Goal: Transaction & Acquisition: Purchase product/service

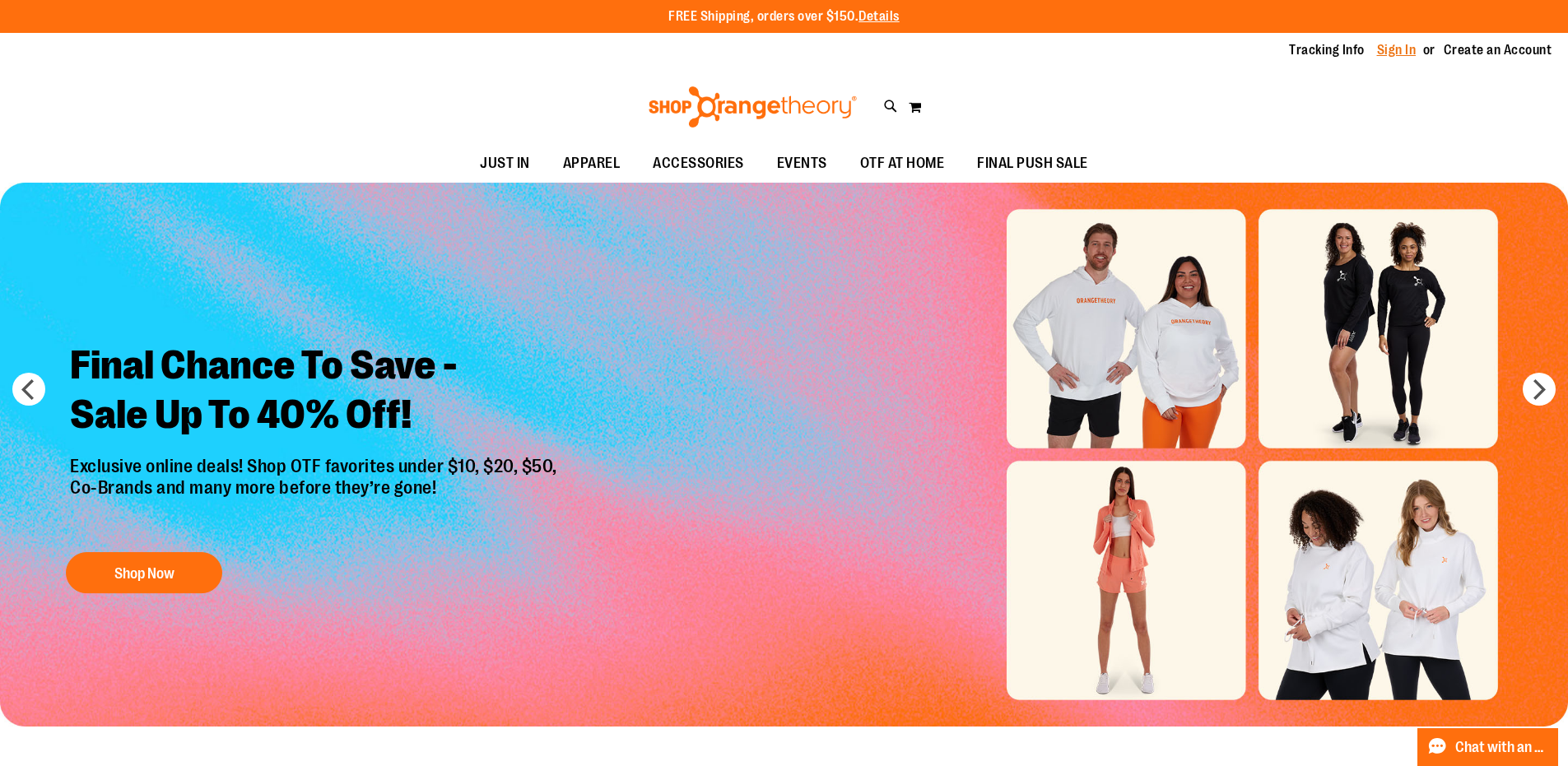
type input "**********"
click at [1390, 49] on link "Sign In" at bounding box center [1397, 50] width 40 height 18
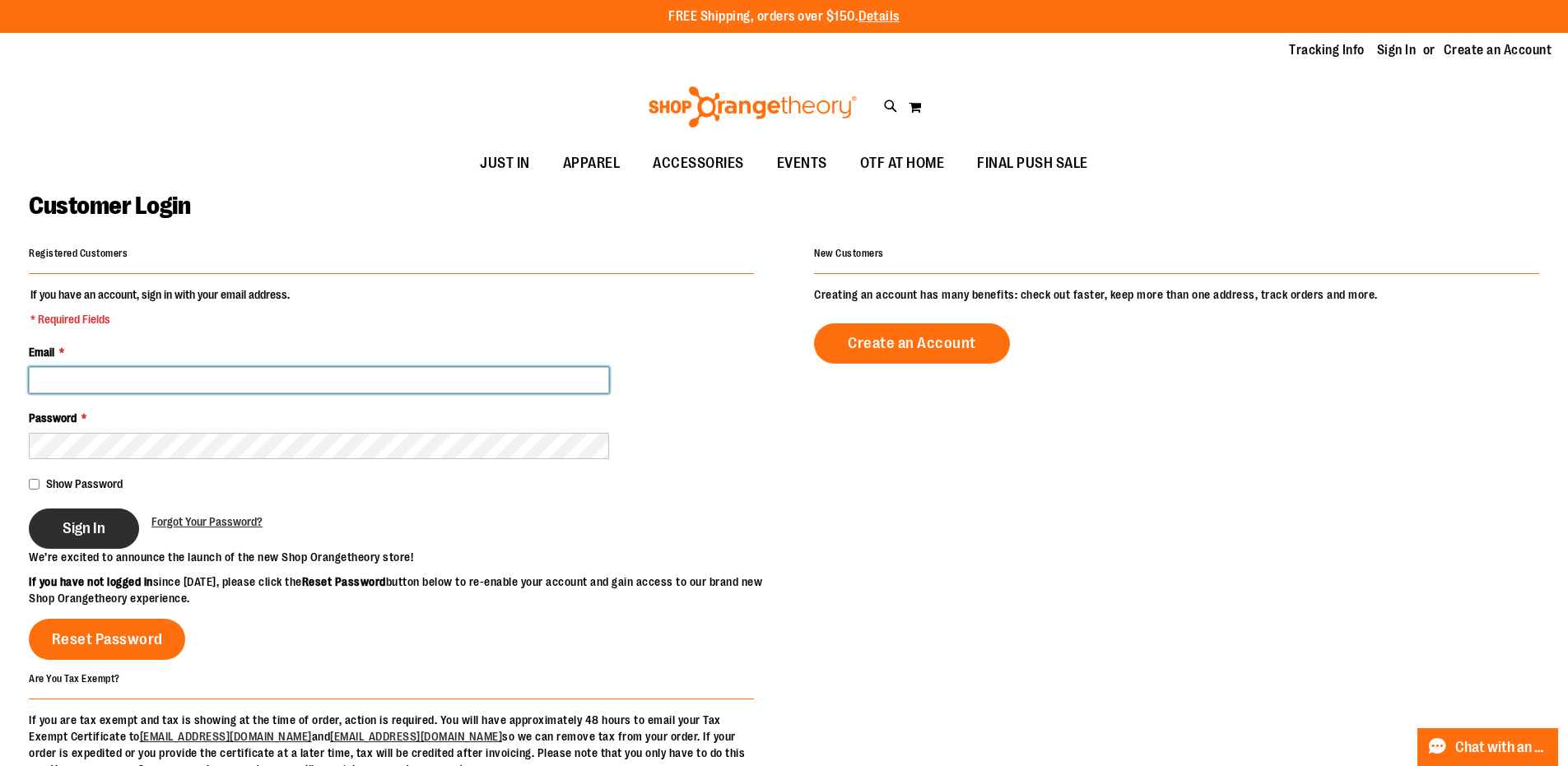
type input "**********"
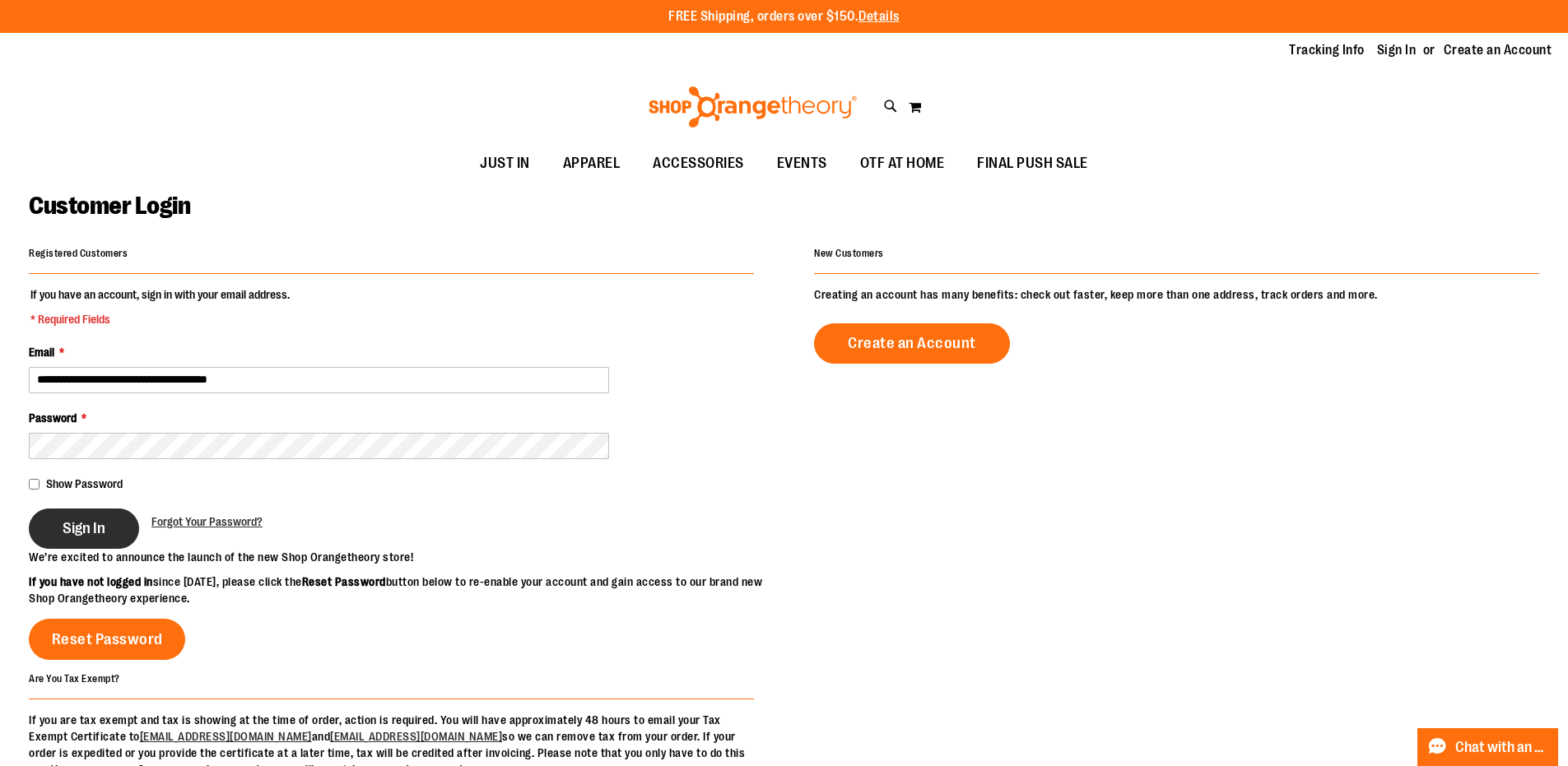
type input "**********"
click at [120, 530] on button "Sign In" at bounding box center [84, 529] width 111 height 40
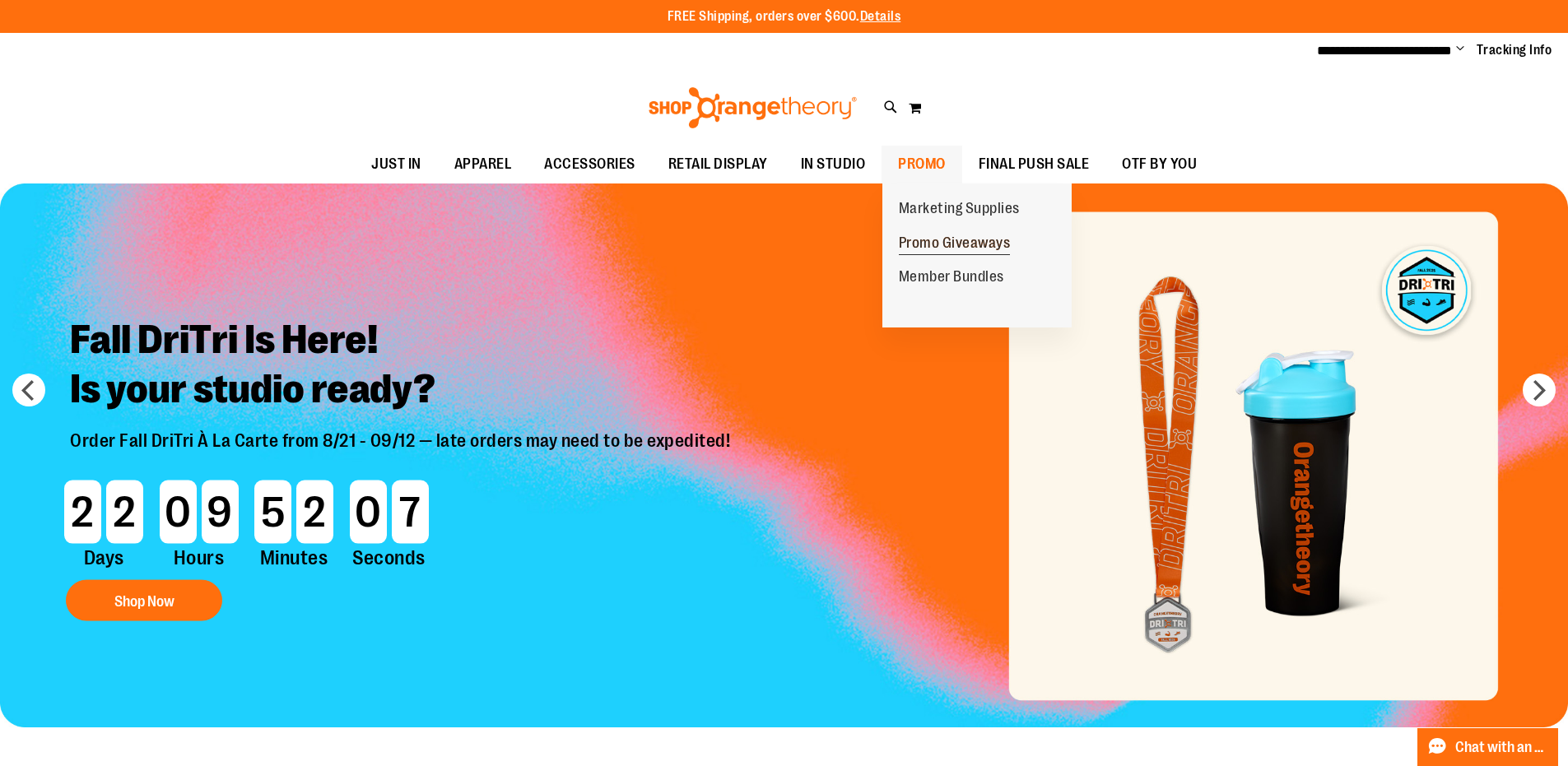
type input "**********"
click at [932, 236] on span "Promo Giveaways" at bounding box center [954, 245] width 112 height 21
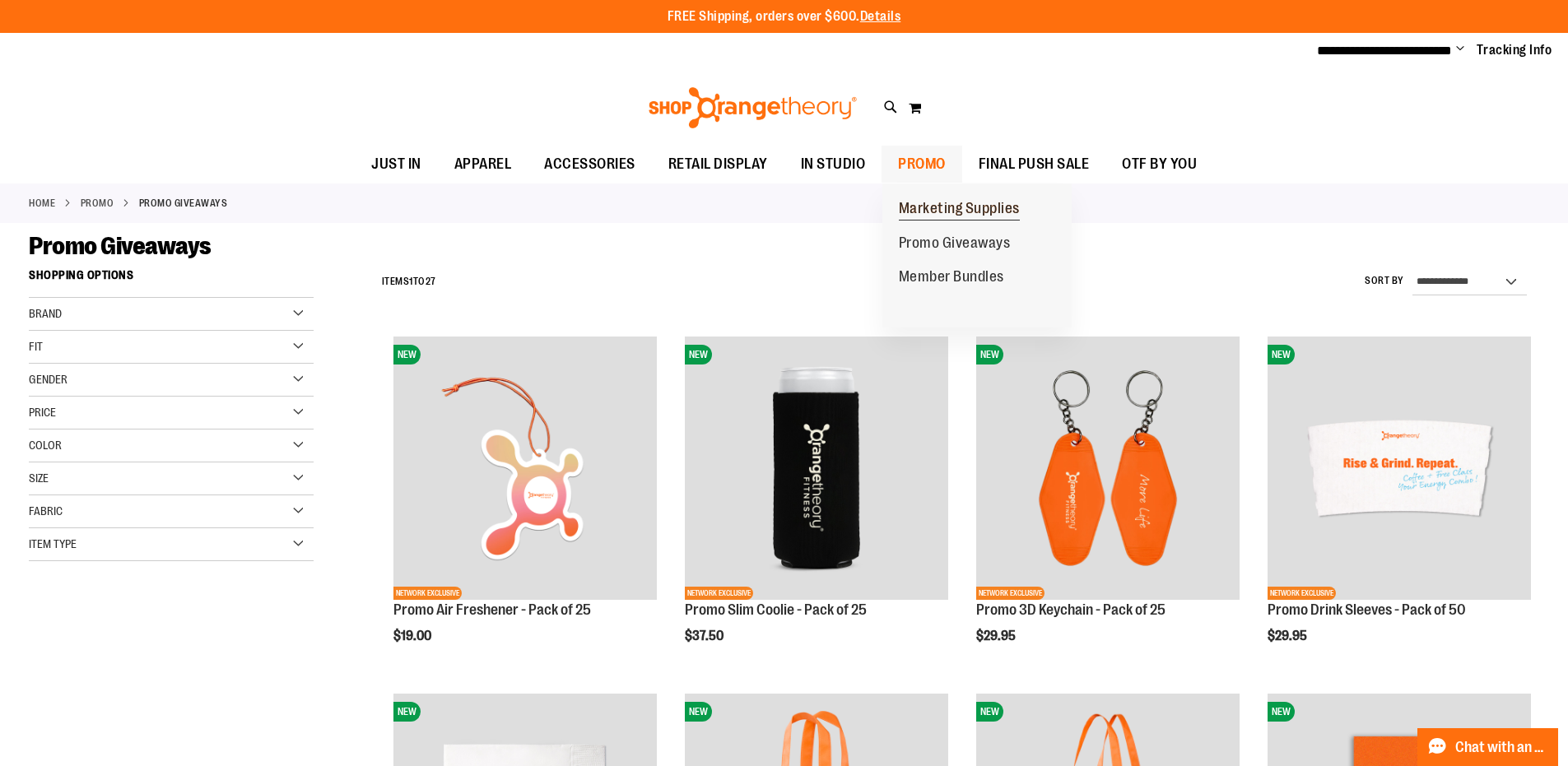
type input "**********"
click at [932, 202] on span "Marketing Supplies" at bounding box center [959, 209] width 121 height 21
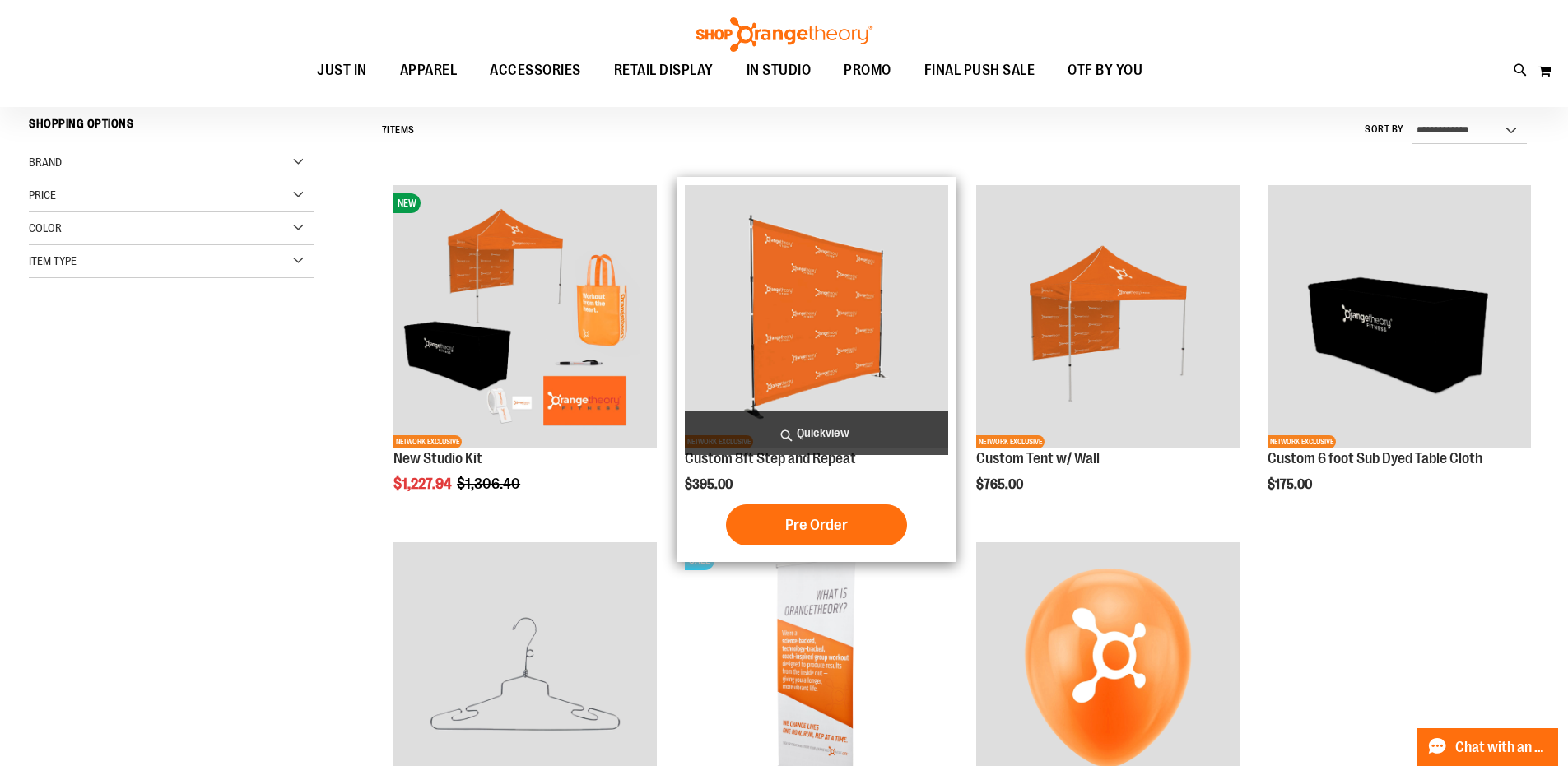
scroll to position [82, 0]
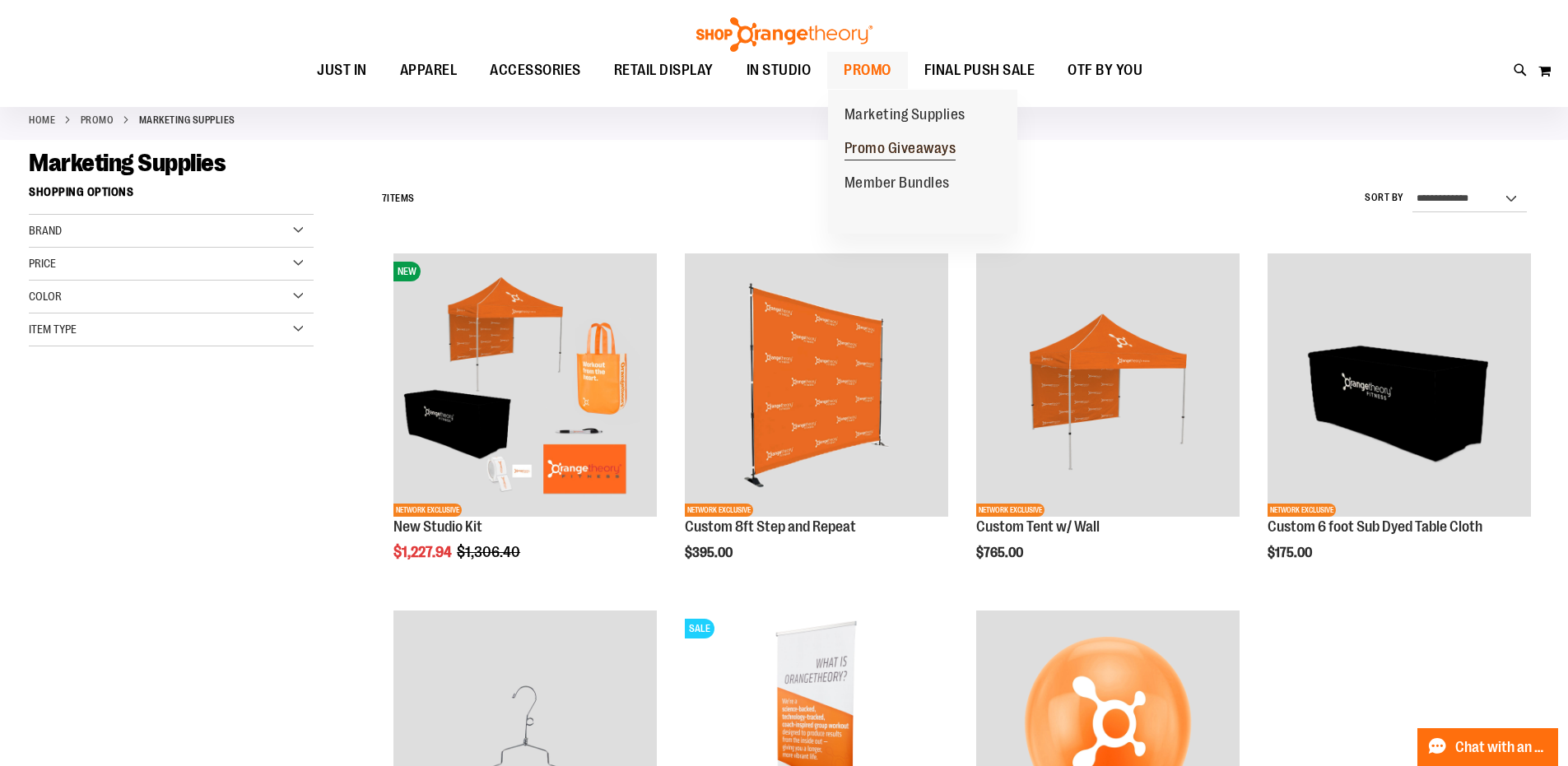
type input "**********"
click at [872, 138] on link "Promo Giveaways" at bounding box center [900, 148] width 145 height 34
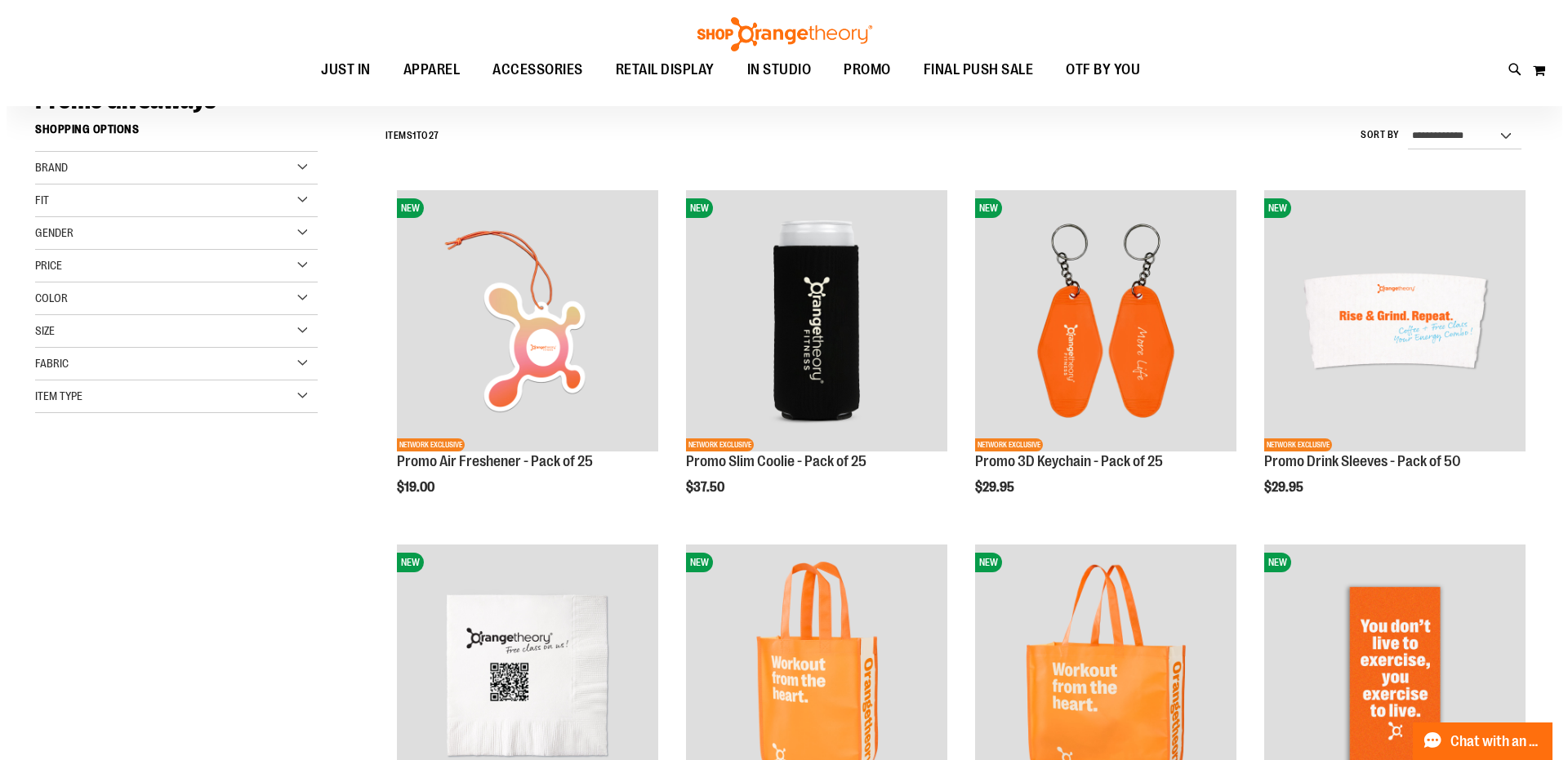
scroll to position [162, 0]
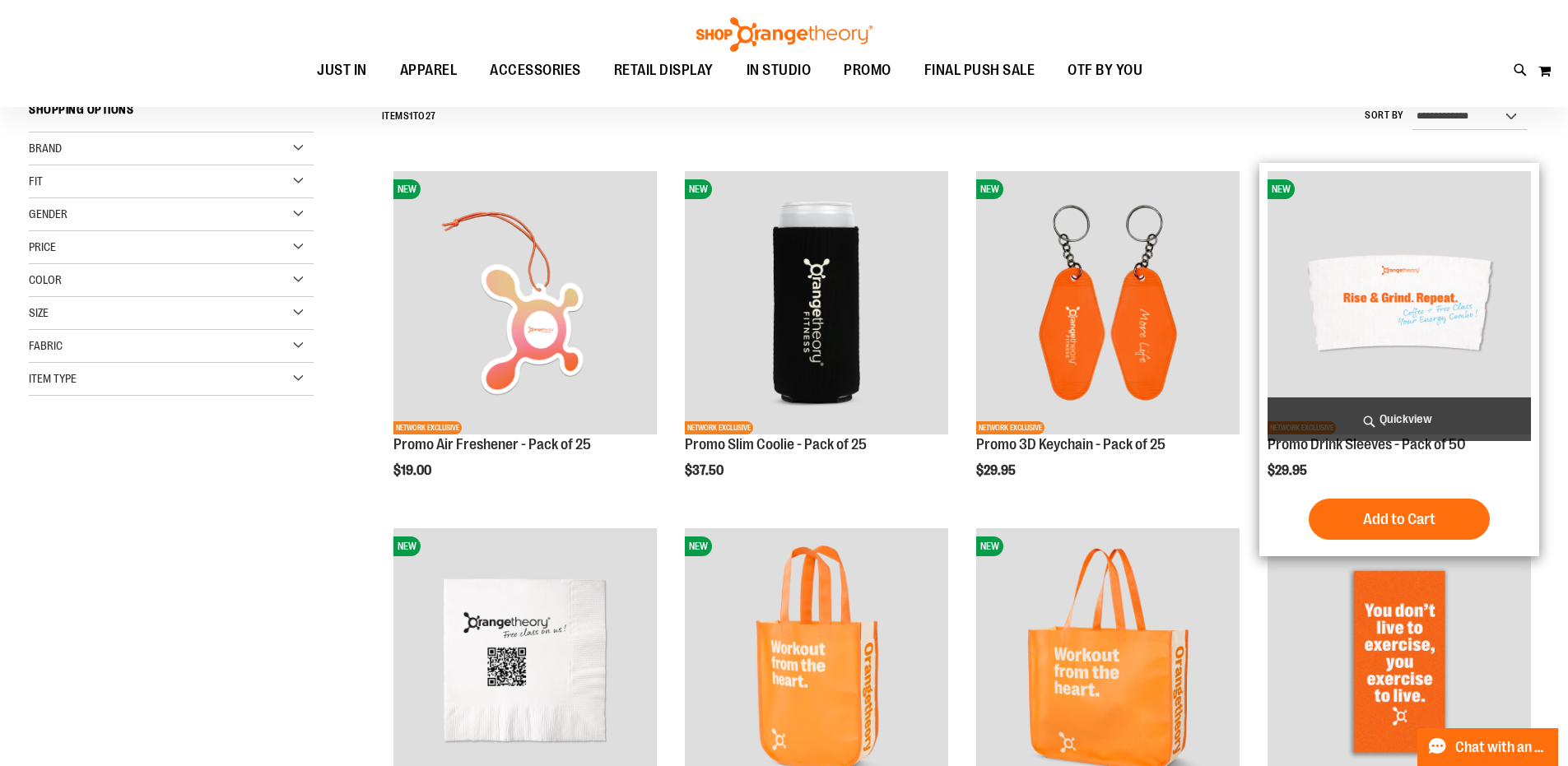
type input "**********"
click at [1384, 417] on span "Quickview" at bounding box center [1399, 419] width 264 height 44
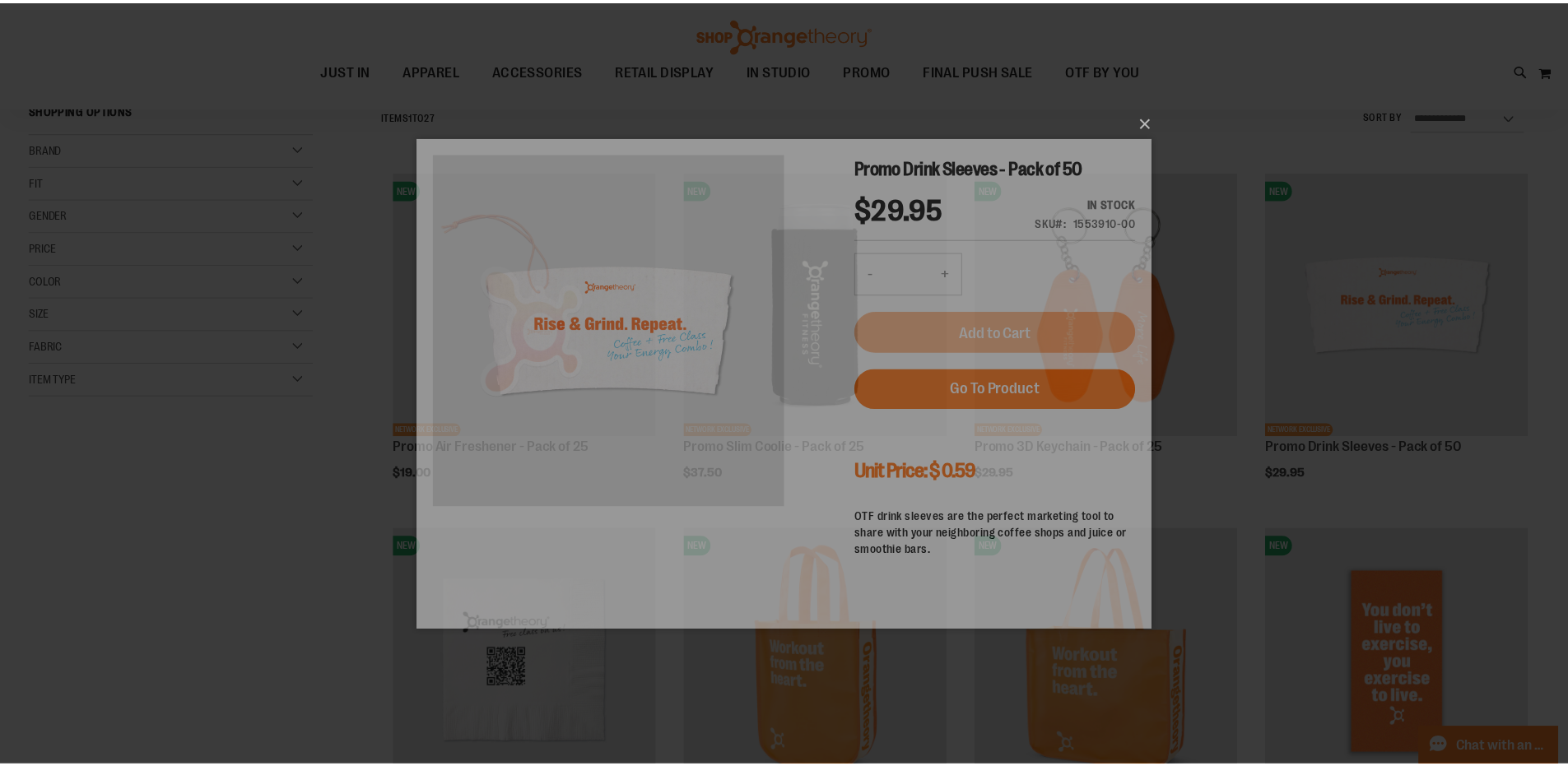
scroll to position [0, 0]
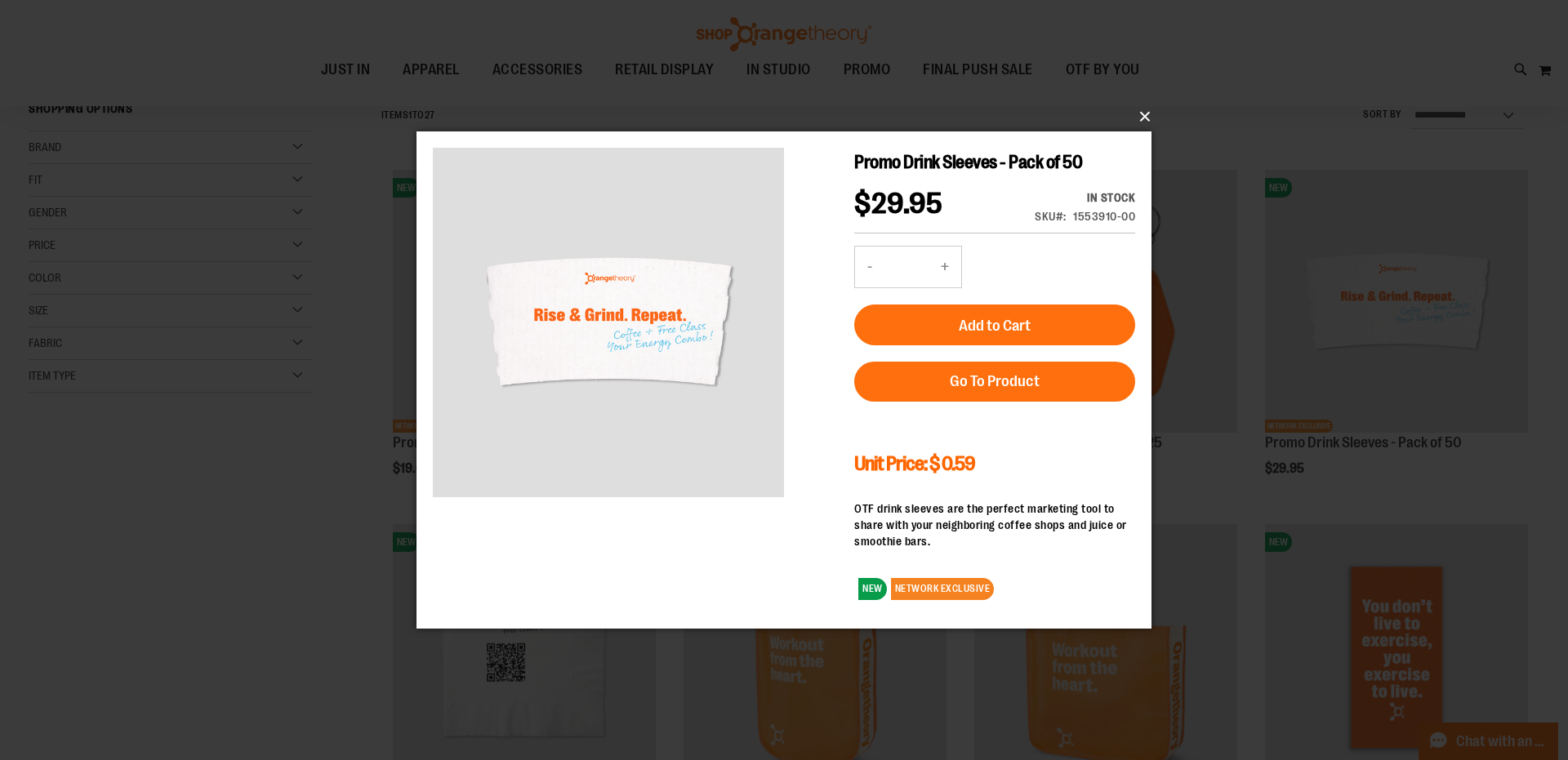
click at [1137, 115] on button "×" at bounding box center [789, 117] width 735 height 36
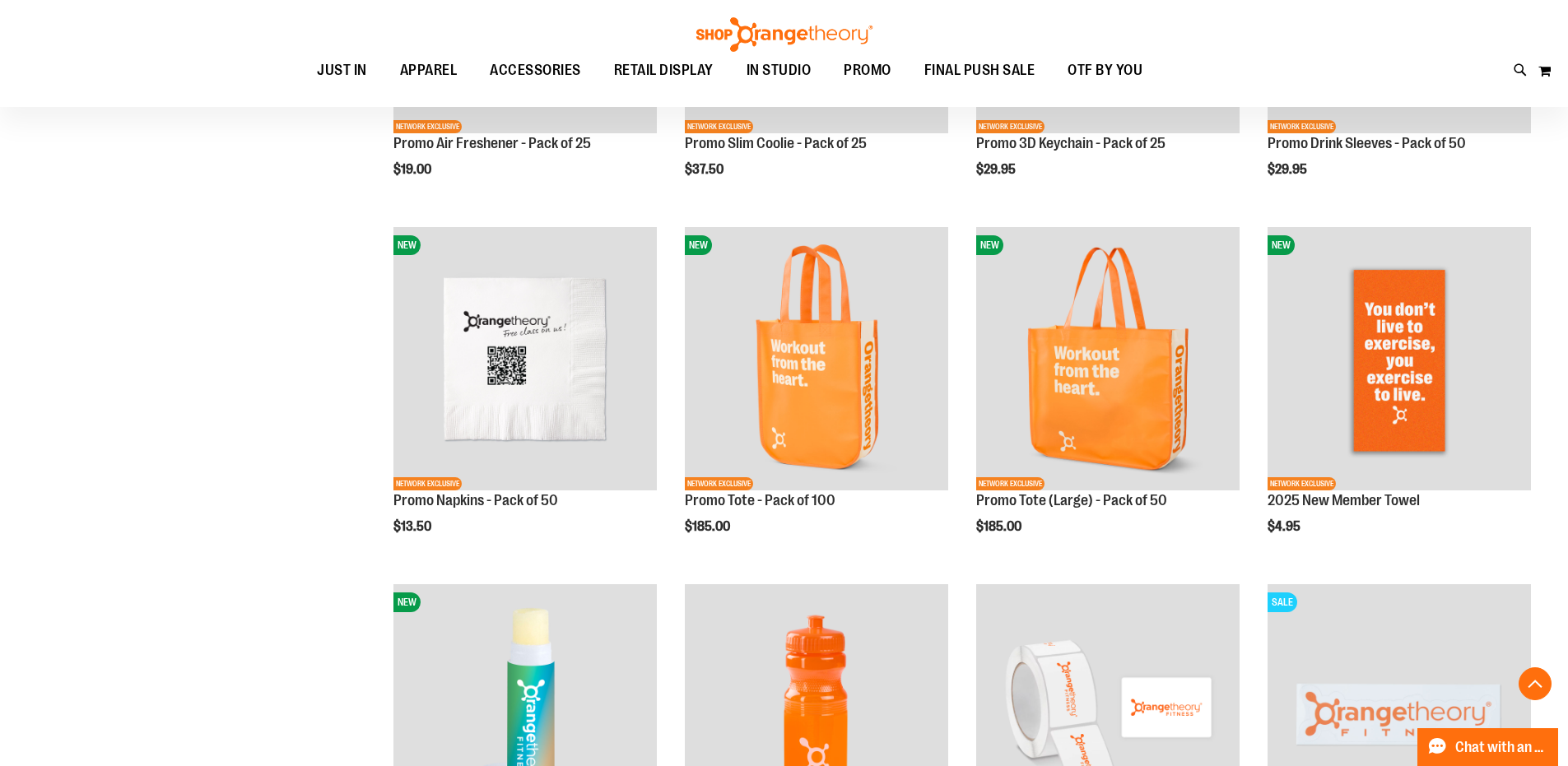
scroll to position [493, 0]
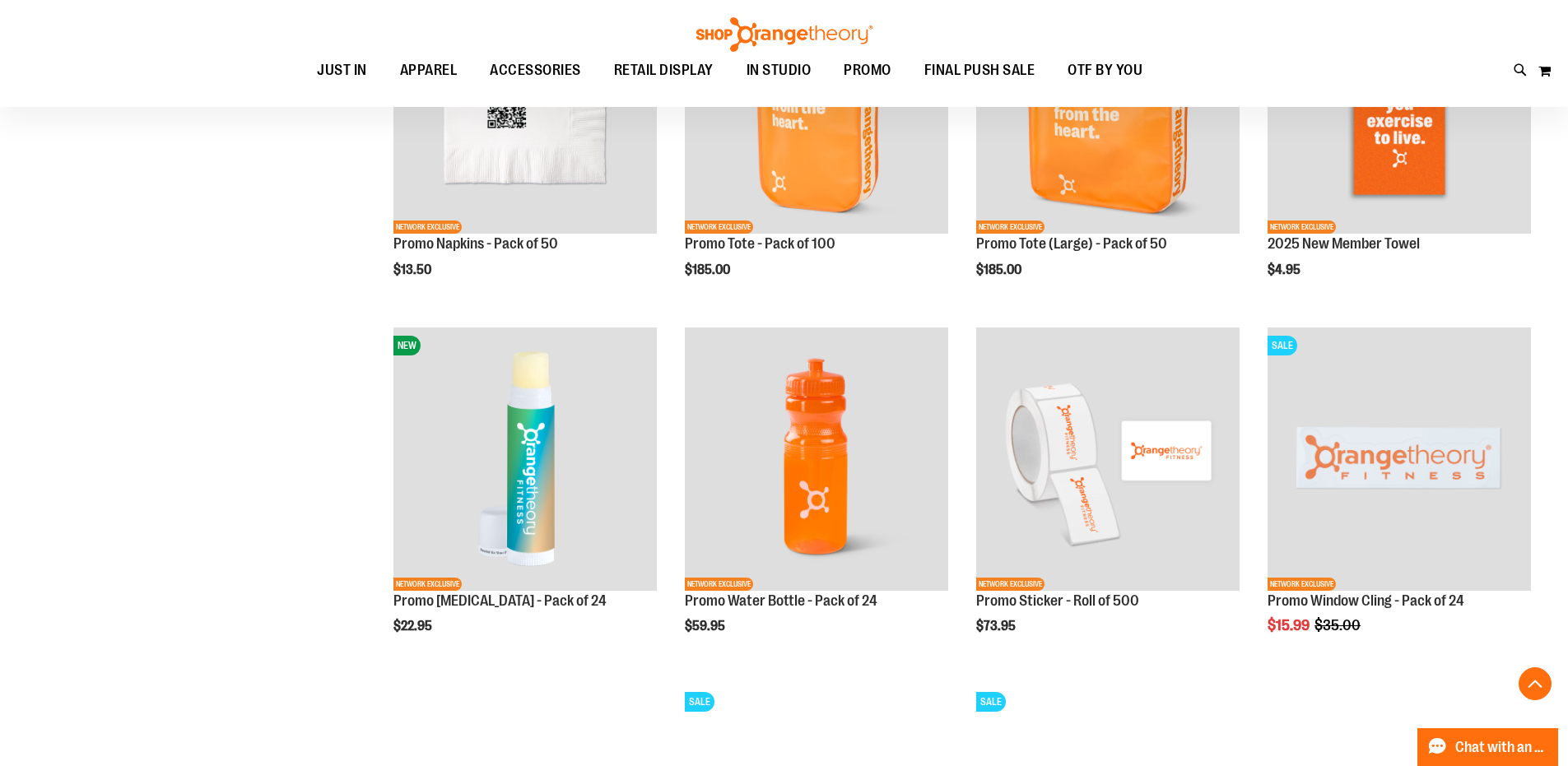
scroll to position [740, 0]
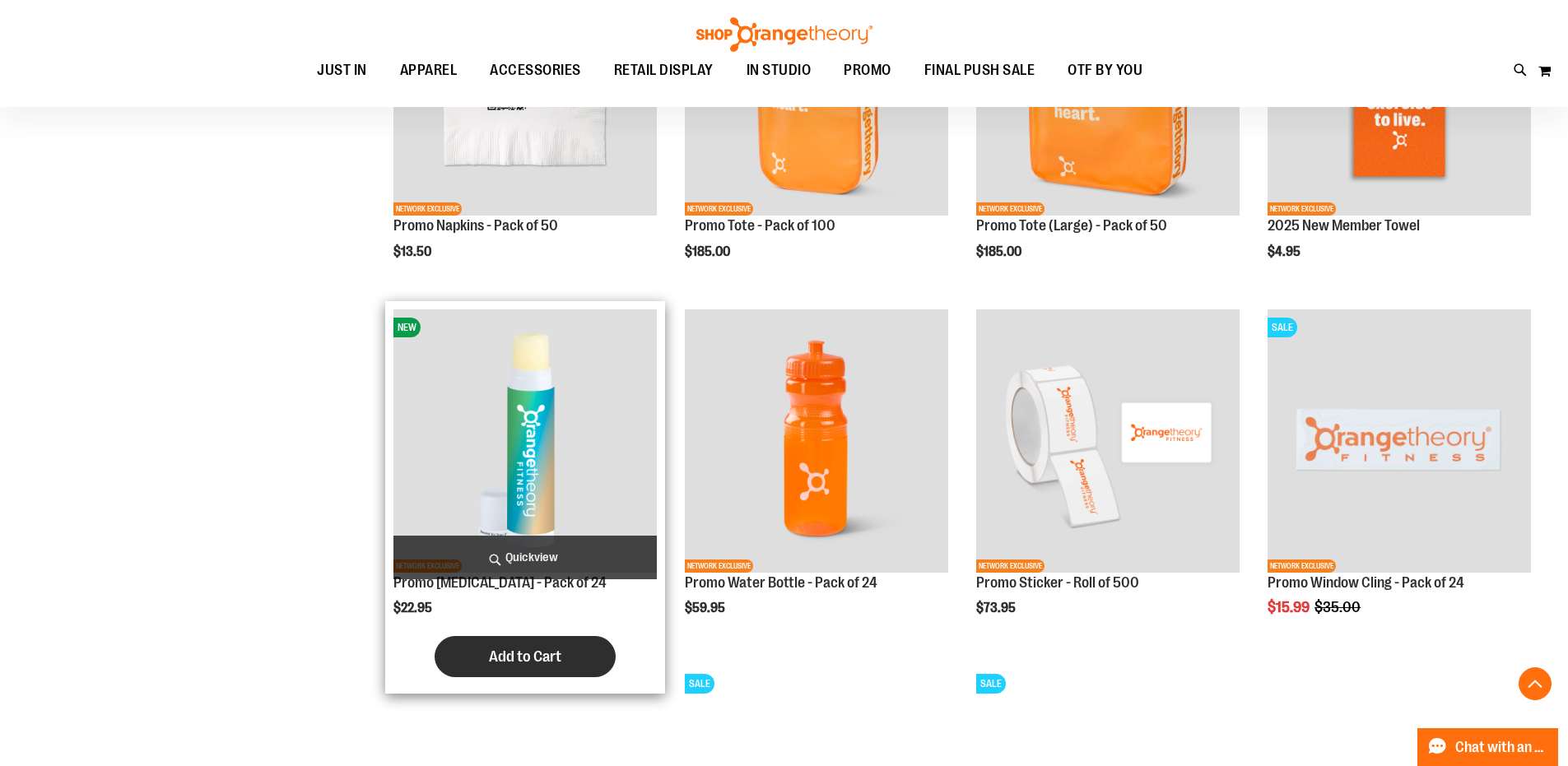
click at [543, 654] on span "Add to Cart" at bounding box center [525, 656] width 73 height 18
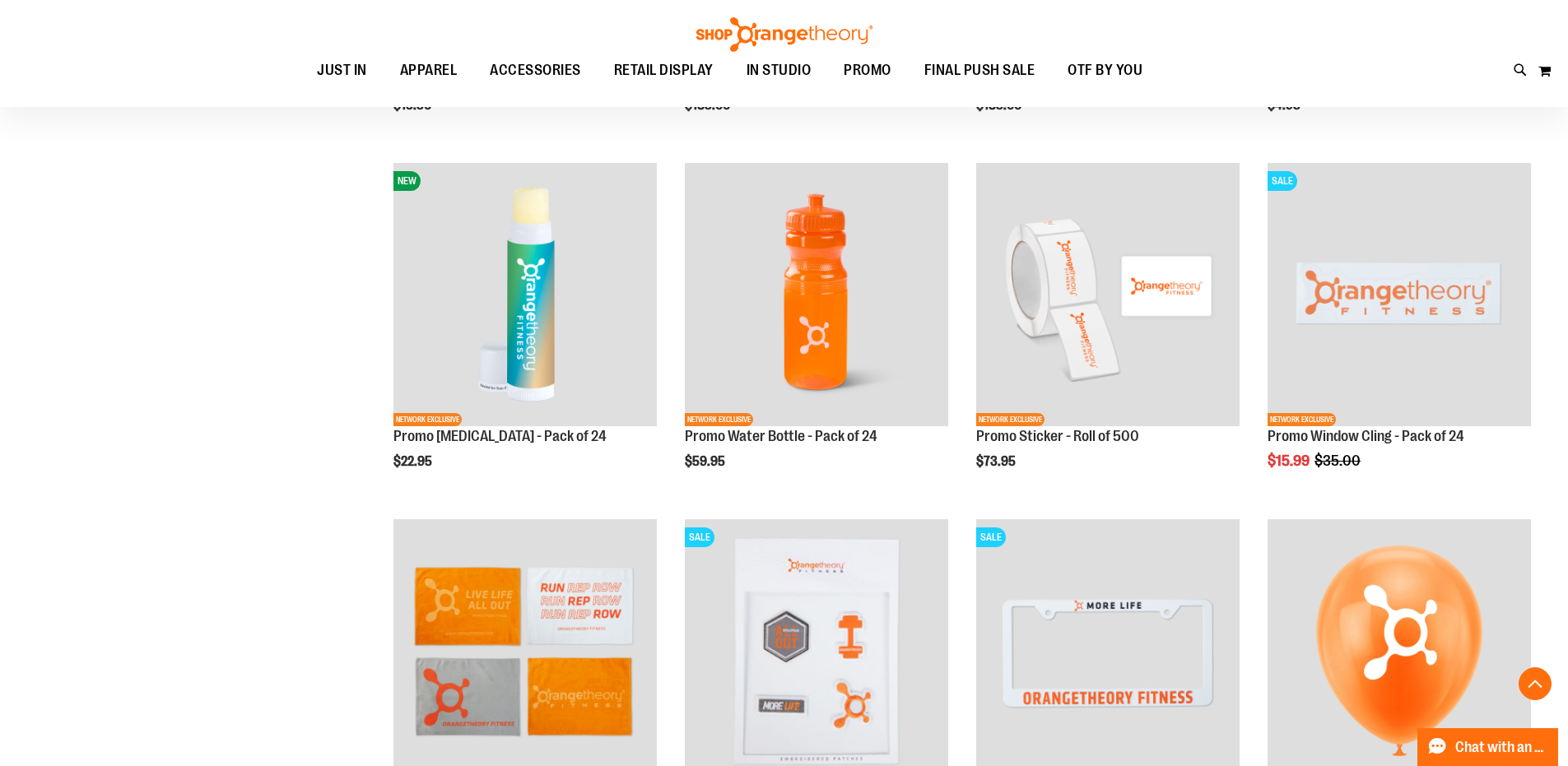
scroll to position [904, 0]
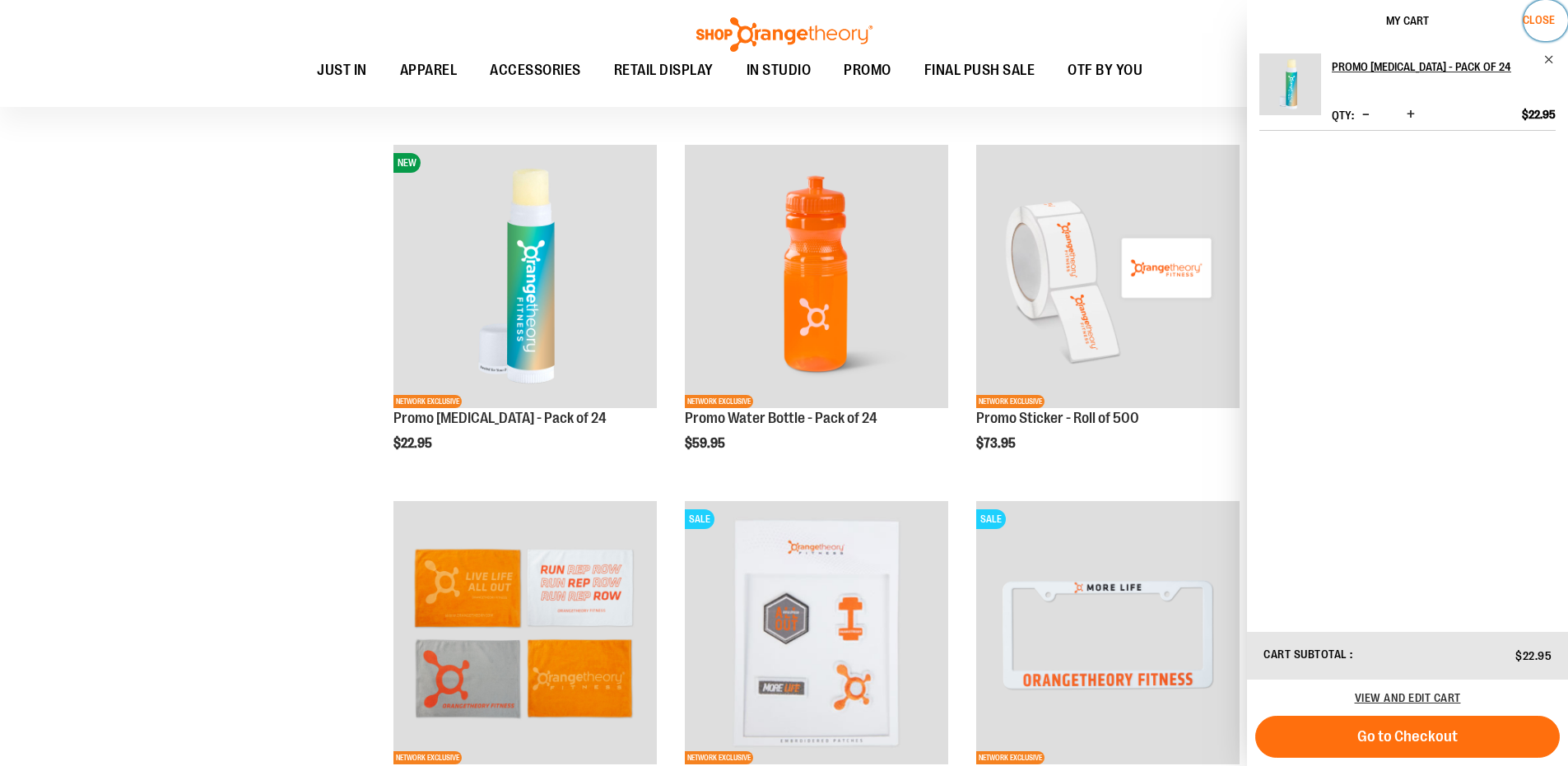
click at [1533, 15] on span "Close" at bounding box center [1539, 20] width 32 height 13
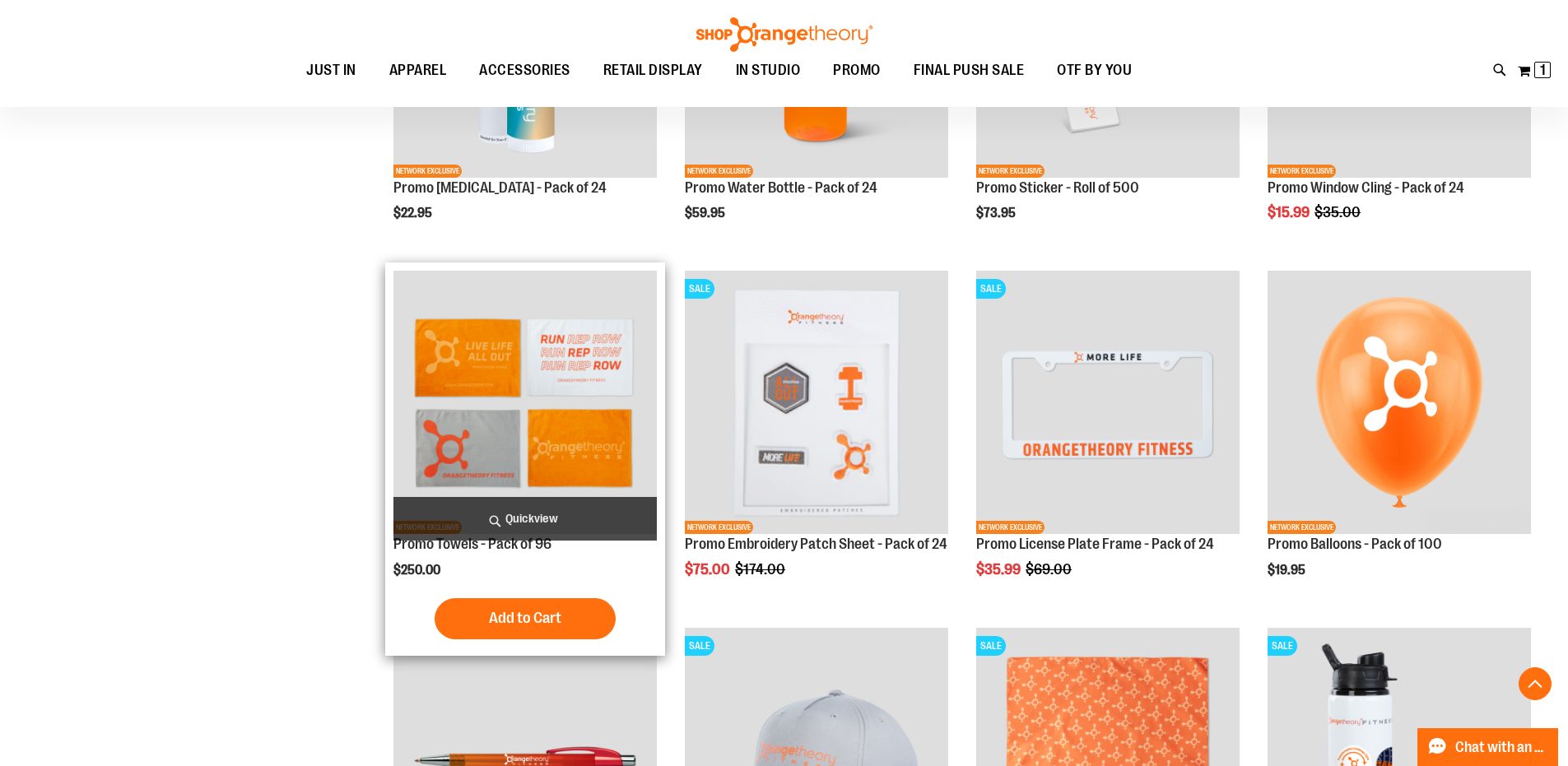
scroll to position [1151, 0]
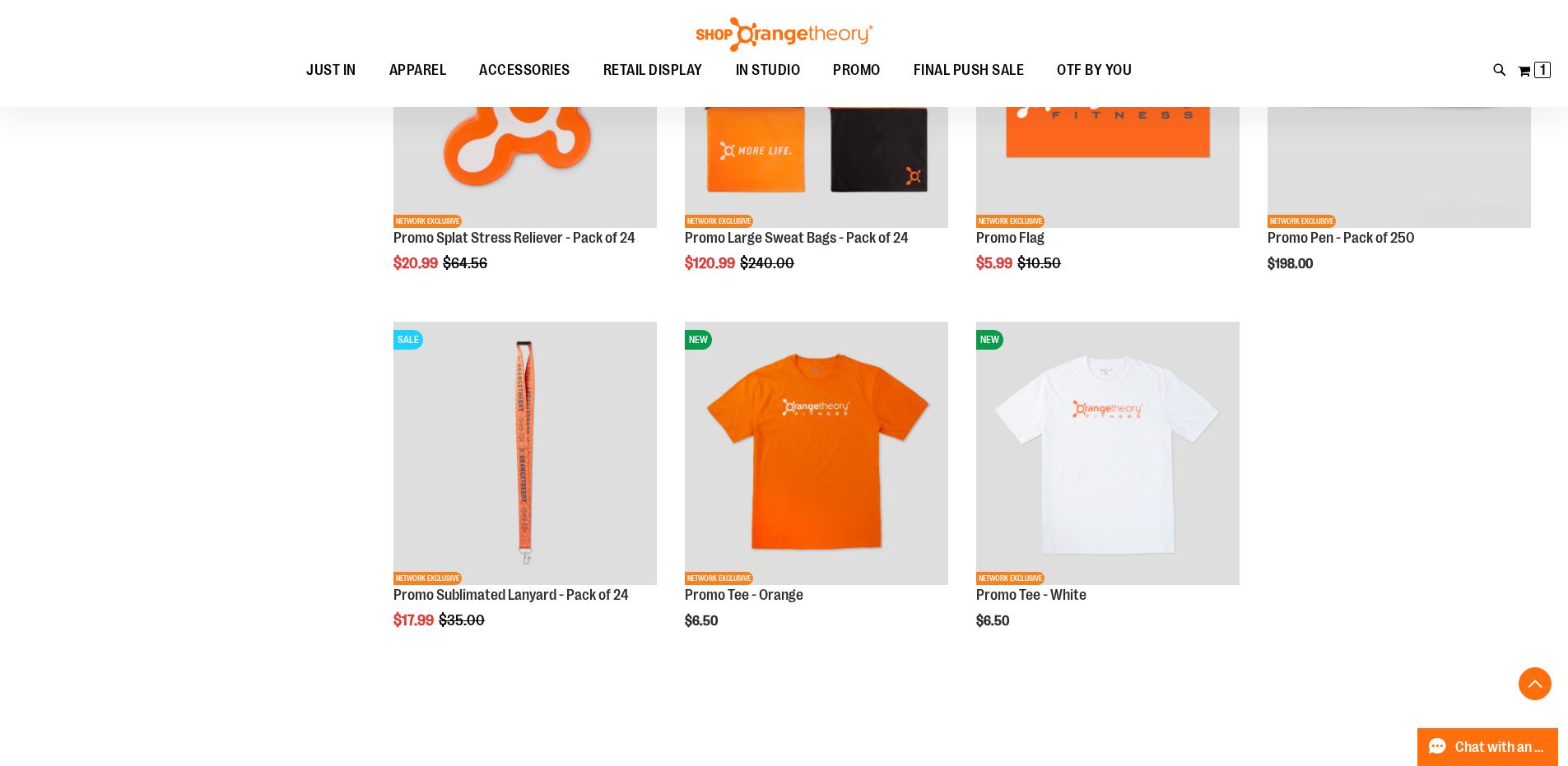
scroll to position [2056, 0]
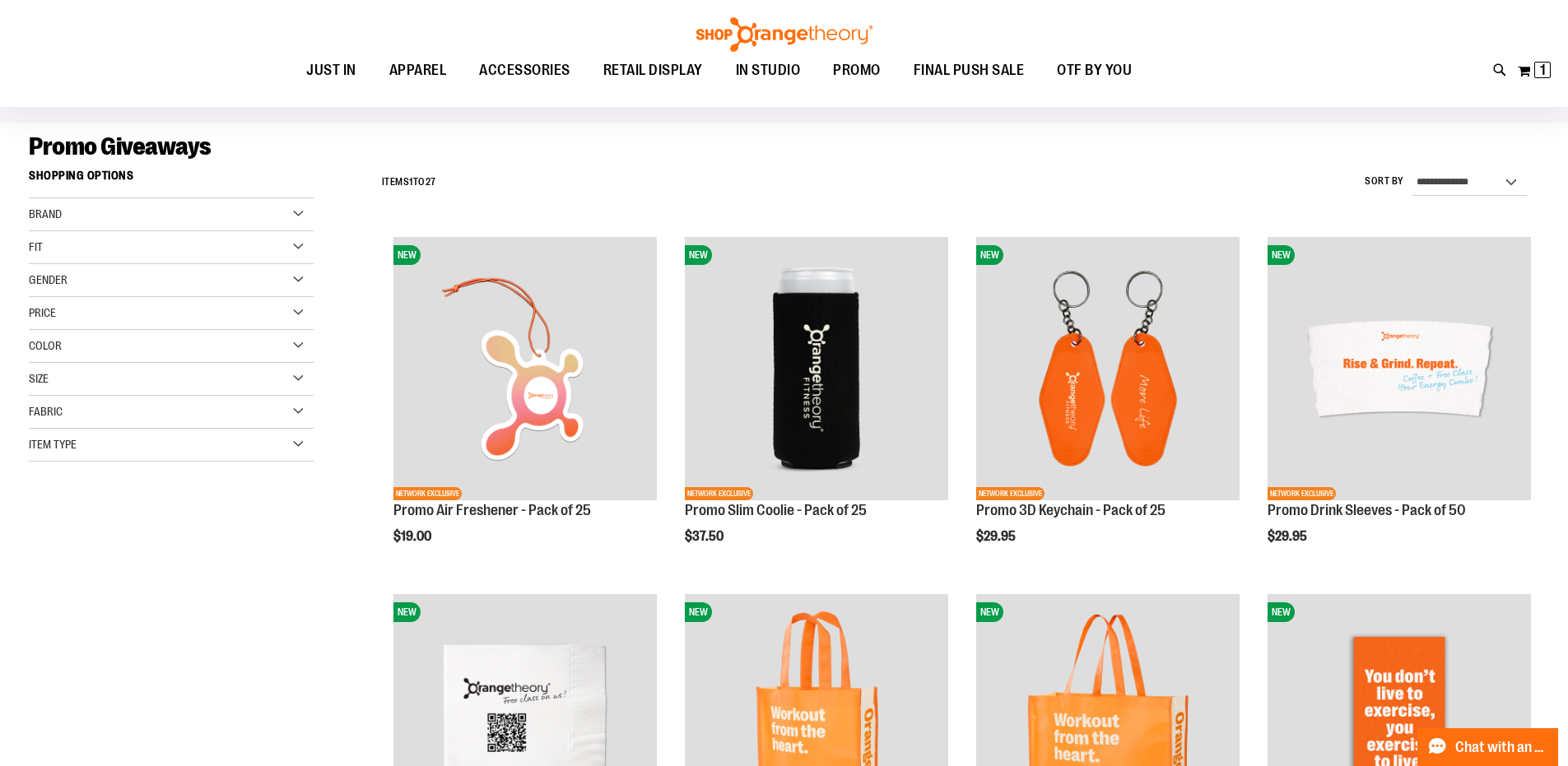
scroll to position [82, 0]
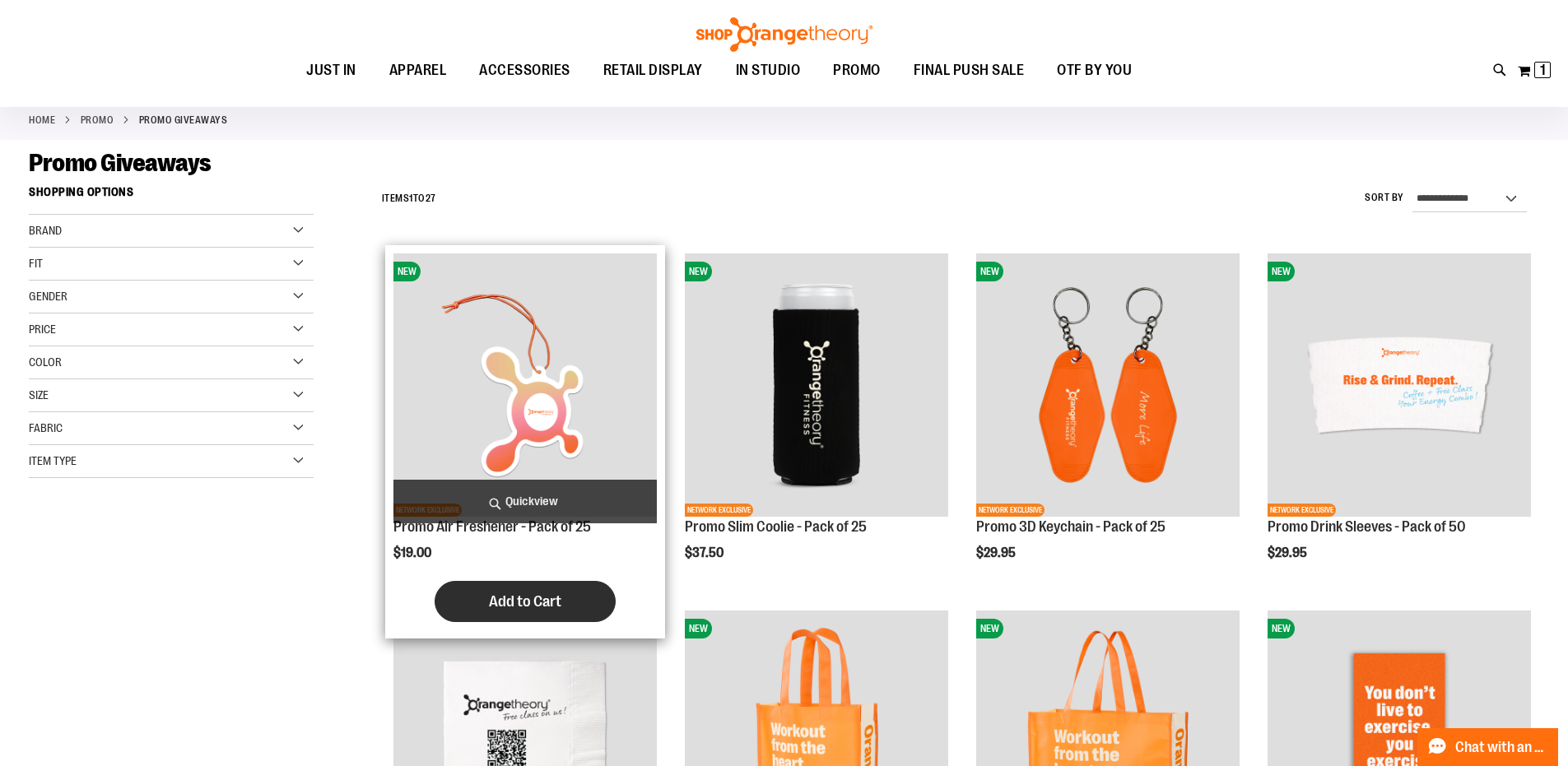
click at [552, 596] on span "Add to Cart" at bounding box center [525, 601] width 73 height 18
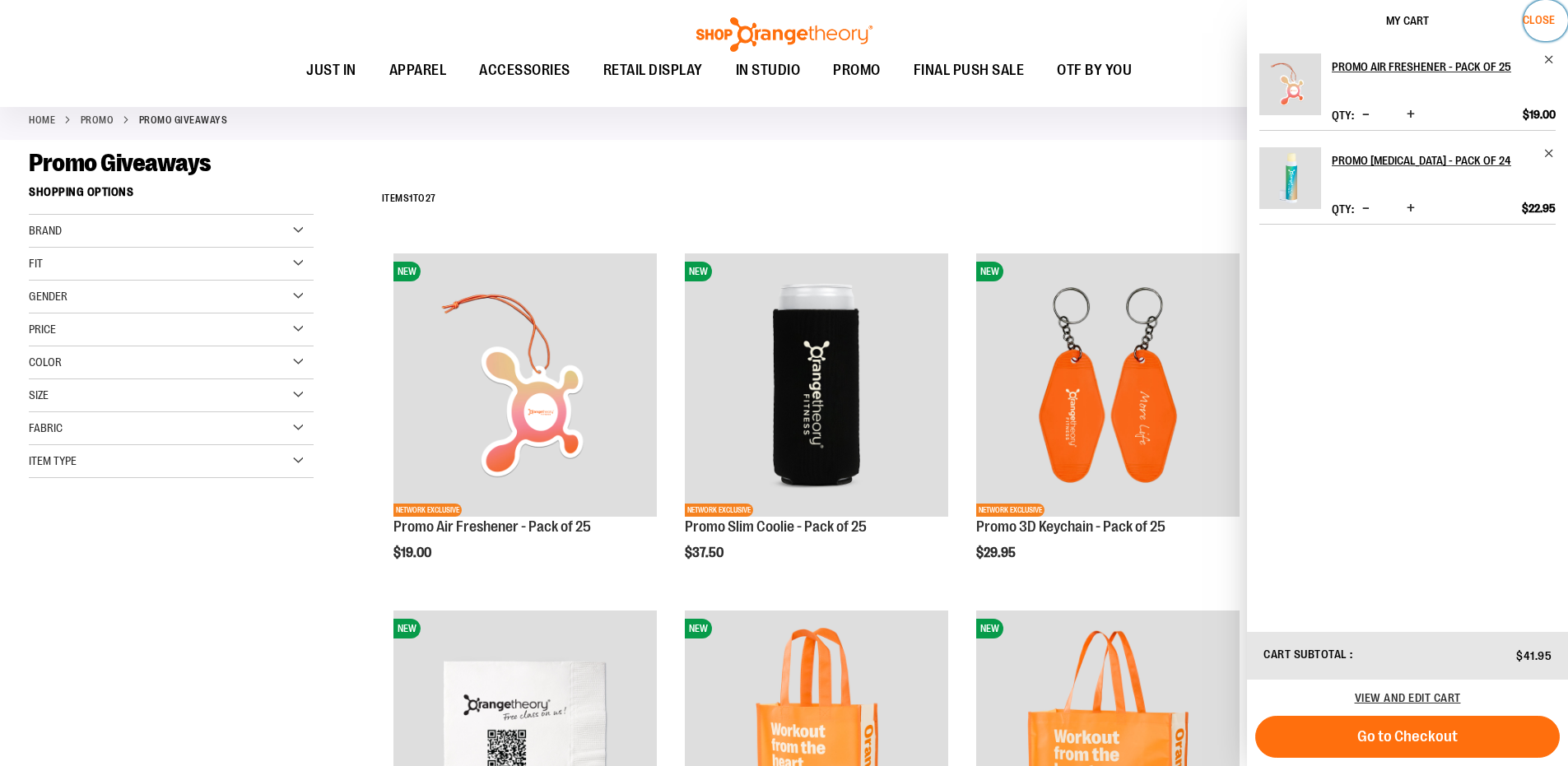
click at [1540, 15] on span "Close" at bounding box center [1539, 20] width 32 height 13
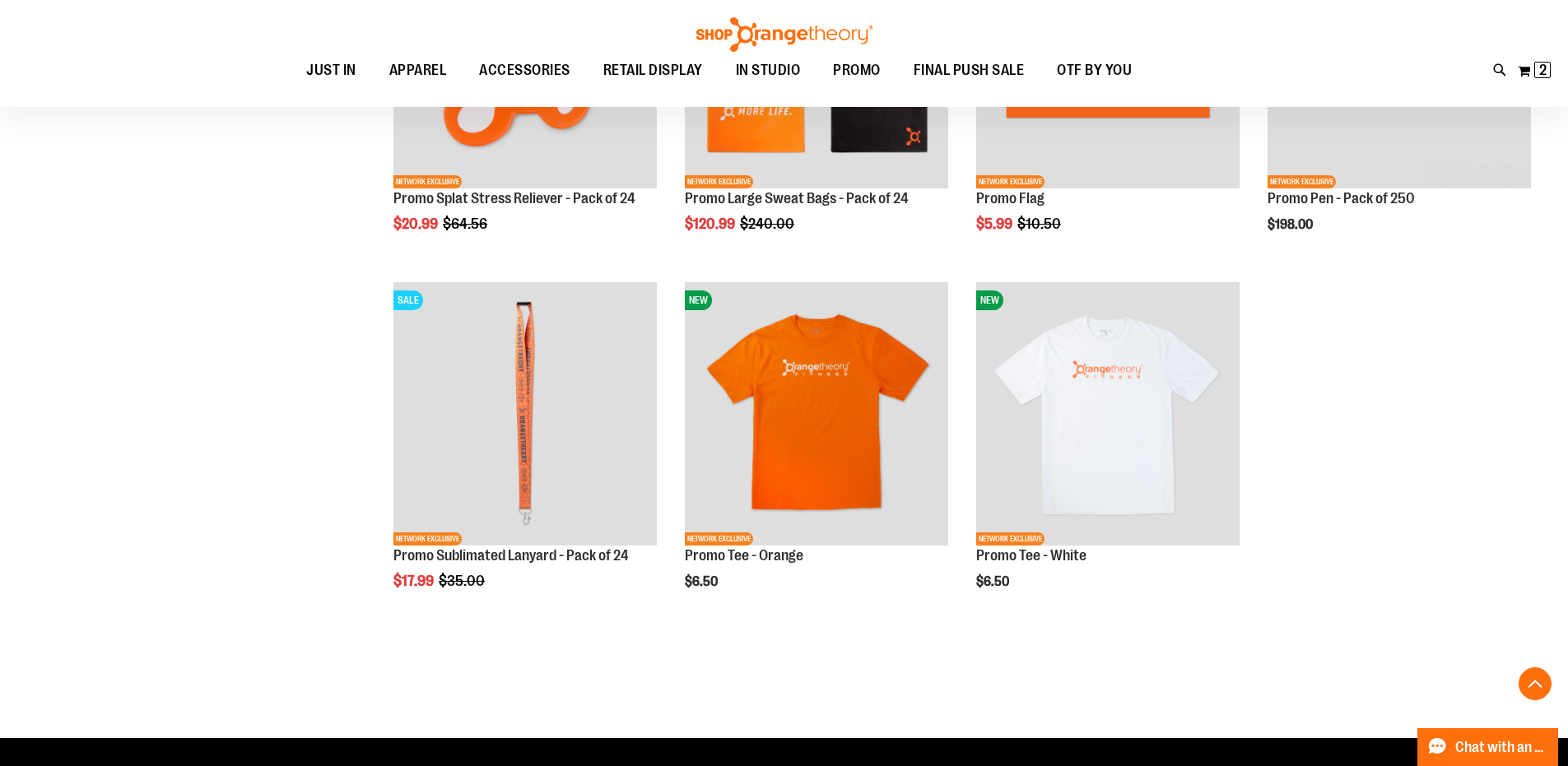
scroll to position [2221, 0]
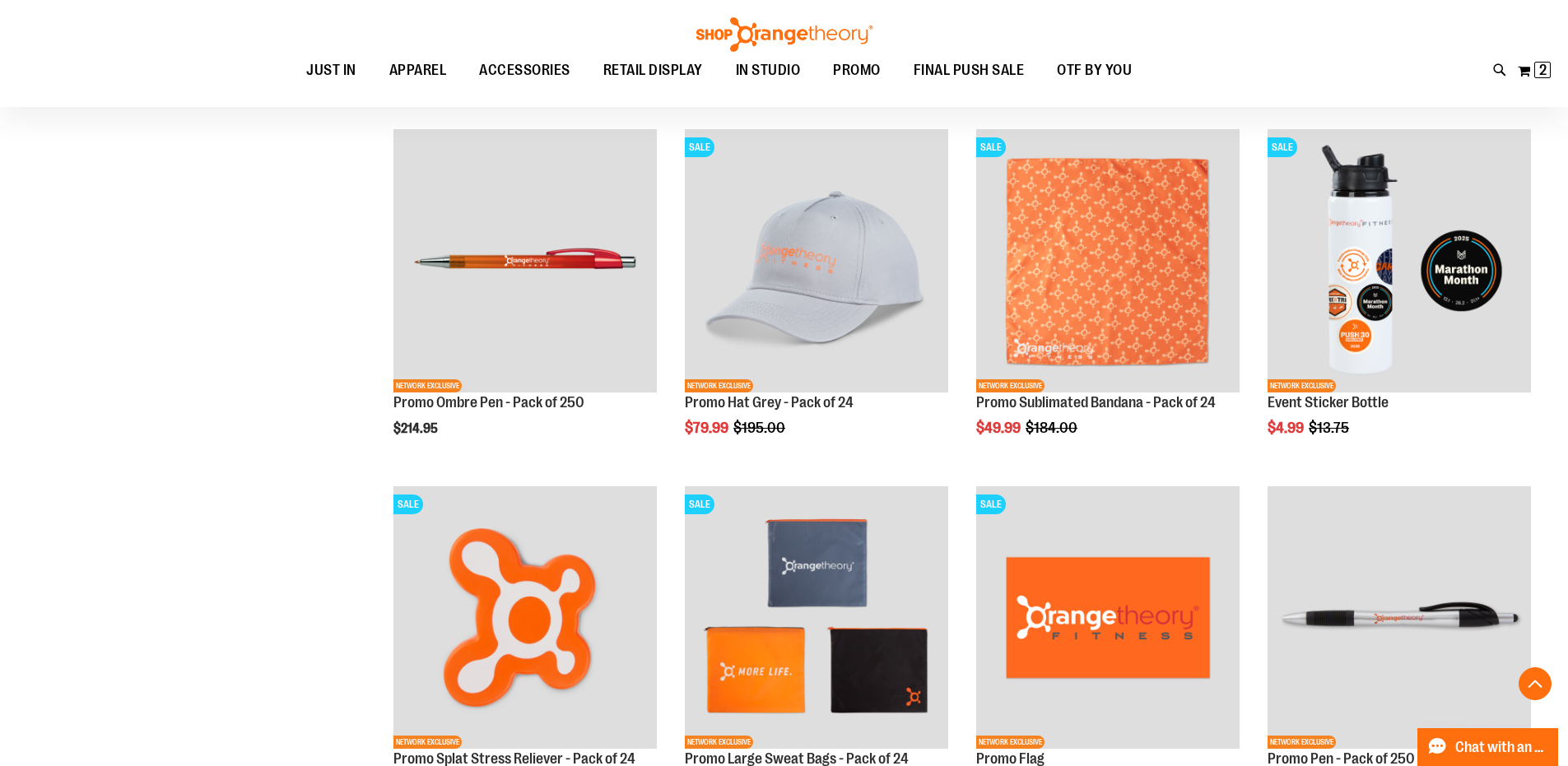
scroll to position [1727, 0]
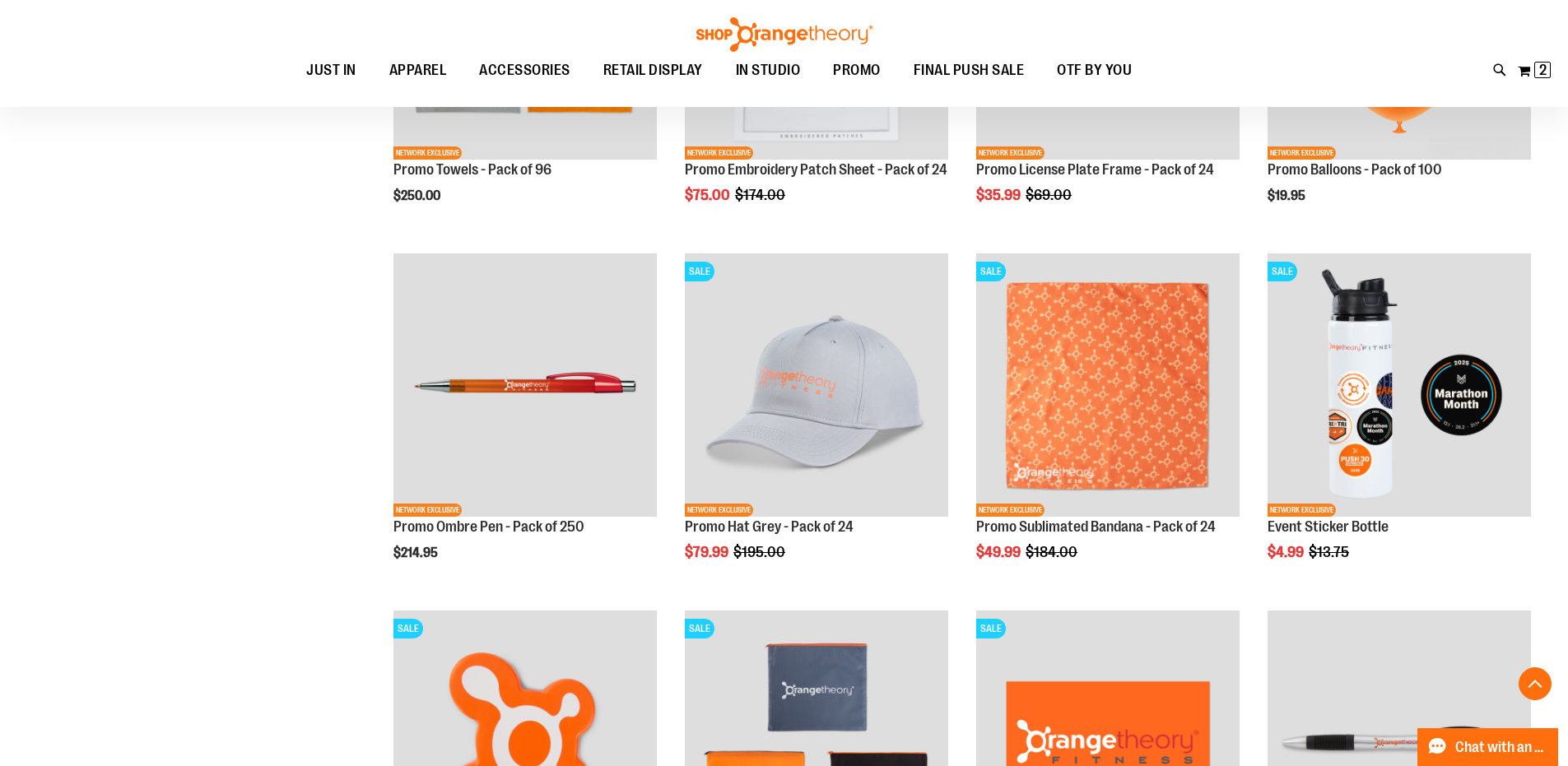
scroll to position [1480, 0]
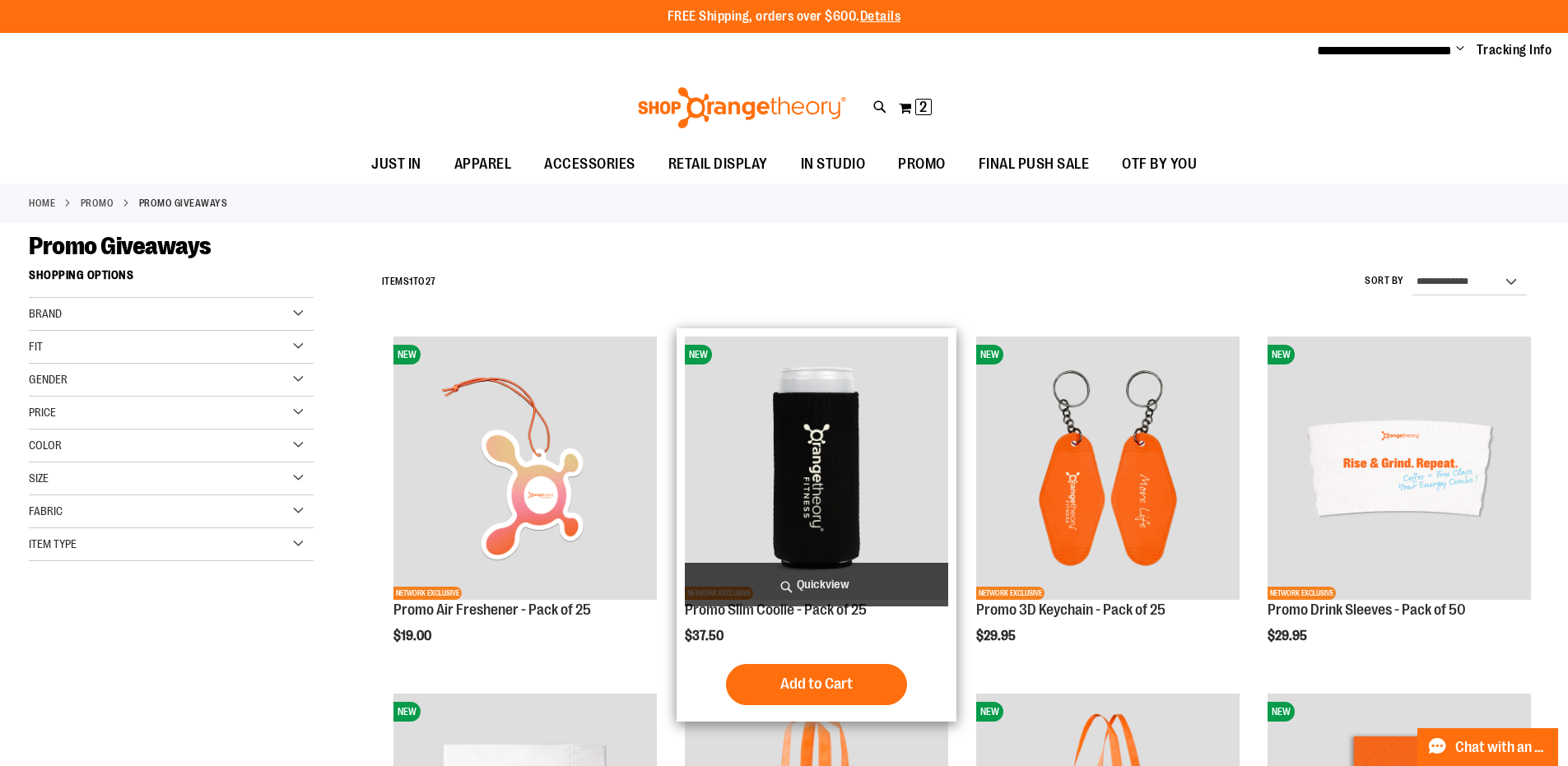
click at [826, 582] on span "Quickview" at bounding box center [816, 584] width 264 height 44
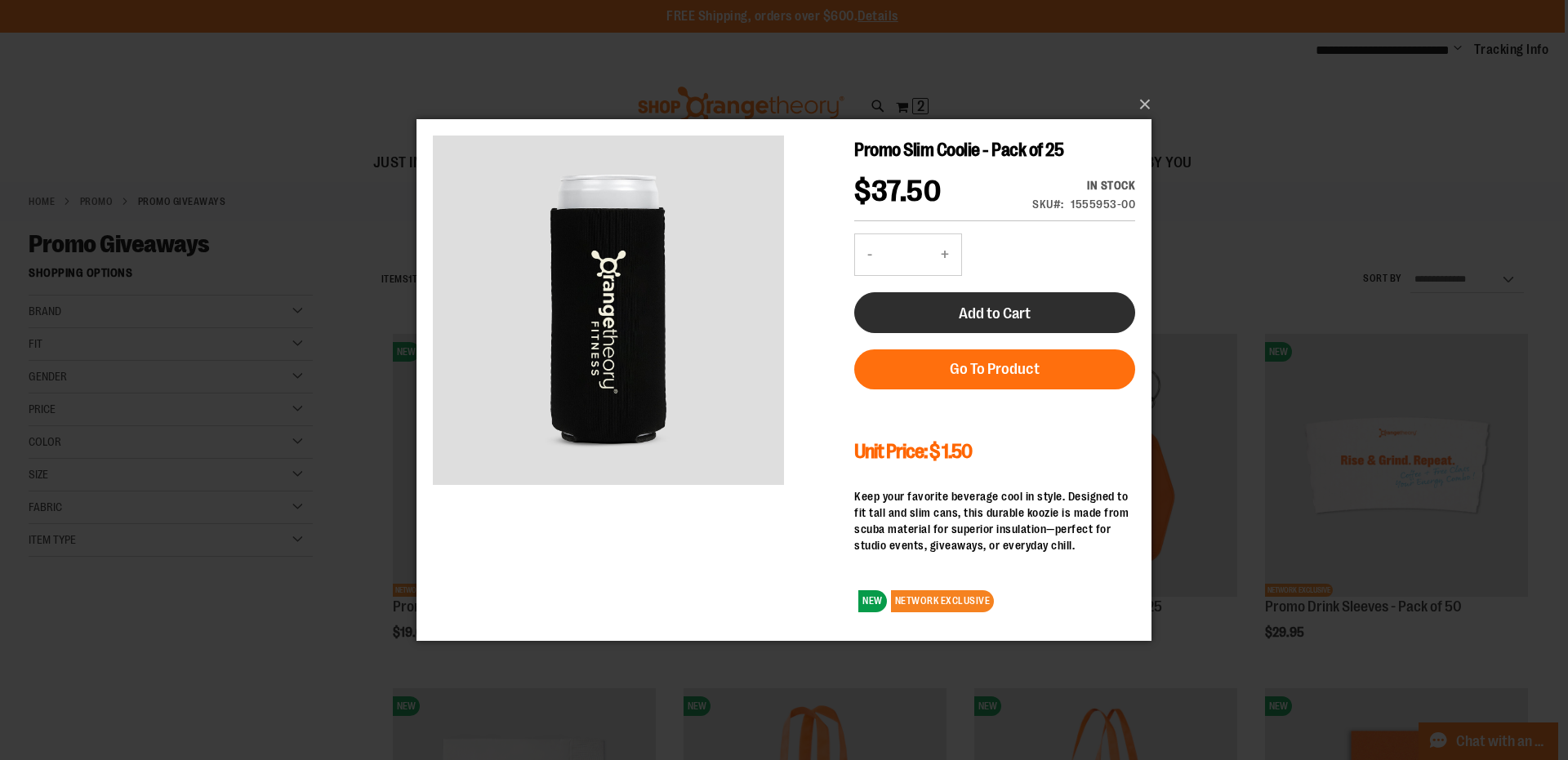
click at [1045, 303] on button "Add to Cart" at bounding box center [994, 313] width 281 height 41
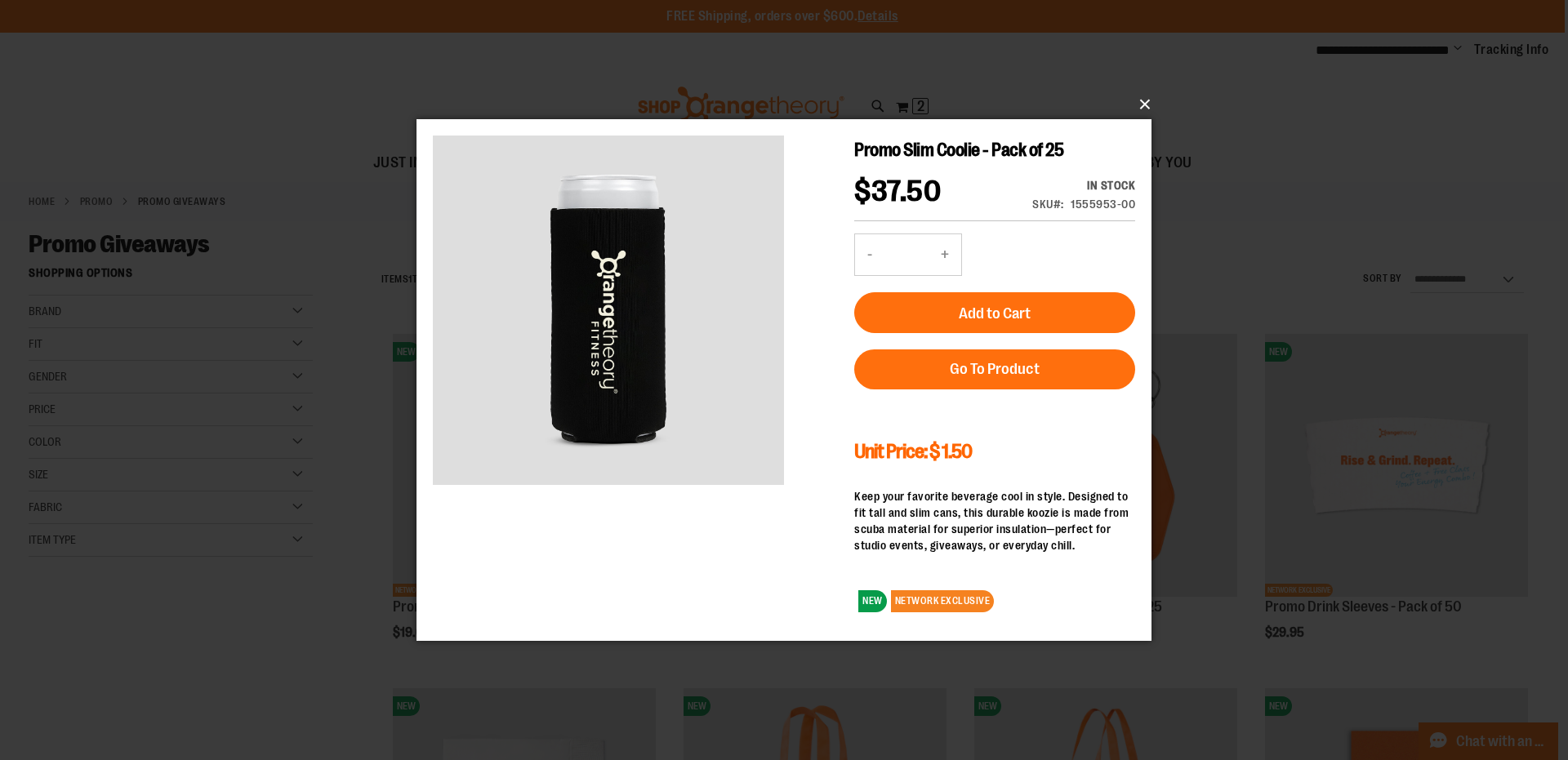
click at [1146, 99] on button "×" at bounding box center [789, 104] width 735 height 36
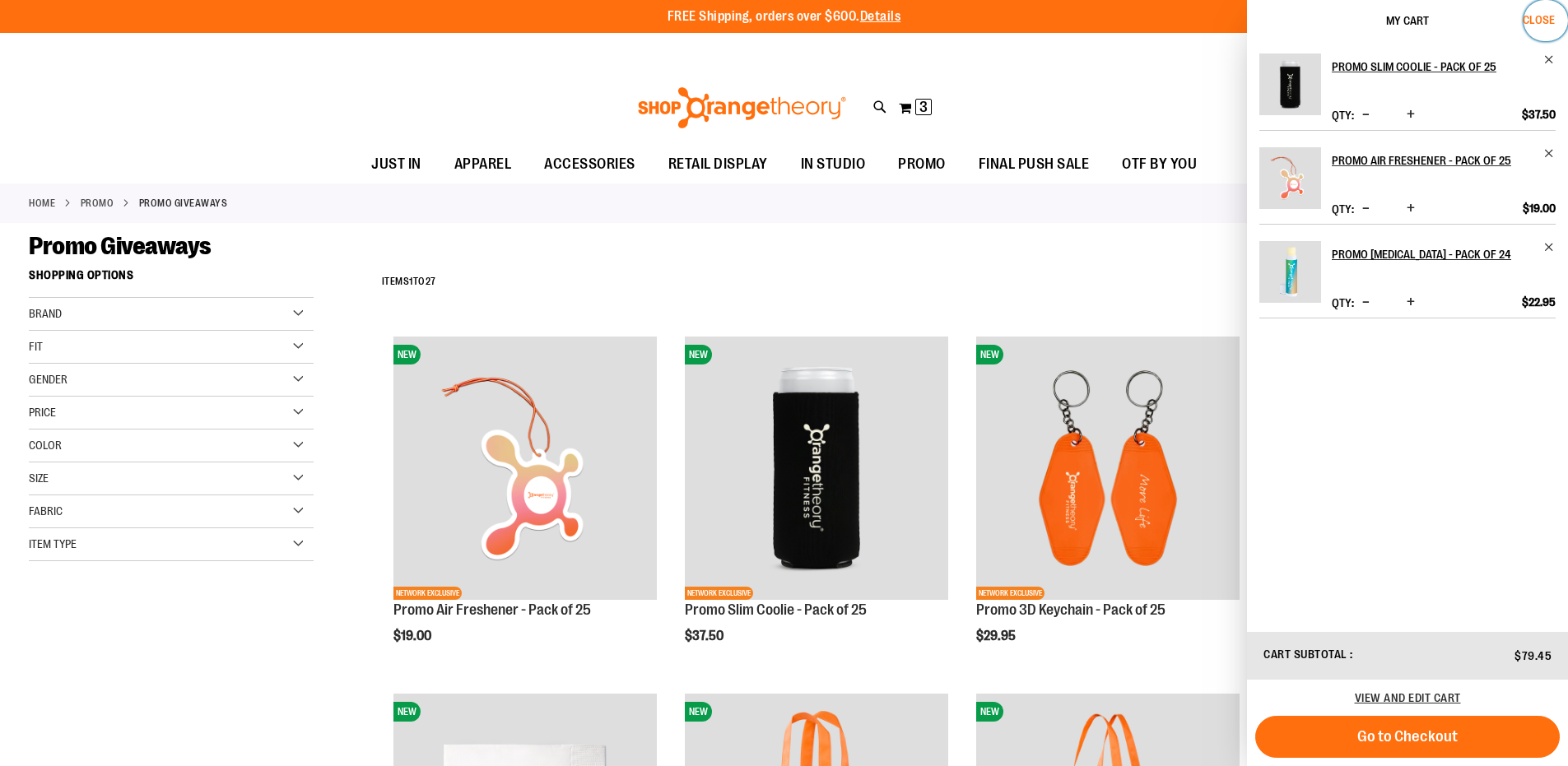
click at [1543, 16] on span "Close" at bounding box center [1539, 20] width 32 height 13
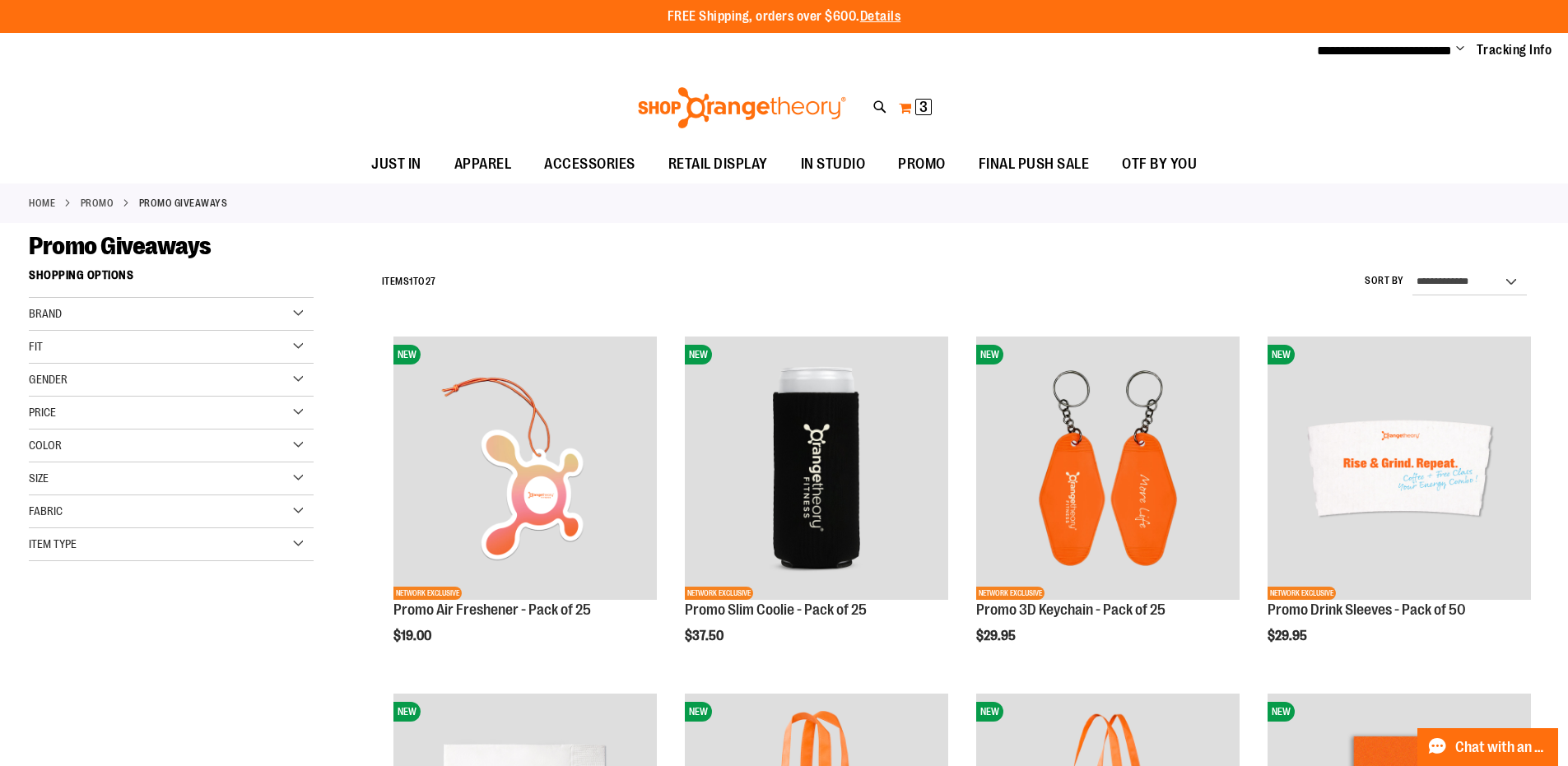
click at [928, 106] on span "3 3 items" at bounding box center [924, 107] width 16 height 16
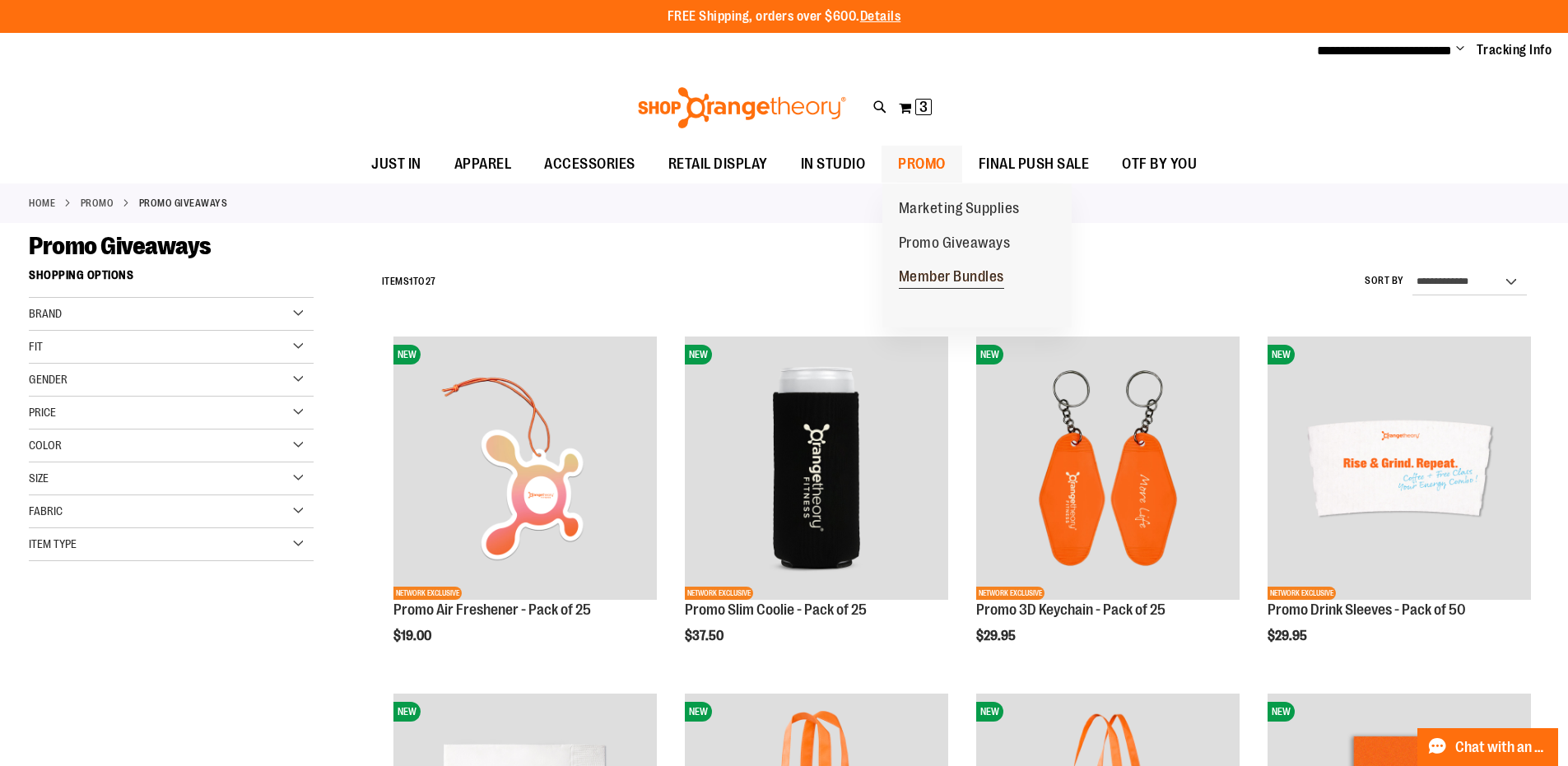
click at [915, 277] on span "Member Bundles" at bounding box center [951, 278] width 105 height 21
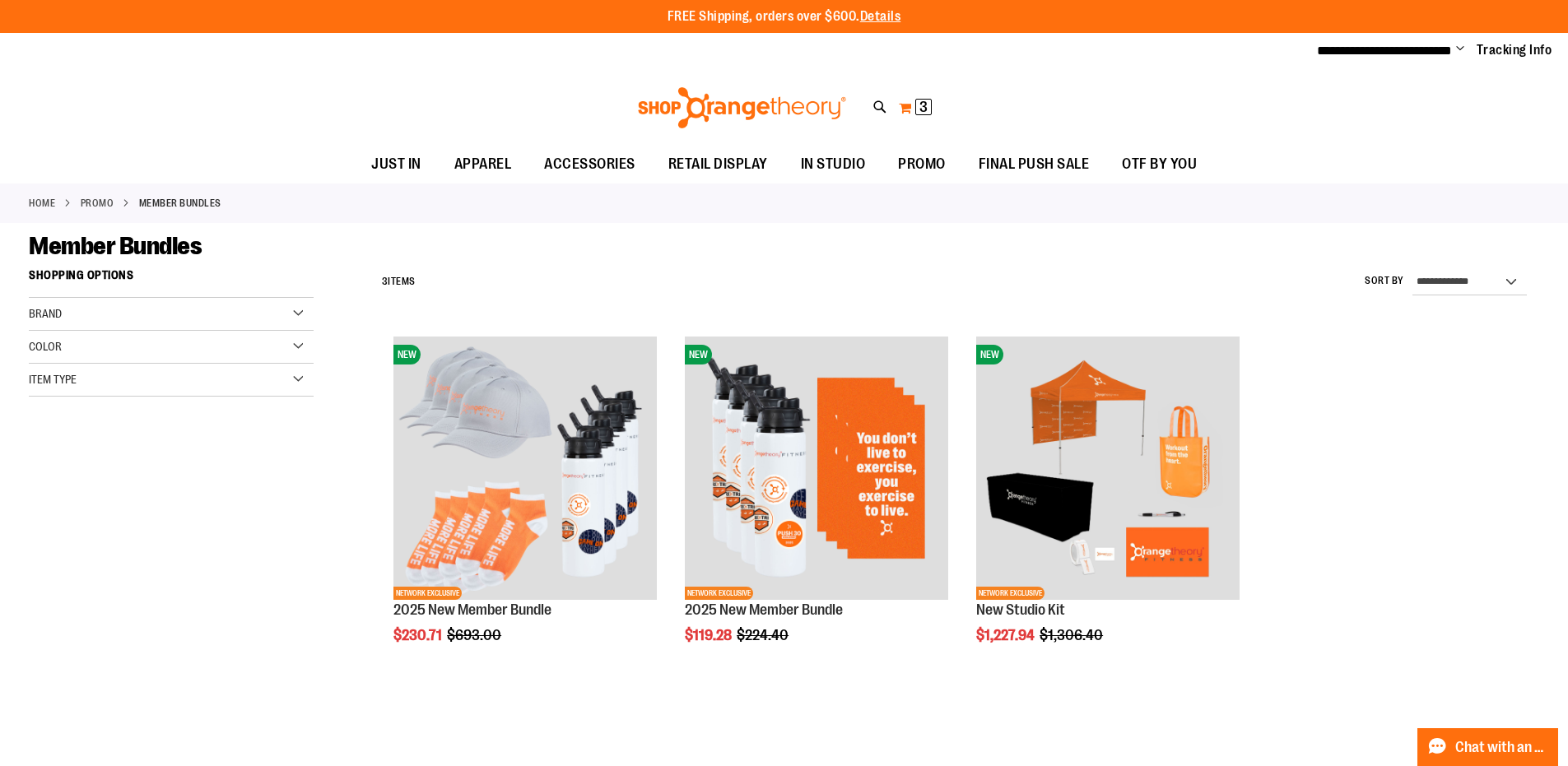
type input "**********"
click at [929, 107] on span "3 3 items" at bounding box center [924, 107] width 16 height 16
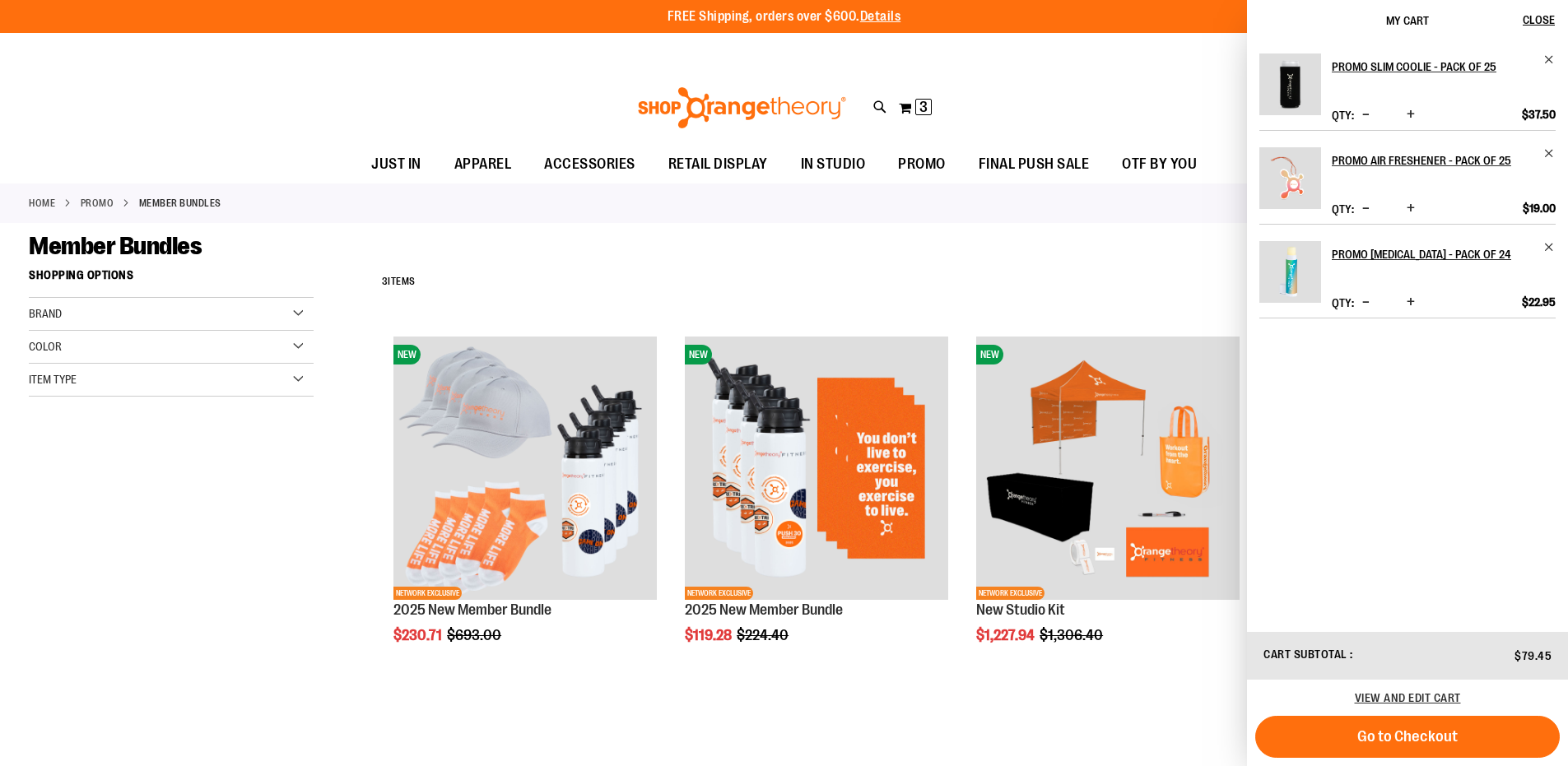
click at [1407, 204] on span "Increase product quantity" at bounding box center [1411, 208] width 8 height 16
click at [1553, 58] on span "Remove item" at bounding box center [1550, 59] width 13 height 13
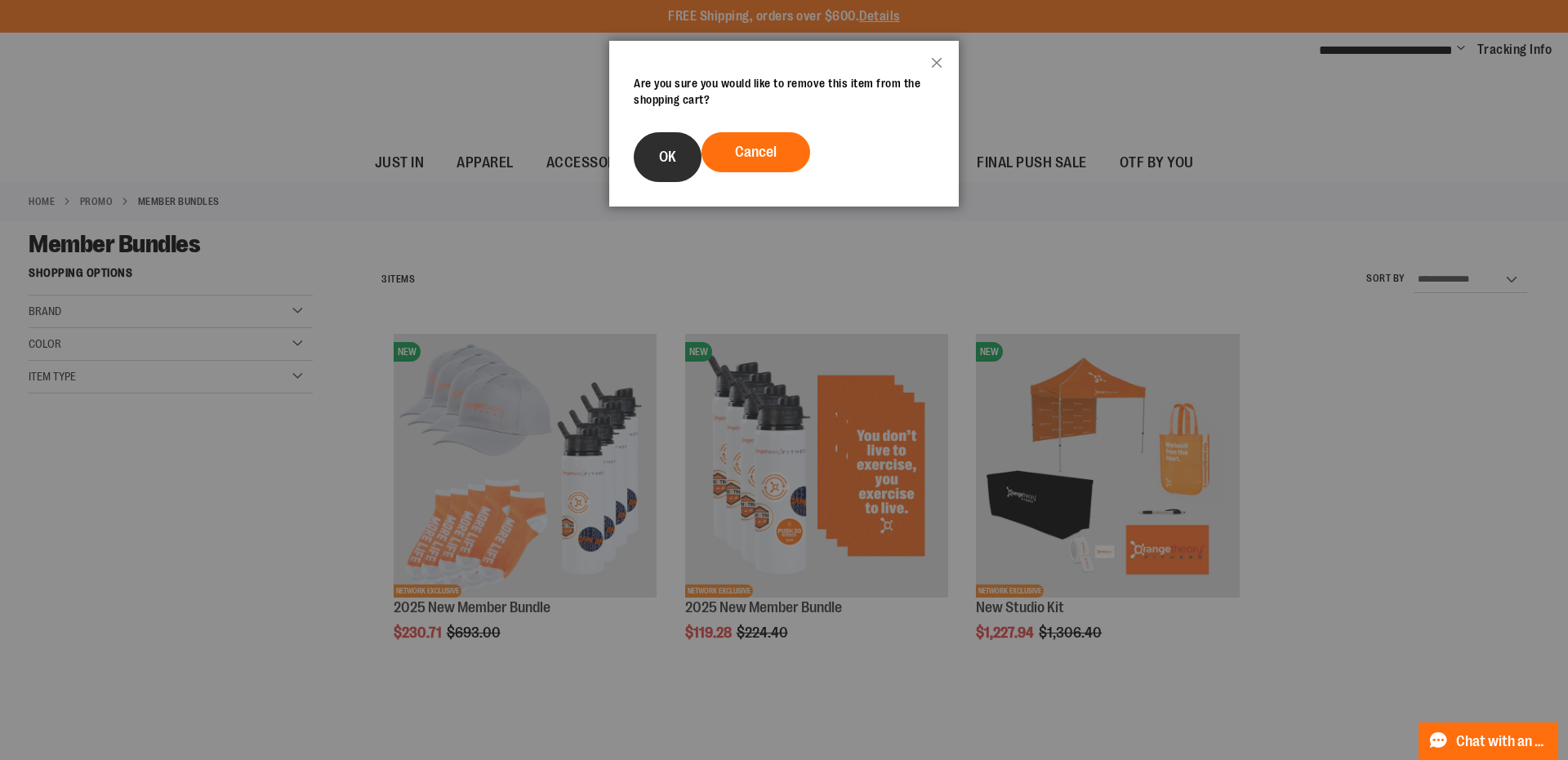
click at [668, 150] on span "OK" at bounding box center [668, 157] width 17 height 16
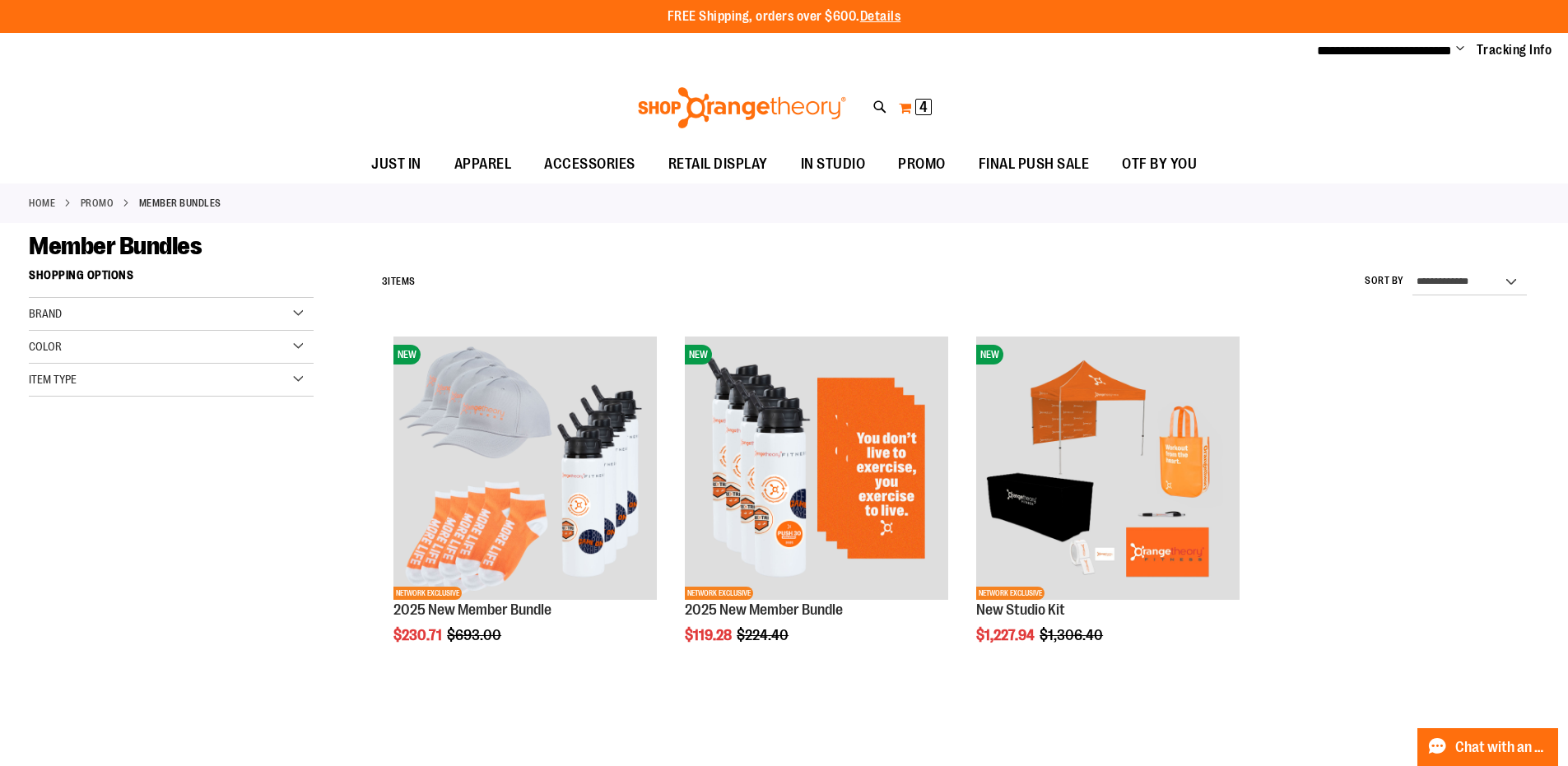
click at [927, 106] on span "4" at bounding box center [923, 107] width 8 height 16
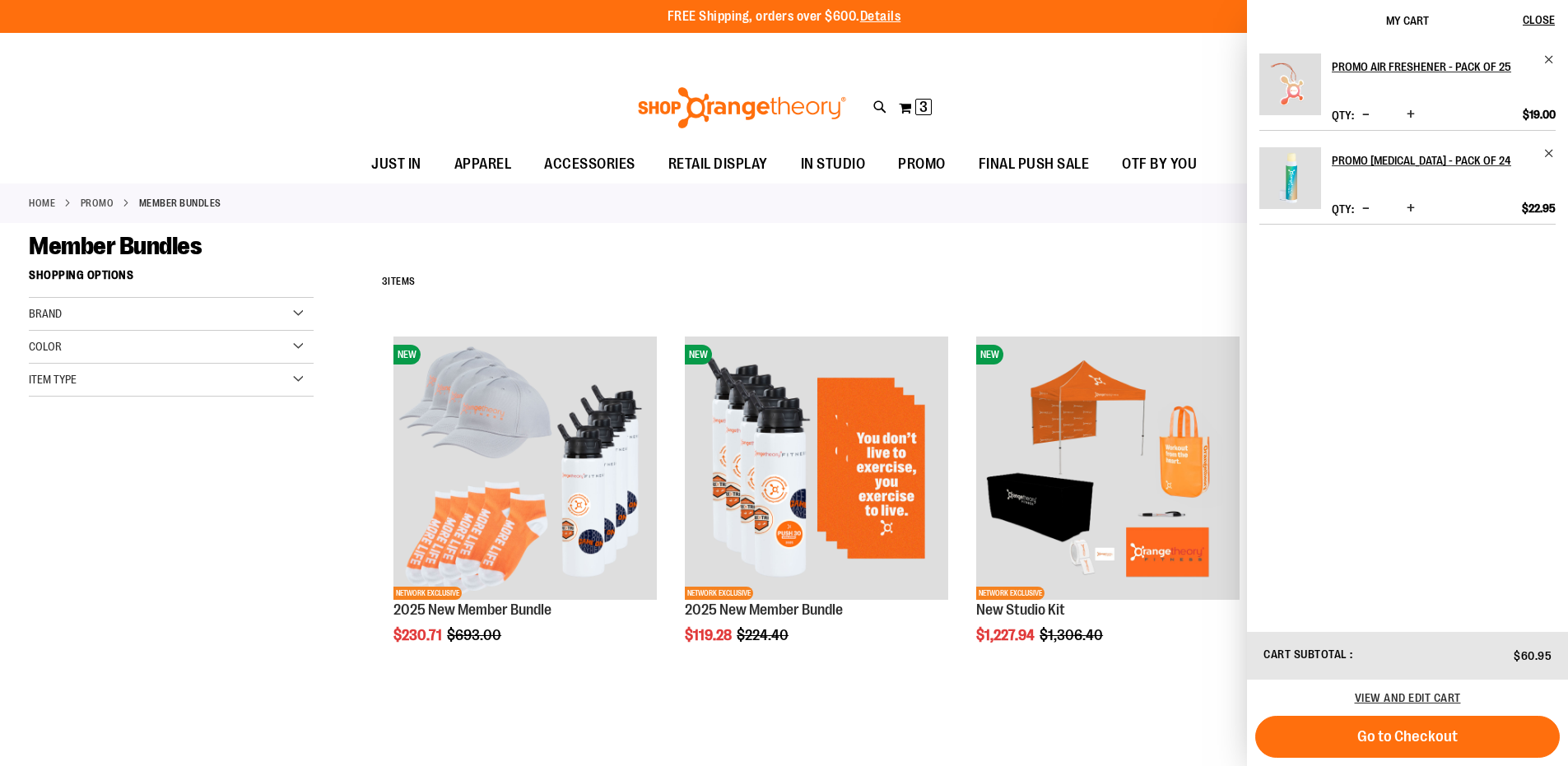
click at [1408, 207] on span "Increase product quantity" at bounding box center [1411, 208] width 8 height 16
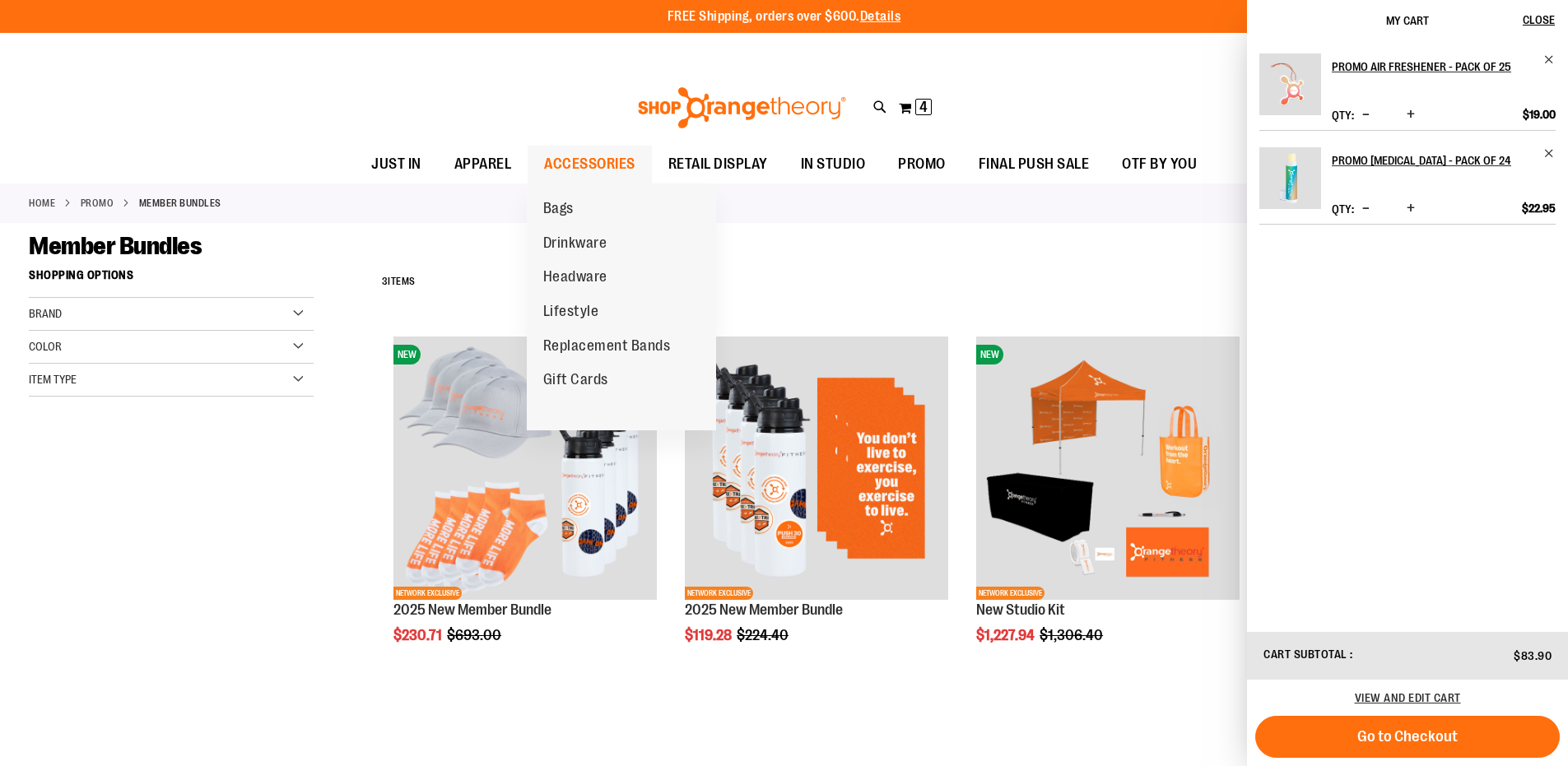
click at [568, 165] on span "ACCESSORIES" at bounding box center [590, 164] width 92 height 37
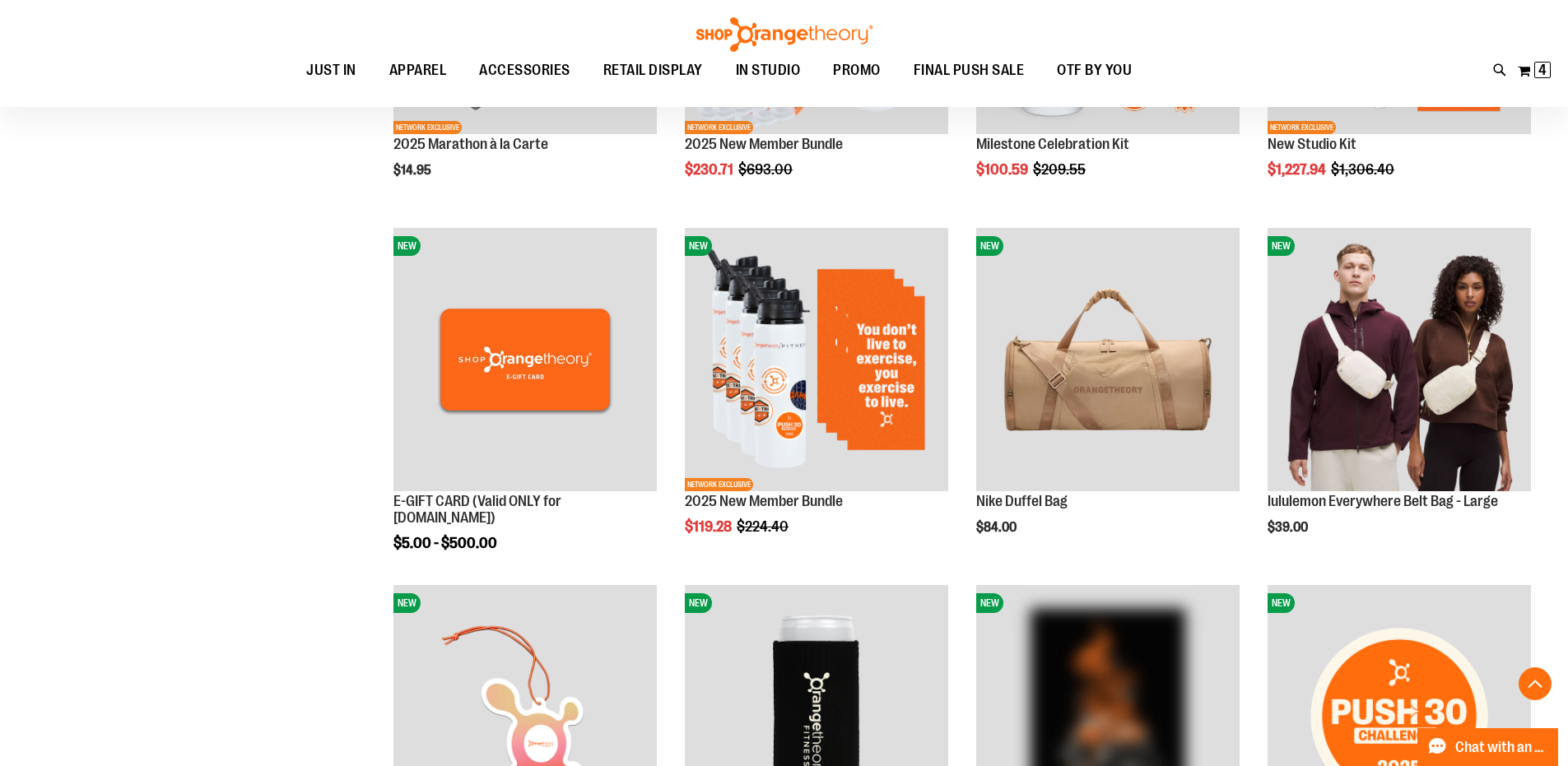
scroll to position [493, 0]
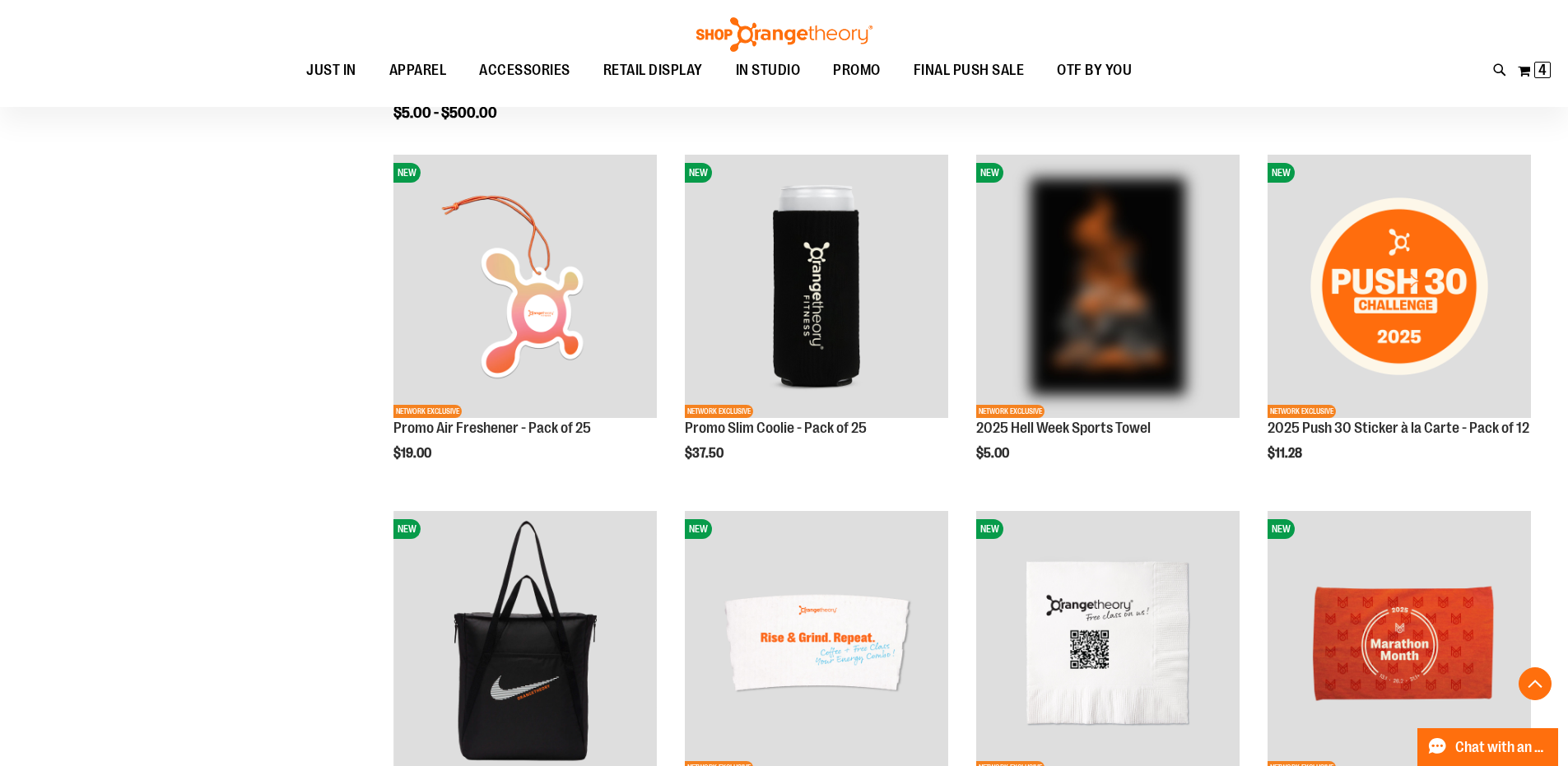
scroll to position [904, 0]
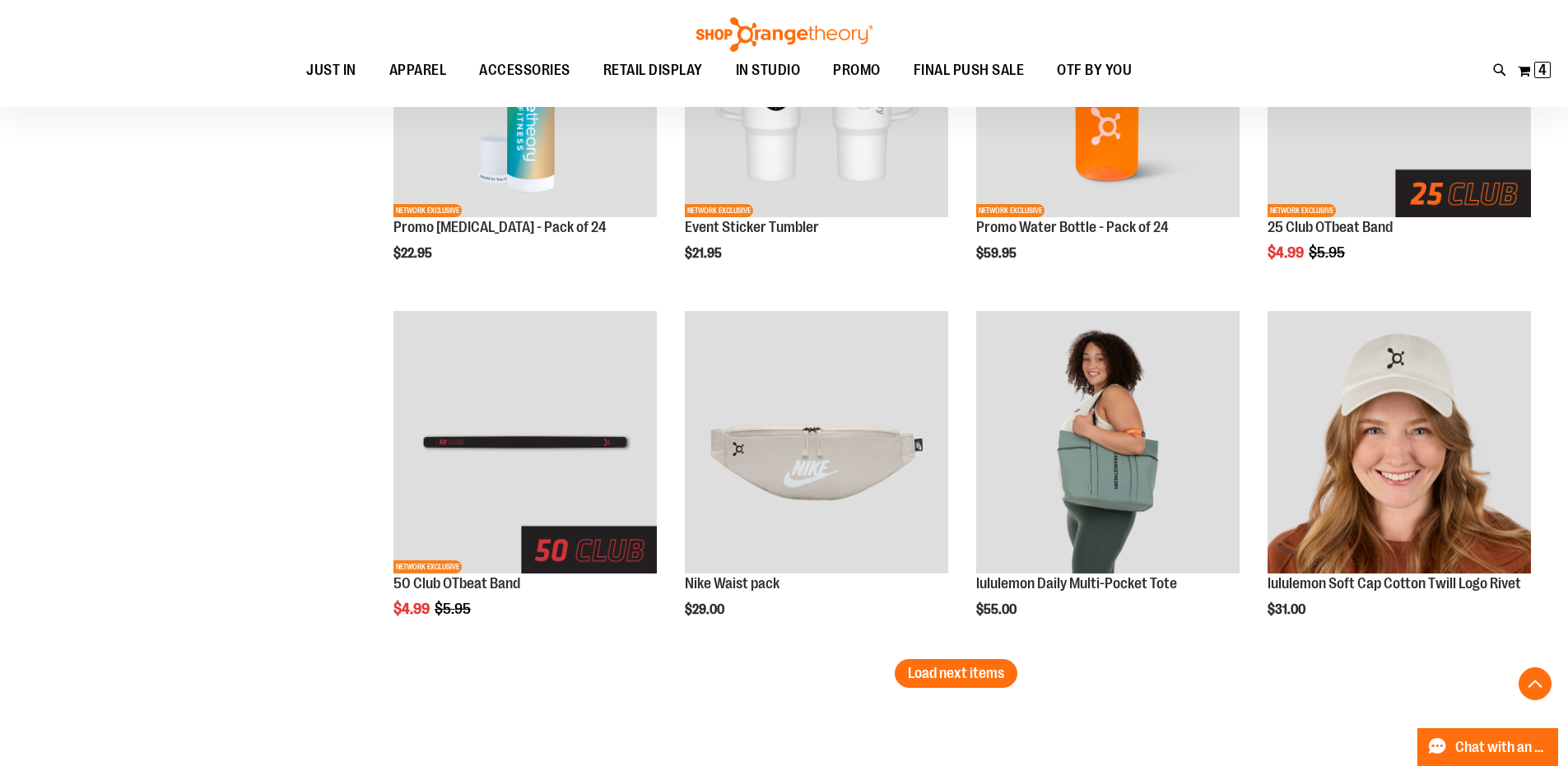
scroll to position [2962, 0]
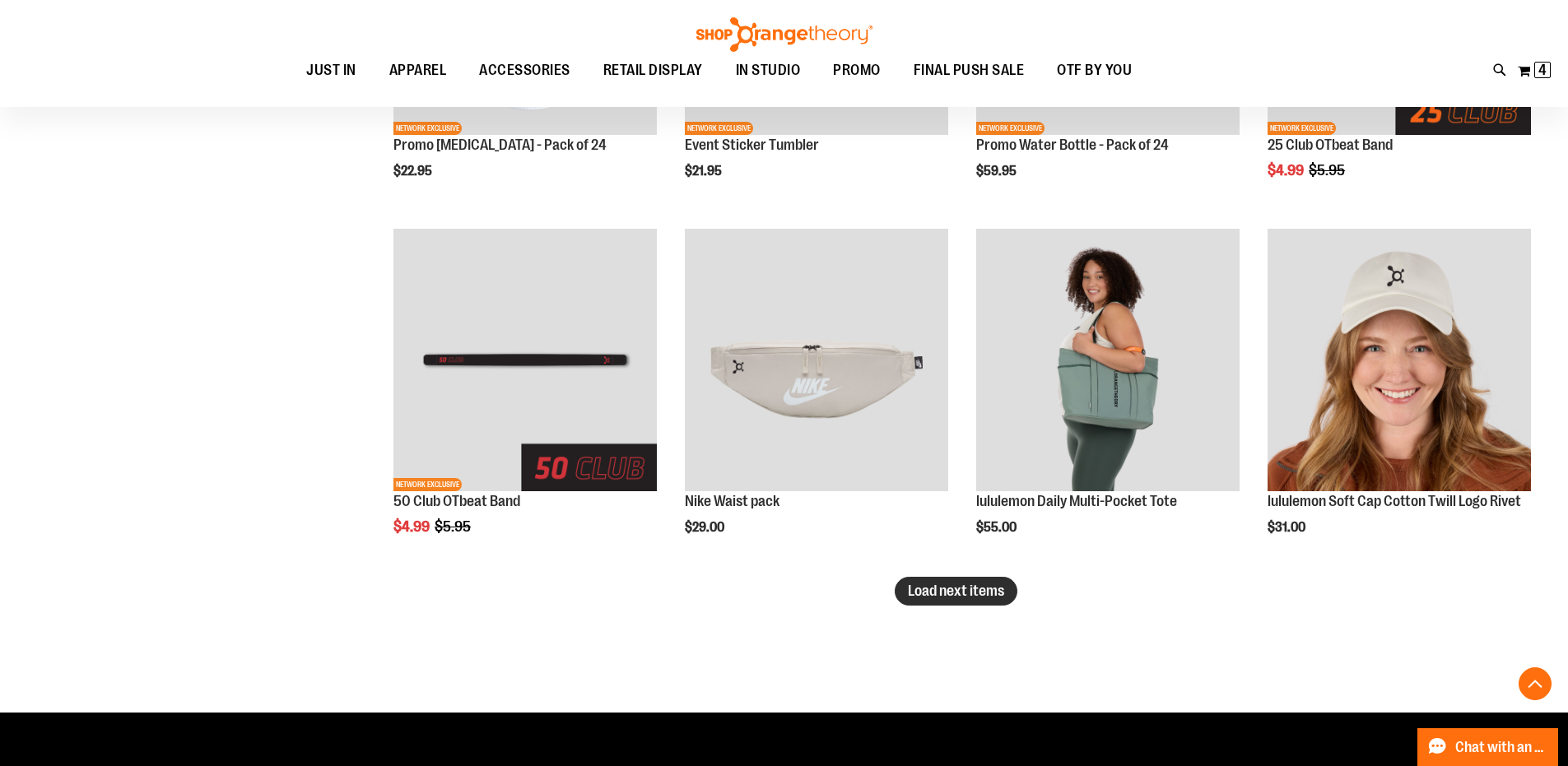
type input "**********"
click at [954, 583] on span "Load next items" at bounding box center [955, 591] width 96 height 16
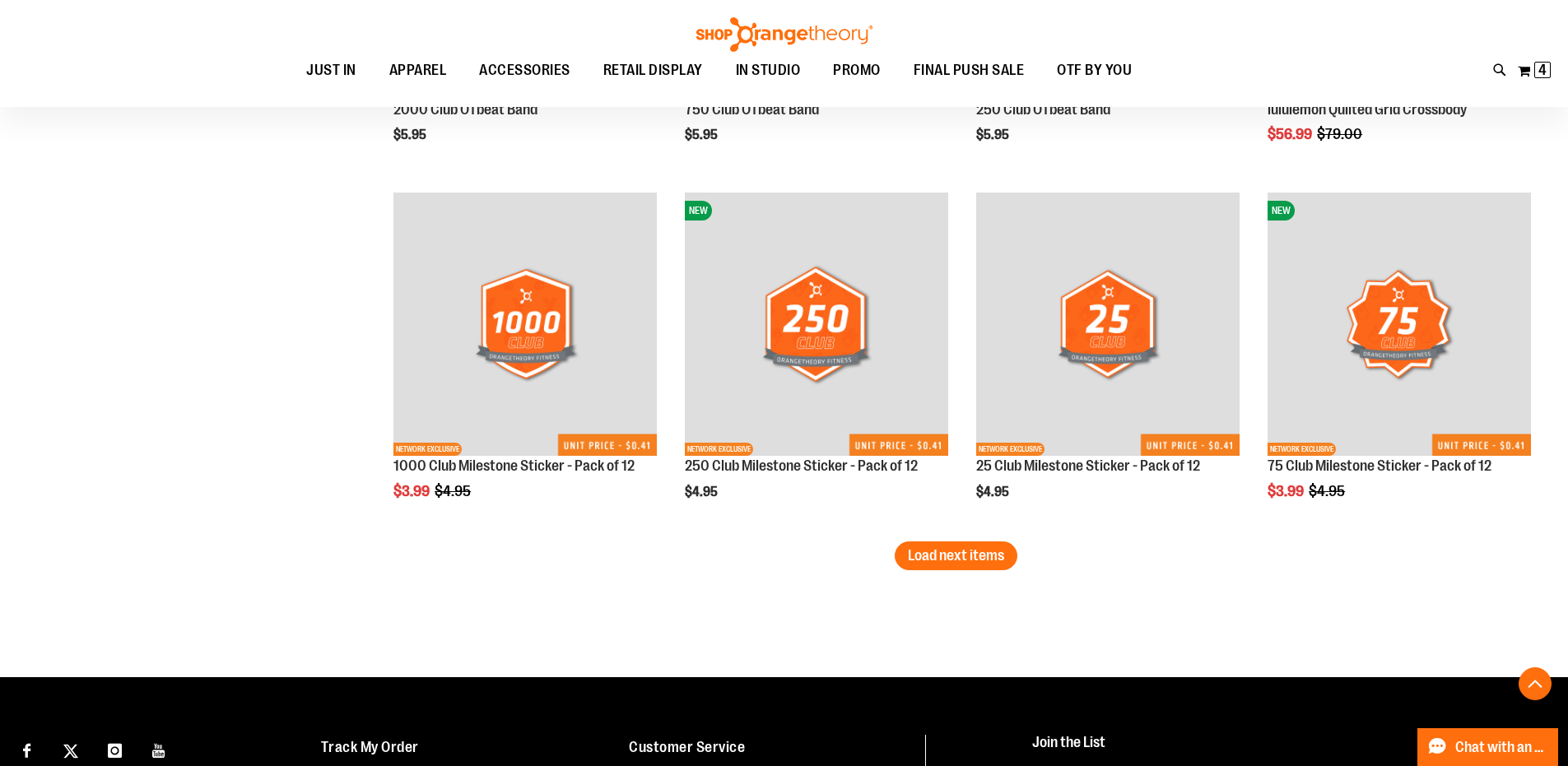
scroll to position [4113, 0]
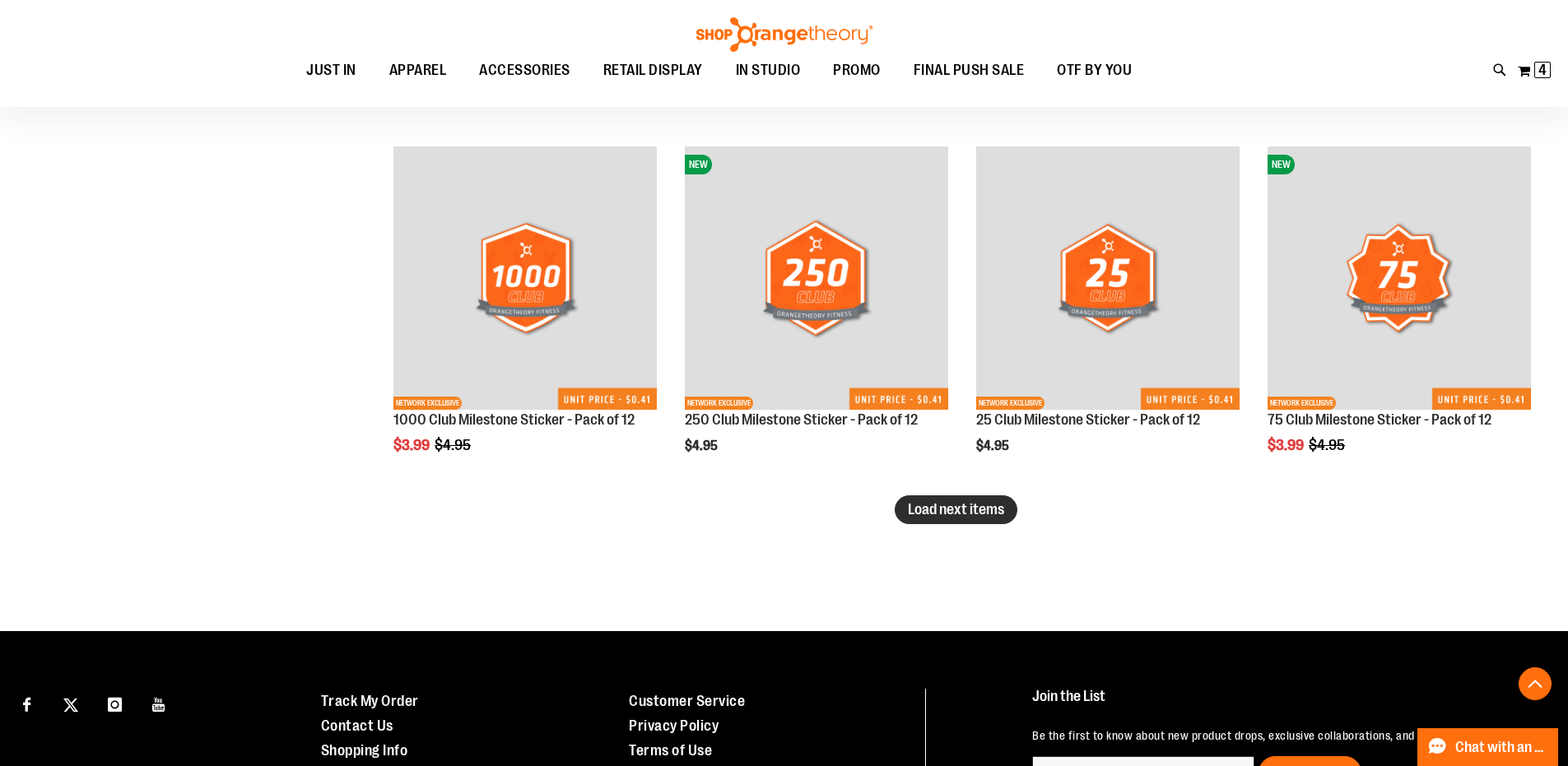
click at [962, 512] on span "Load next items" at bounding box center [955, 509] width 96 height 16
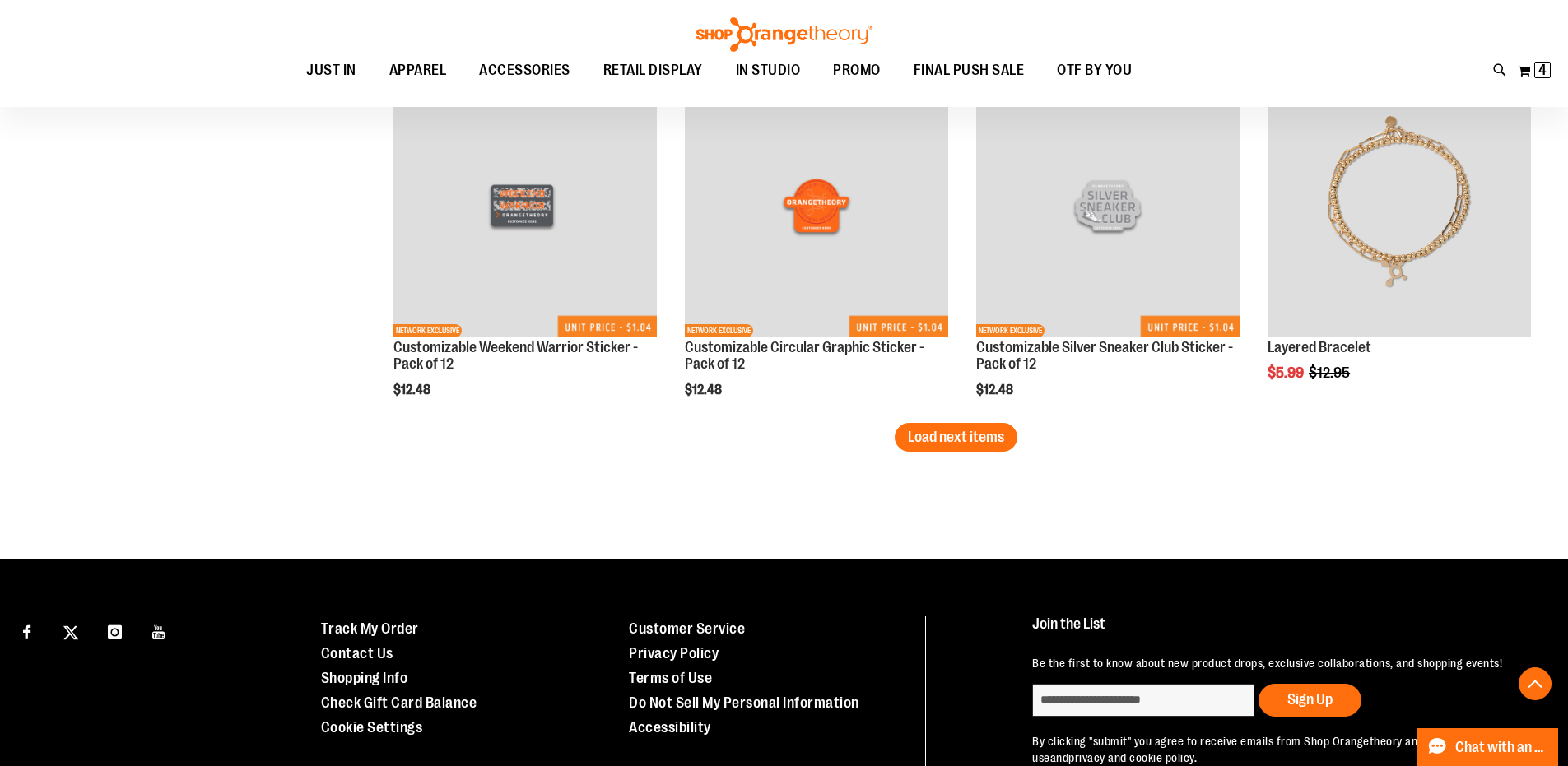
scroll to position [5265, 0]
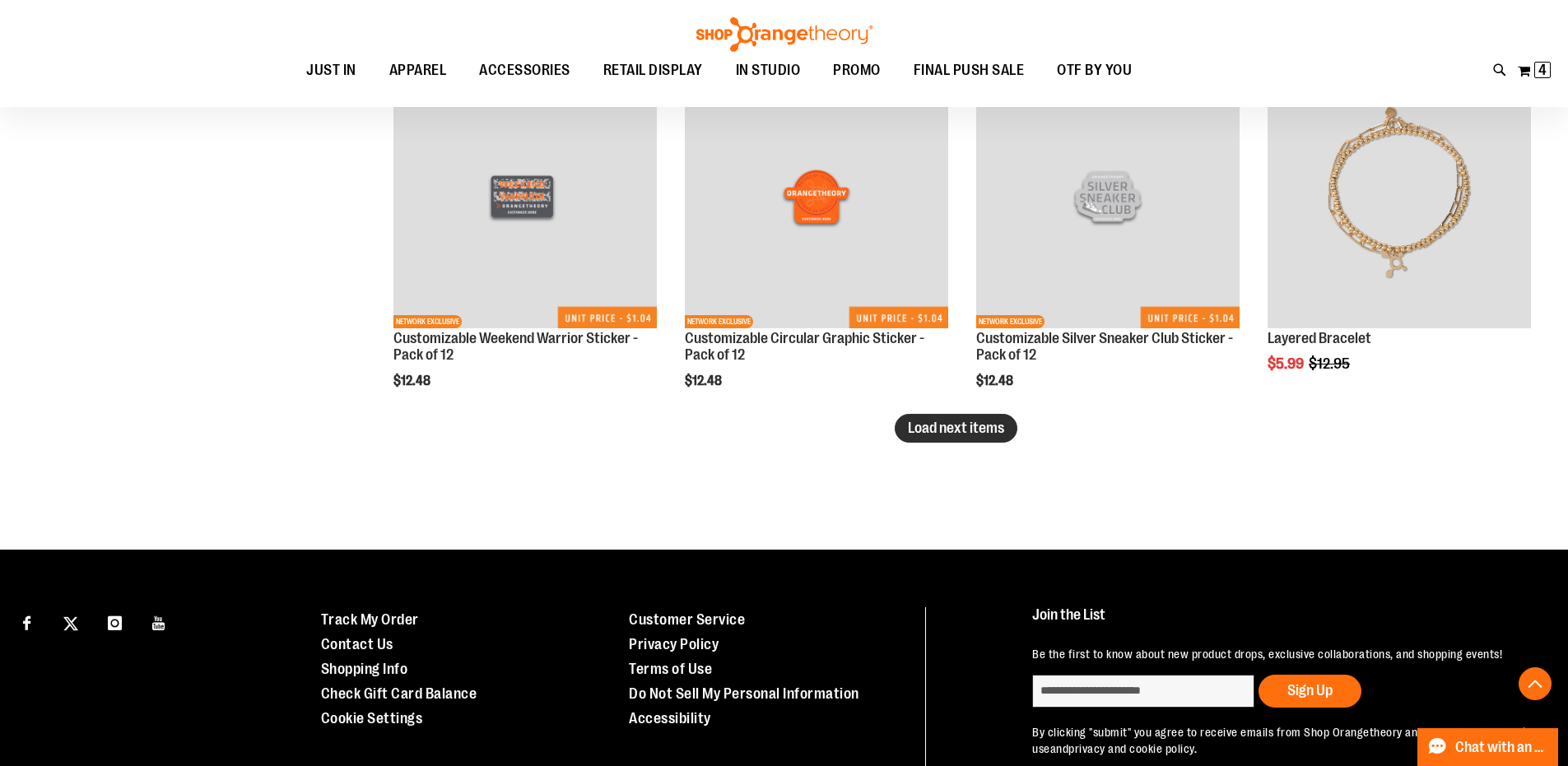
click at [981, 424] on span "Load next items" at bounding box center [955, 428] width 96 height 16
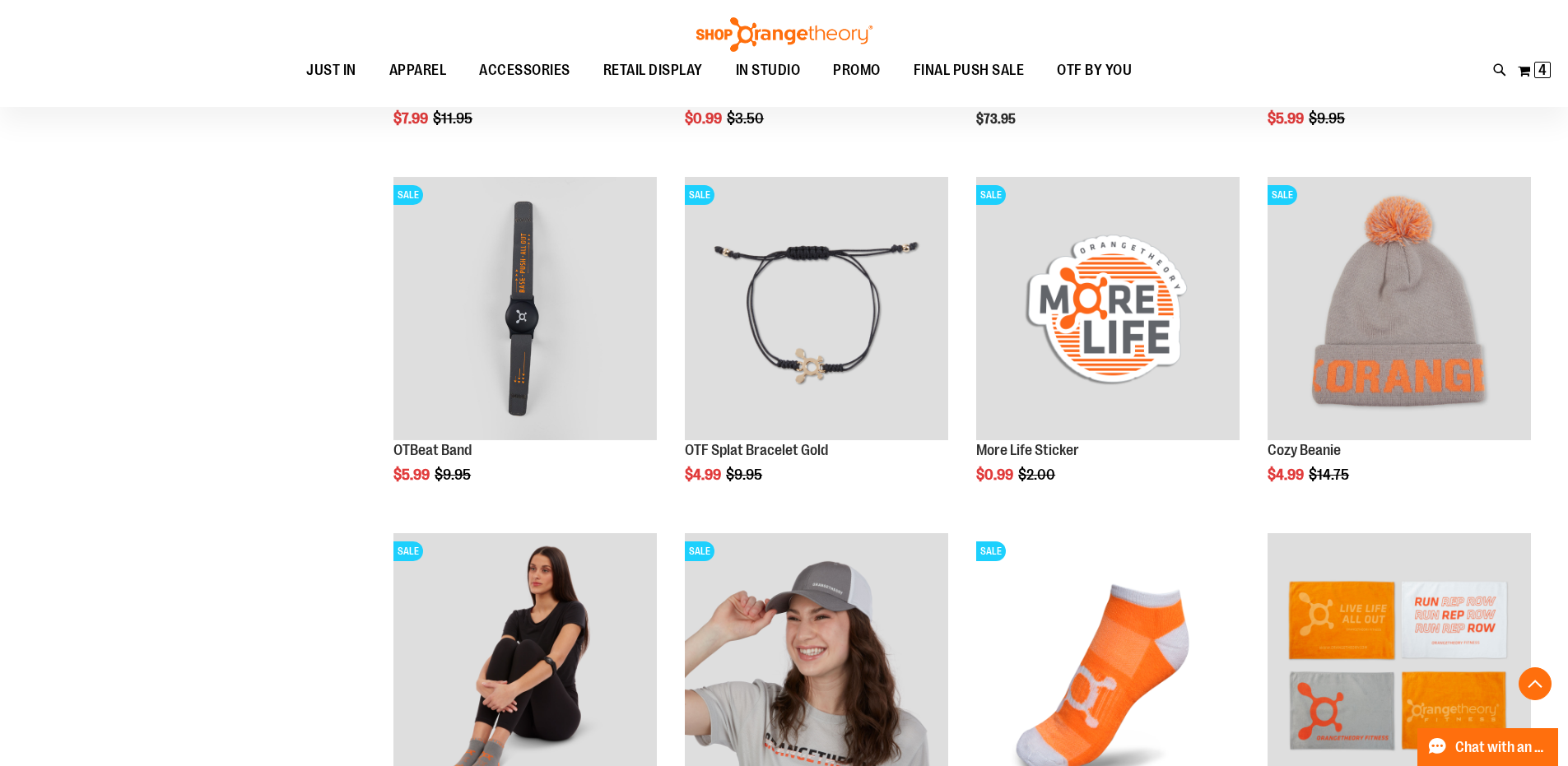
scroll to position [5841, 0]
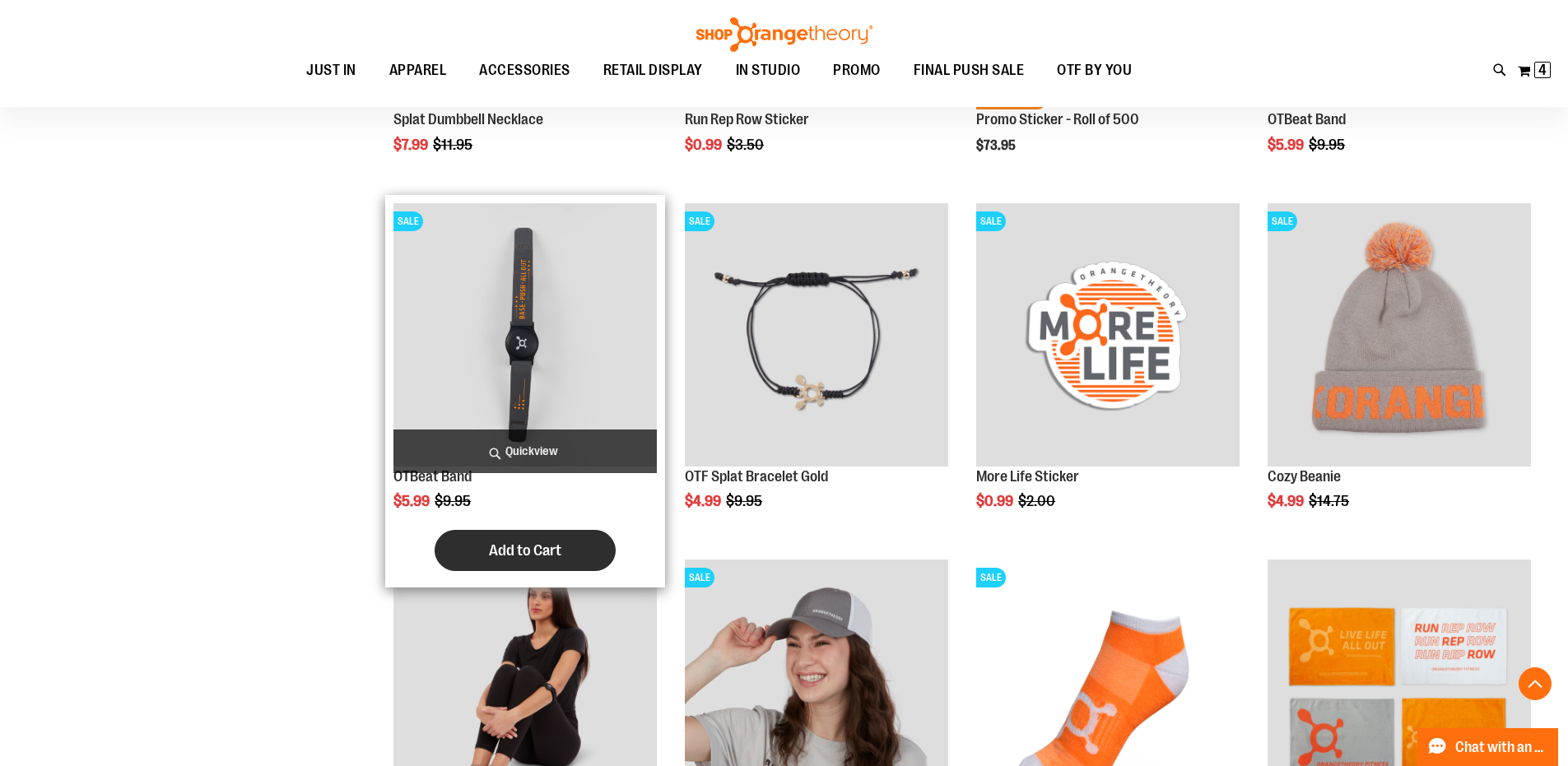
click at [529, 544] on span "Add to Cart" at bounding box center [525, 550] width 73 height 18
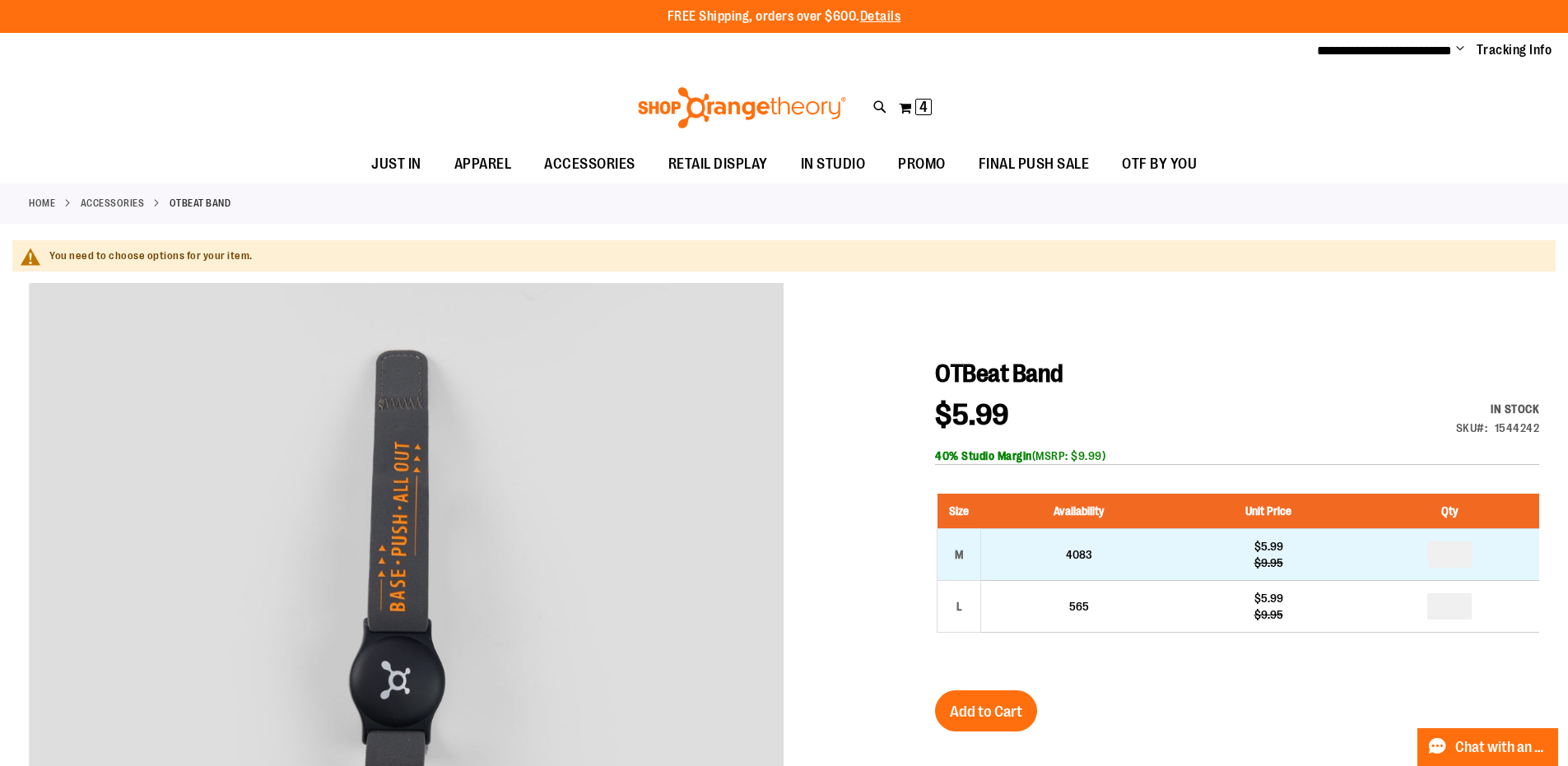
type input "**********"
drag, startPoint x: 1453, startPoint y: 553, endPoint x: 1426, endPoint y: 557, distance: 27.3
click at [1427, 557] on td at bounding box center [1450, 555] width 179 height 52
type input "*"
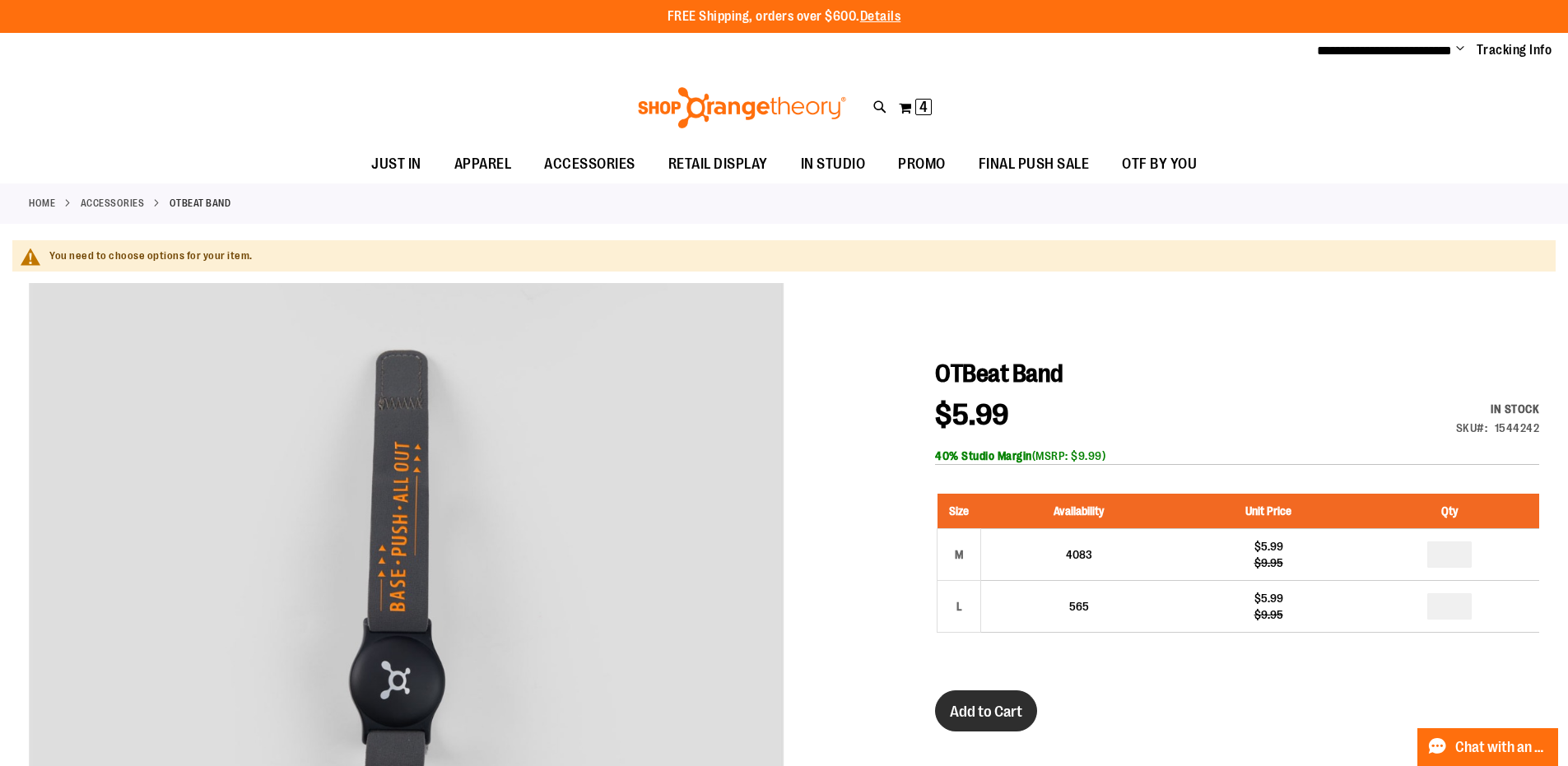
click at [989, 708] on span "Add to Cart" at bounding box center [986, 712] width 73 height 18
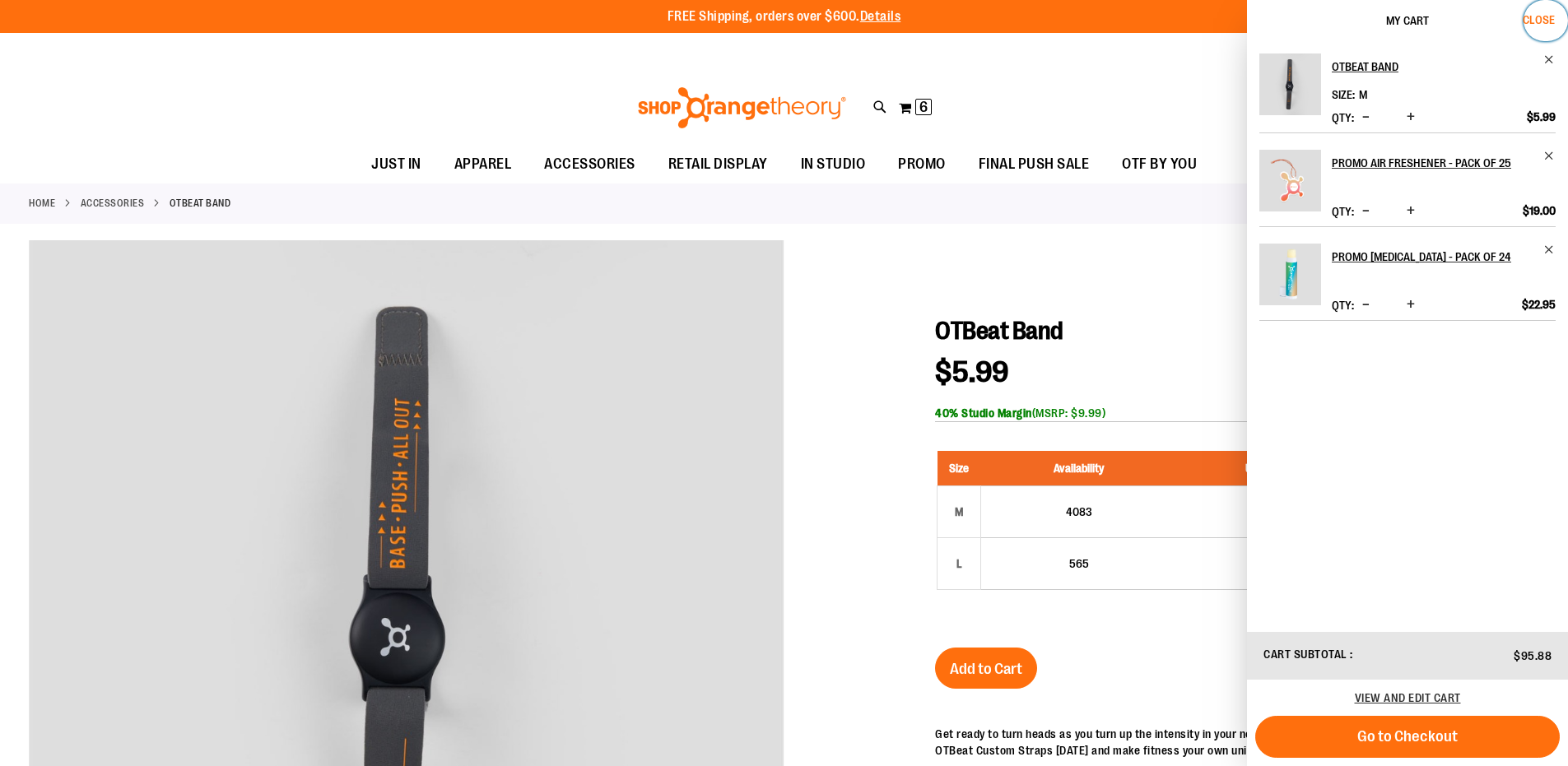
click at [1539, 17] on span "Close" at bounding box center [1539, 20] width 32 height 13
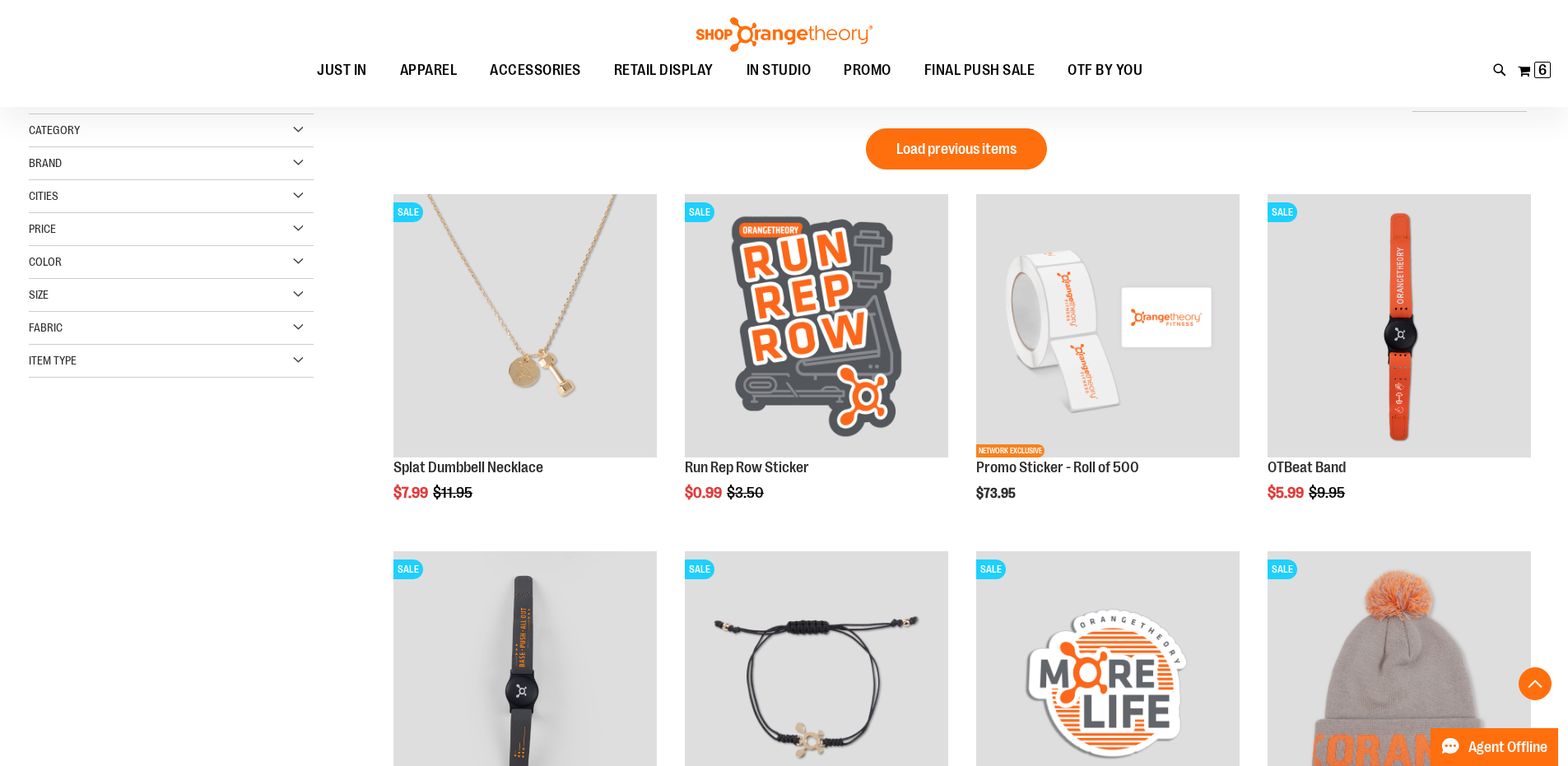
scroll to position [905, 0]
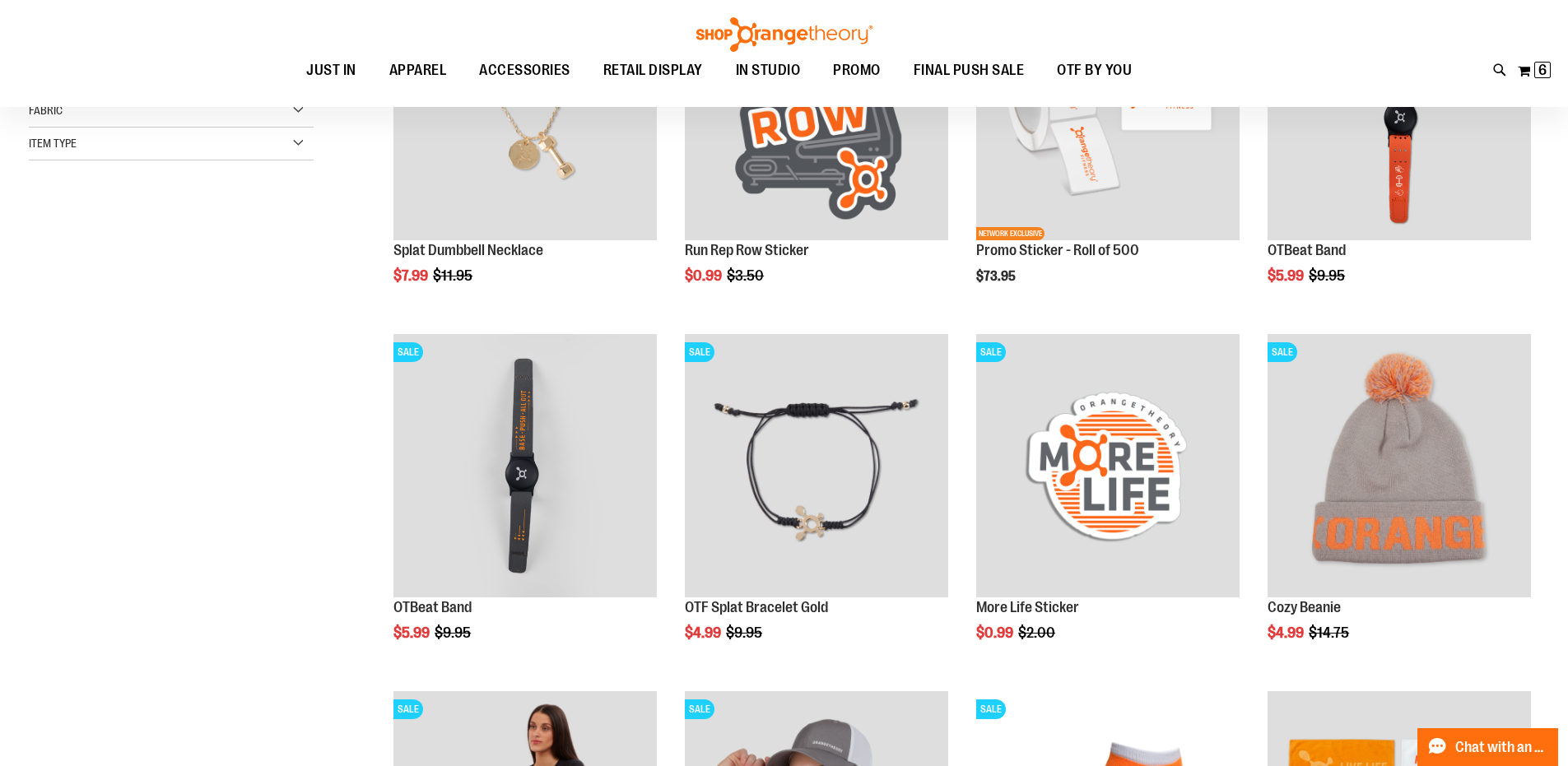
scroll to position [83, 0]
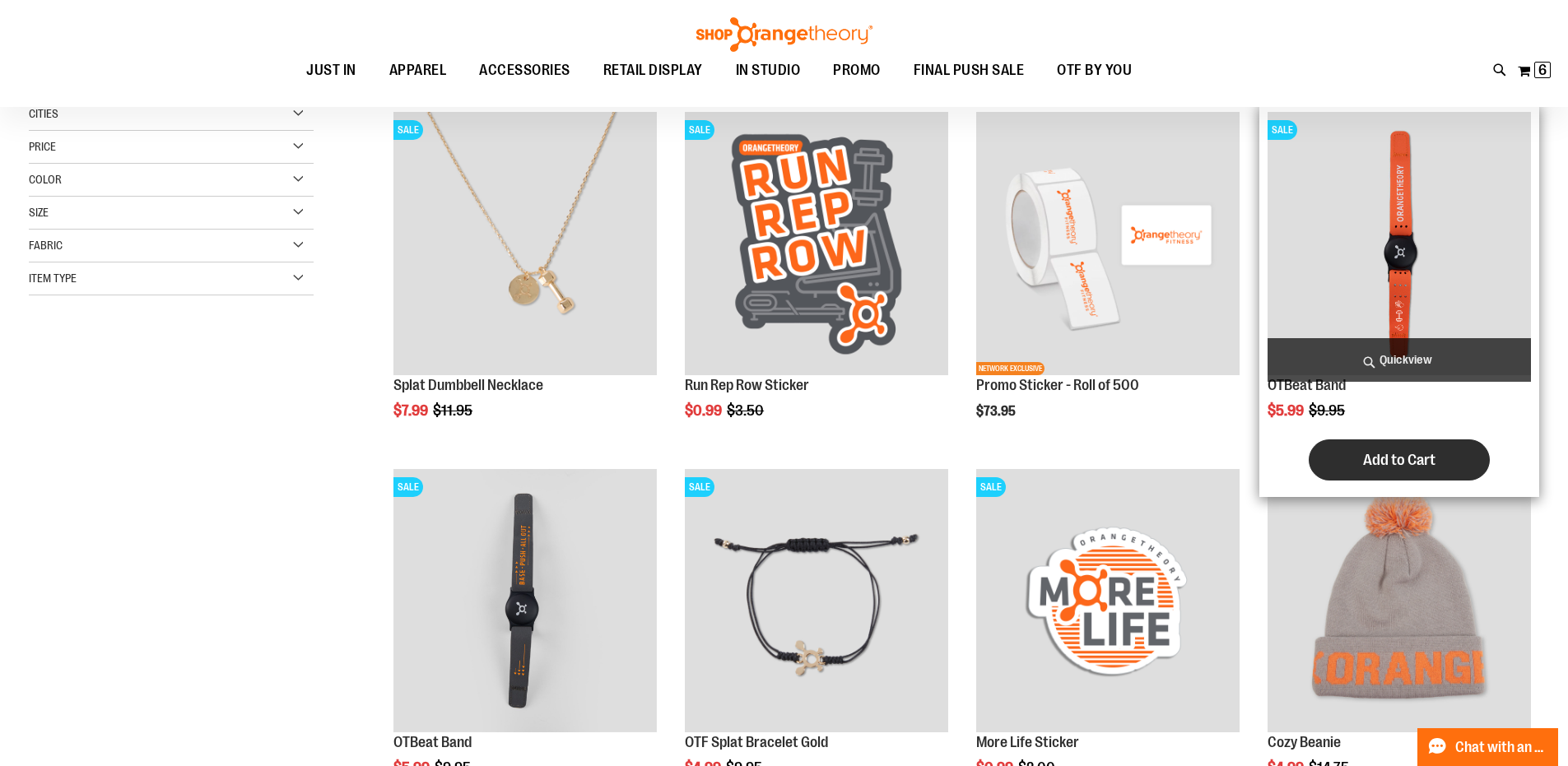
type input "**********"
click at [1405, 451] on span "Add to Cart" at bounding box center [1400, 460] width 73 height 18
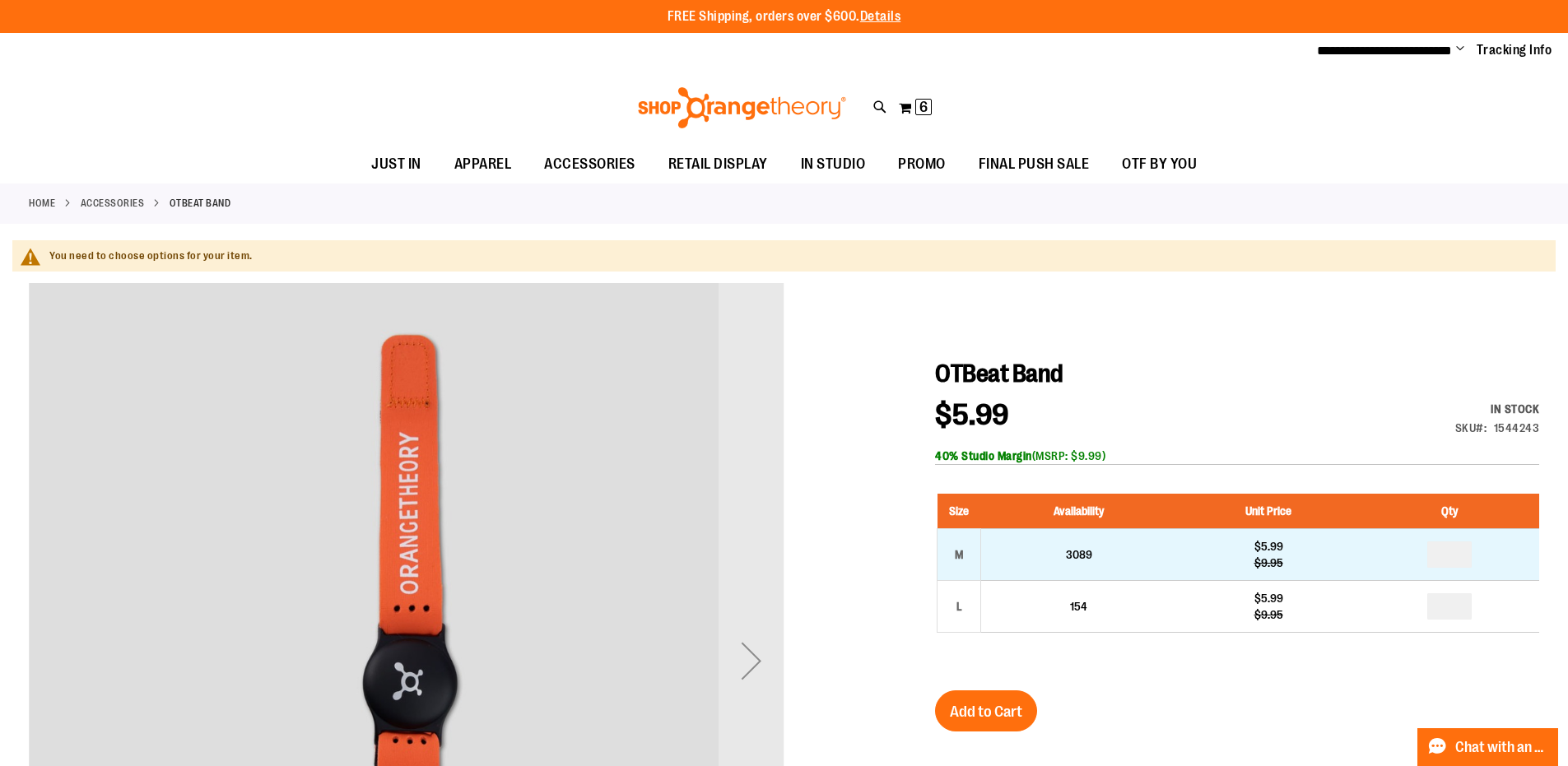
type input "**********"
drag, startPoint x: 1464, startPoint y: 554, endPoint x: 1432, endPoint y: 559, distance: 32.4
click at [1432, 559] on input "number" at bounding box center [1449, 554] width 44 height 26
type input "*"
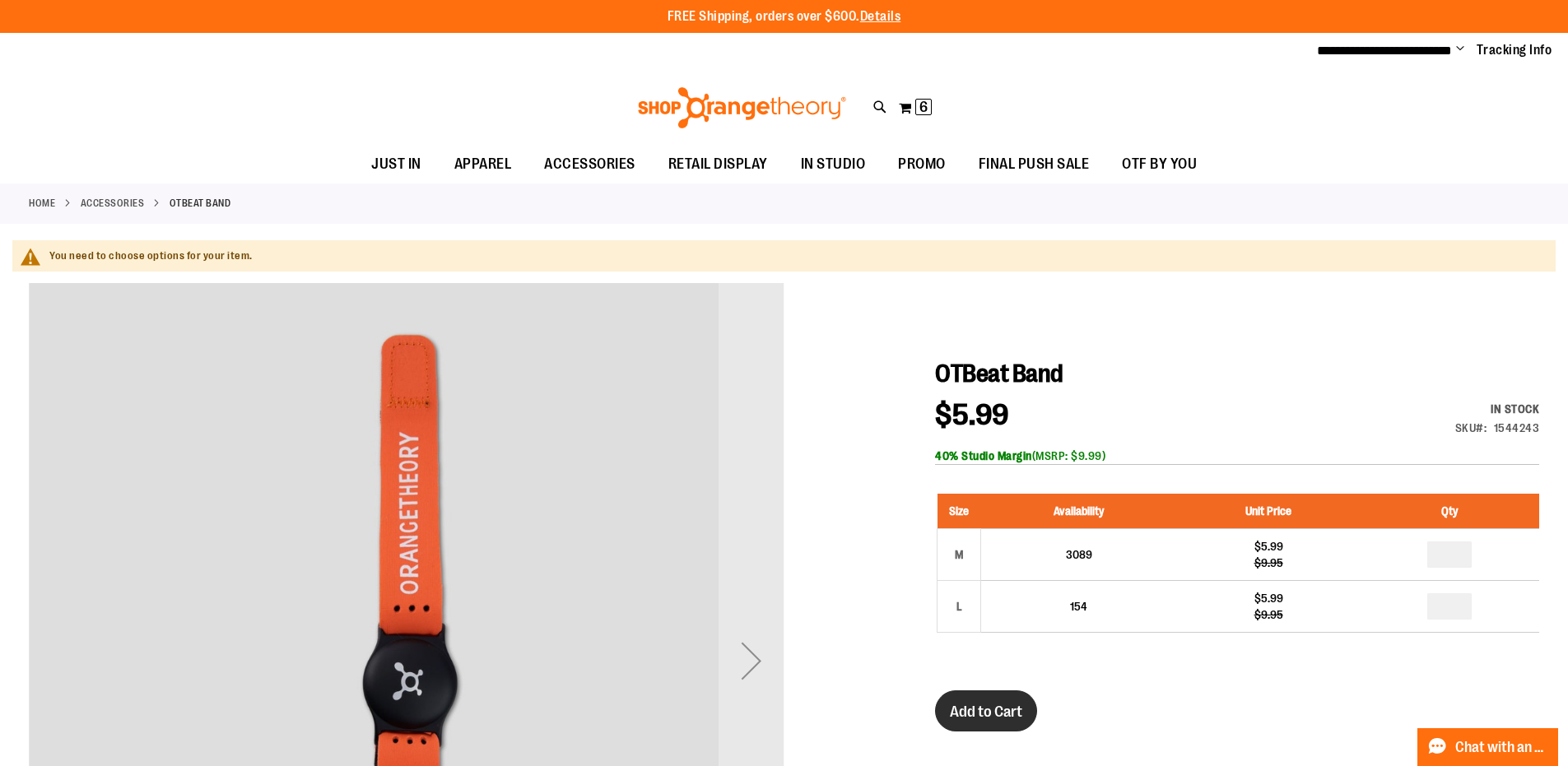
click at [968, 713] on span "Add to Cart" at bounding box center [986, 712] width 73 height 18
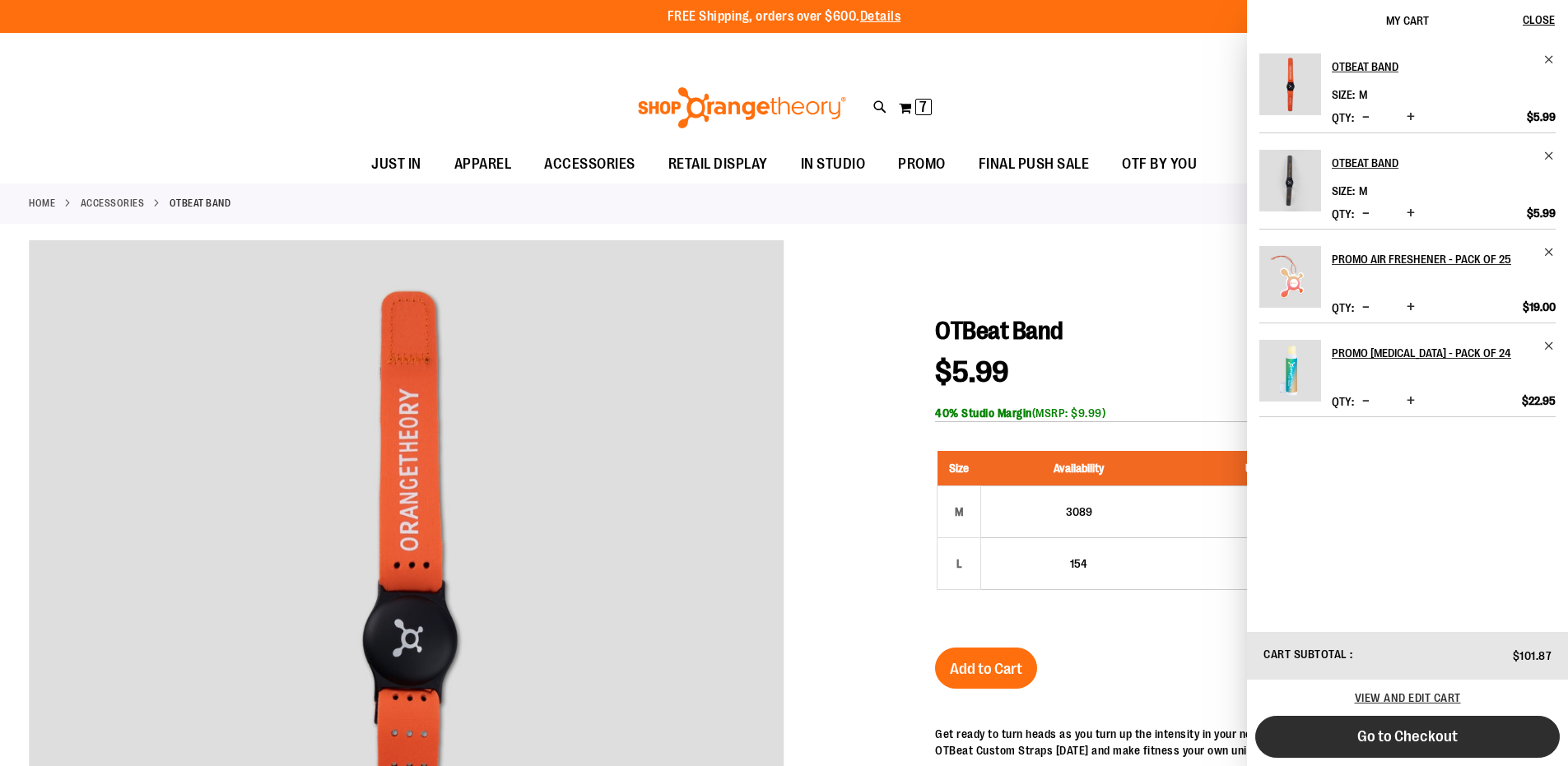
click at [1339, 733] on button "Go to Checkout" at bounding box center [1408, 736] width 305 height 42
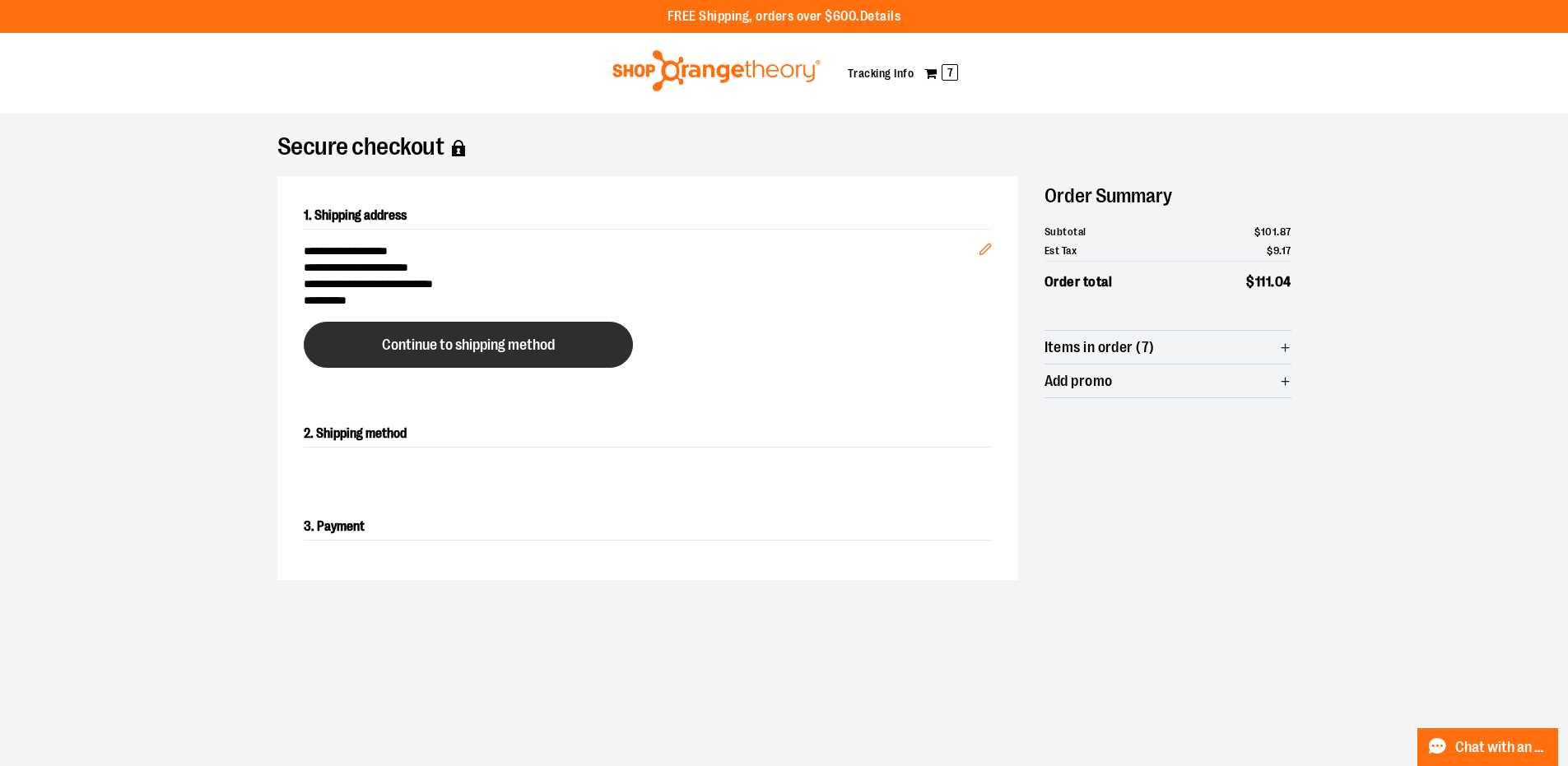
click at [551, 343] on span "Continue to shipping method" at bounding box center [469, 344] width 173 height 15
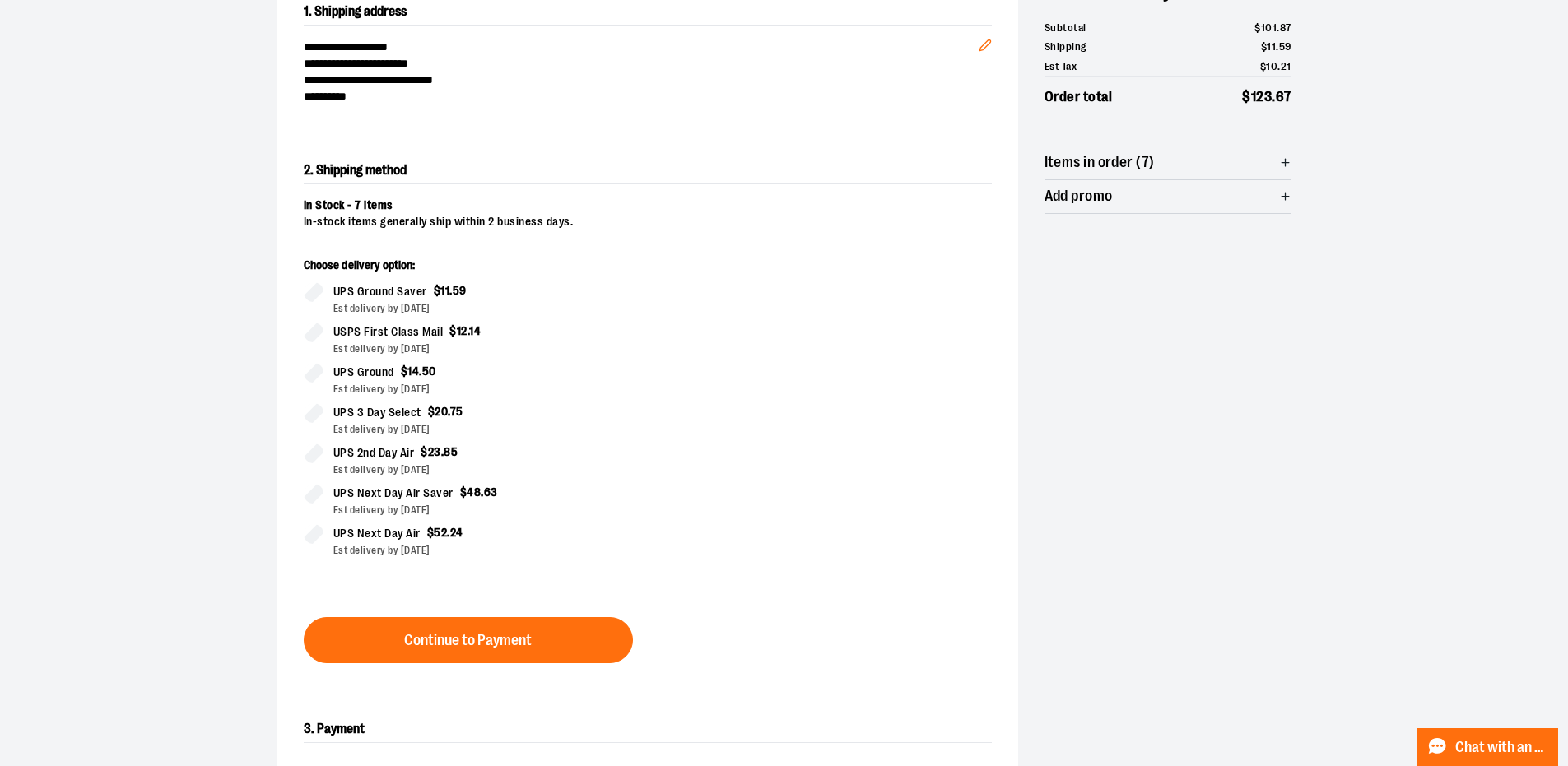
scroll to position [264, 0]
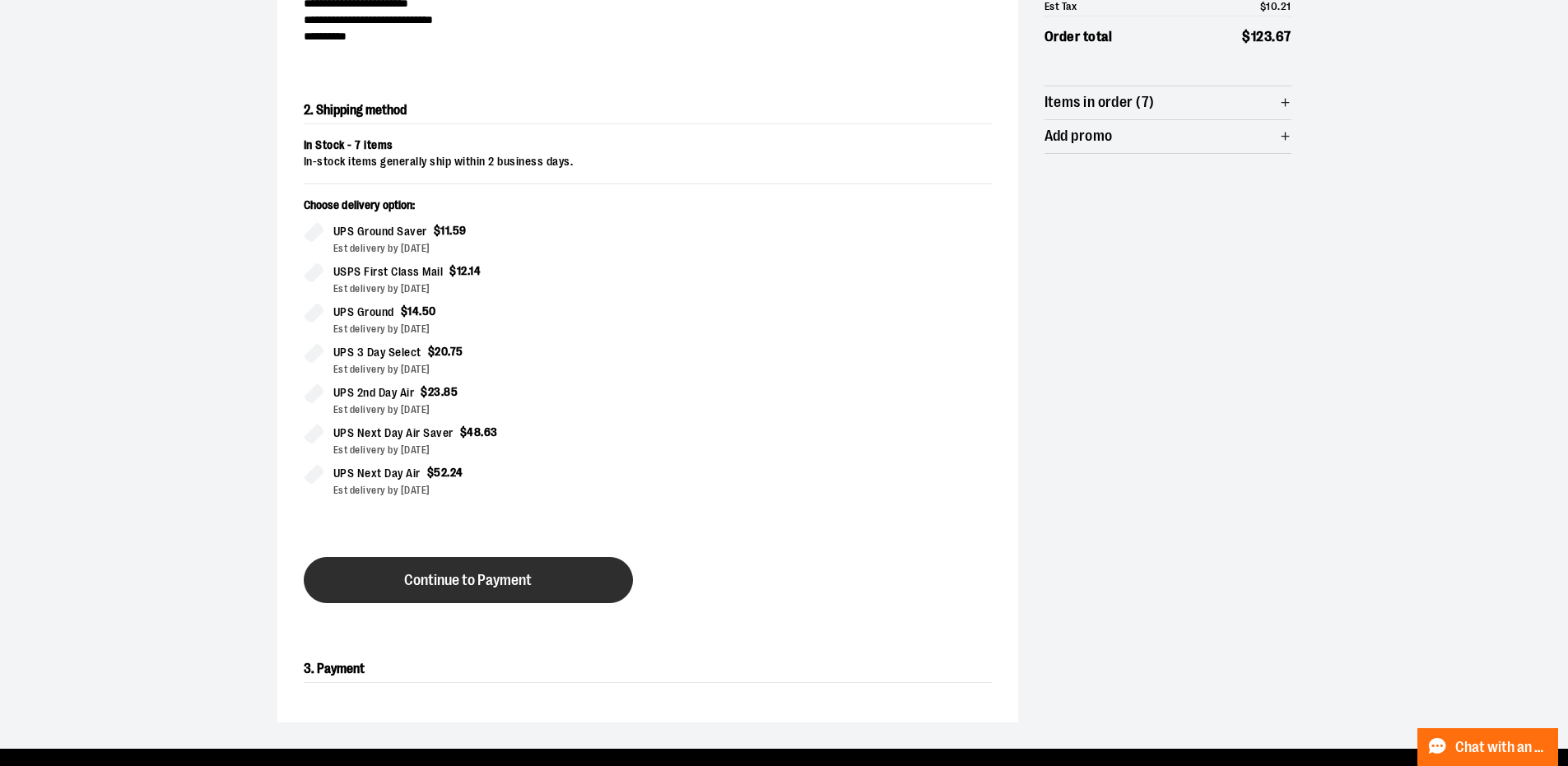
click at [454, 580] on span "Continue to Payment" at bounding box center [468, 580] width 128 height 15
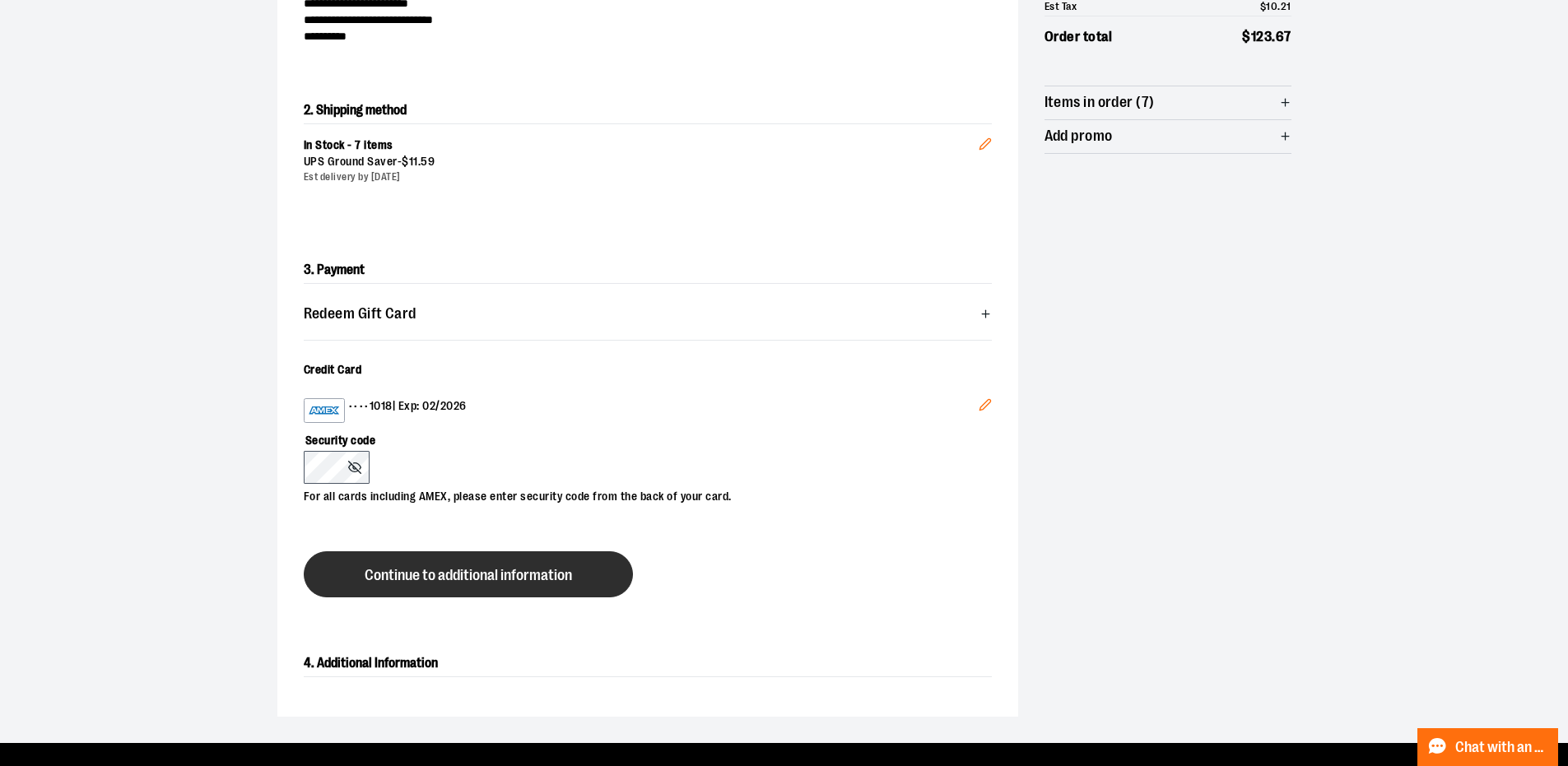
click at [396, 578] on span "Continue to additional information" at bounding box center [468, 574] width 208 height 15
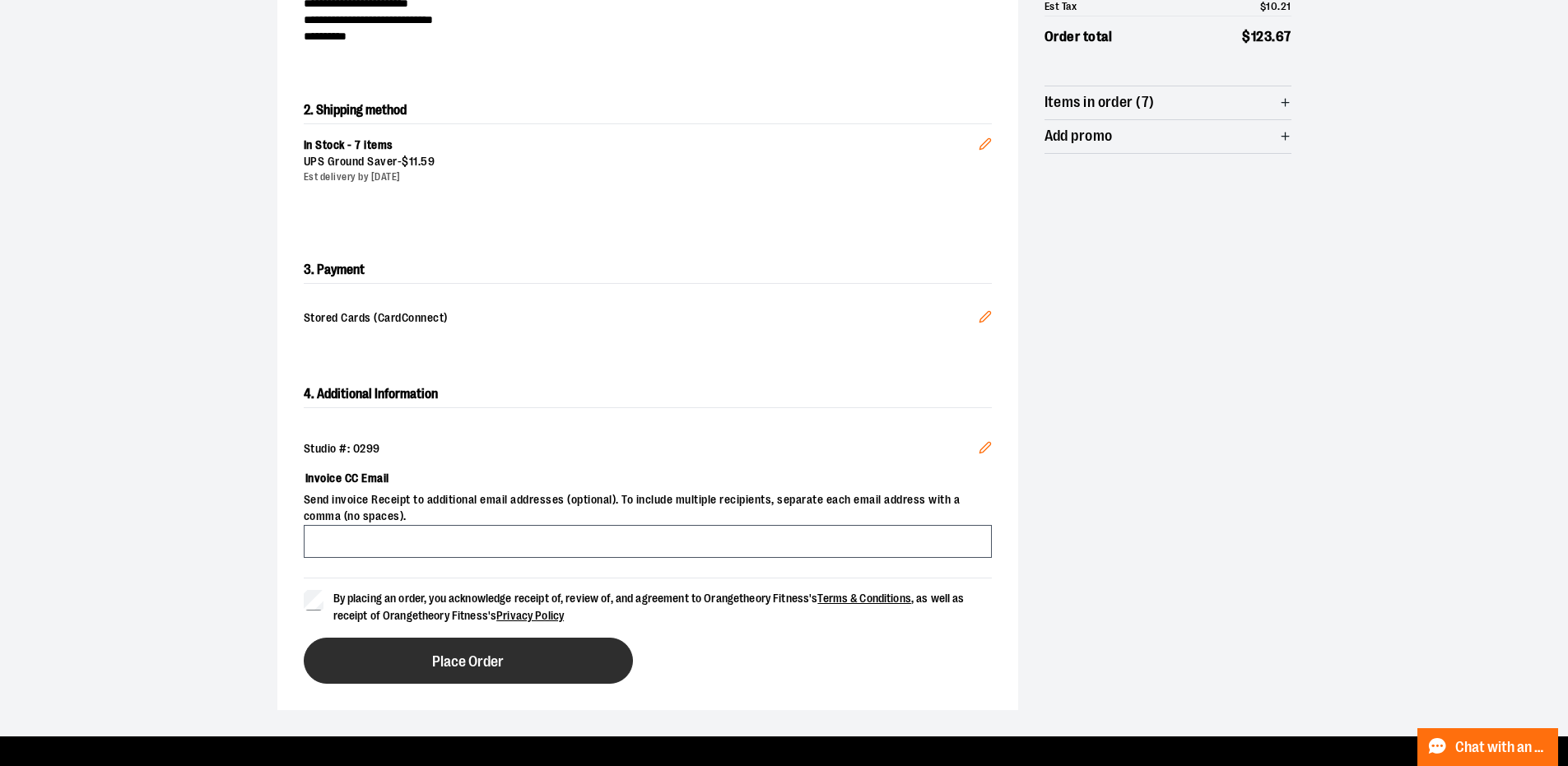
click at [416, 658] on button "Place Order" at bounding box center [469, 660] width 329 height 46
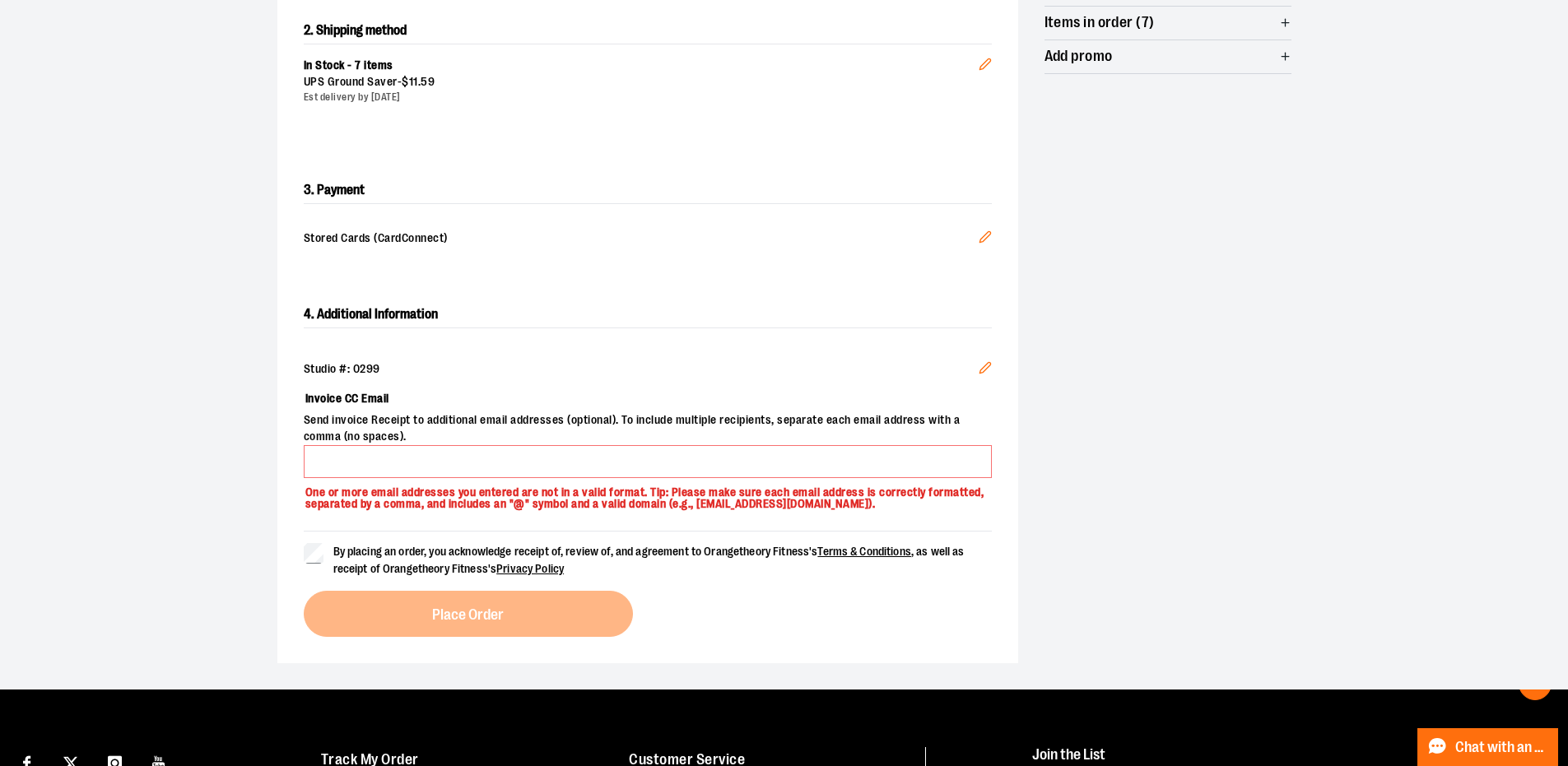
scroll to position [429, 0]
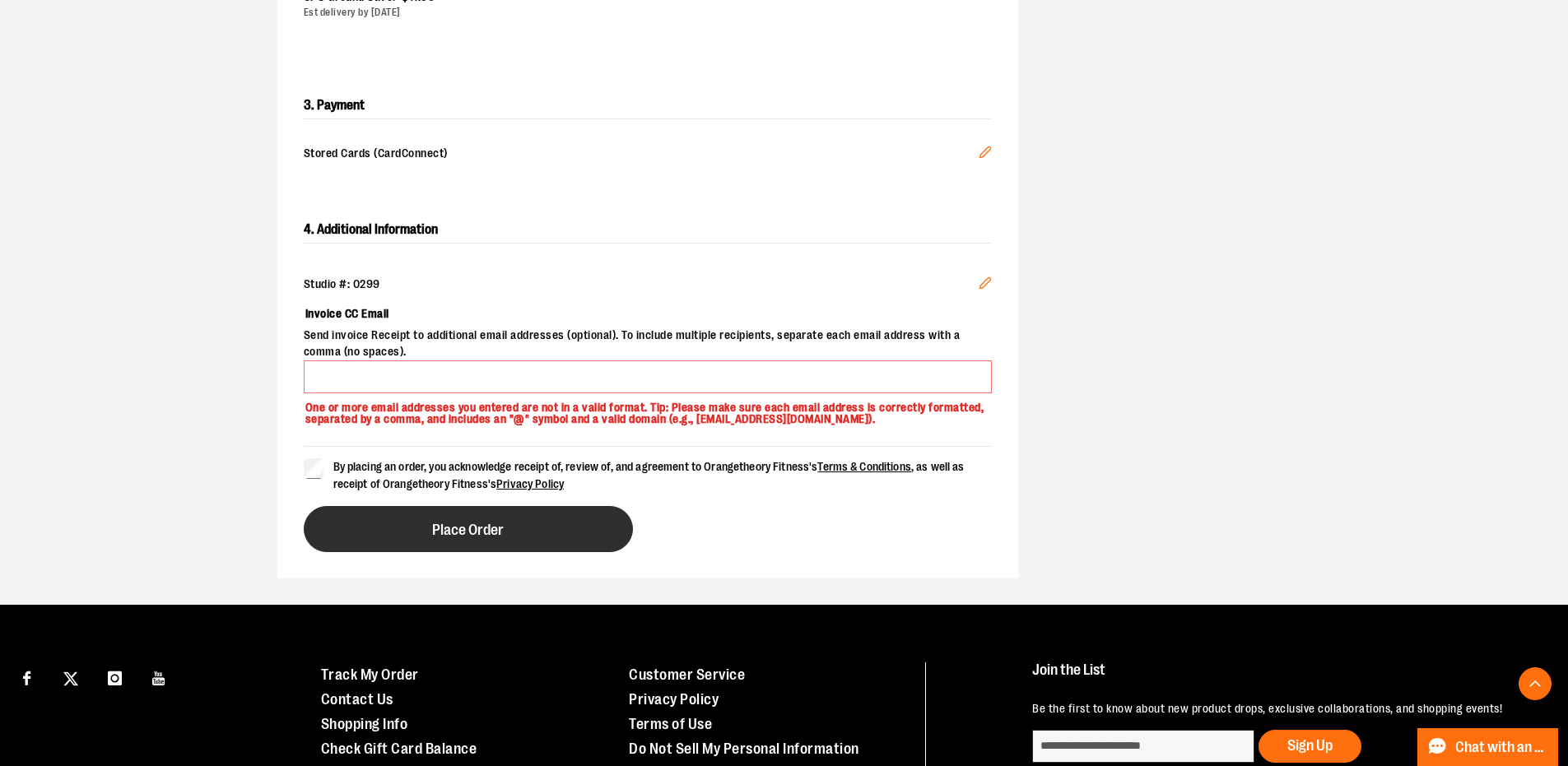
click at [403, 521] on button "Place Order" at bounding box center [469, 529] width 329 height 46
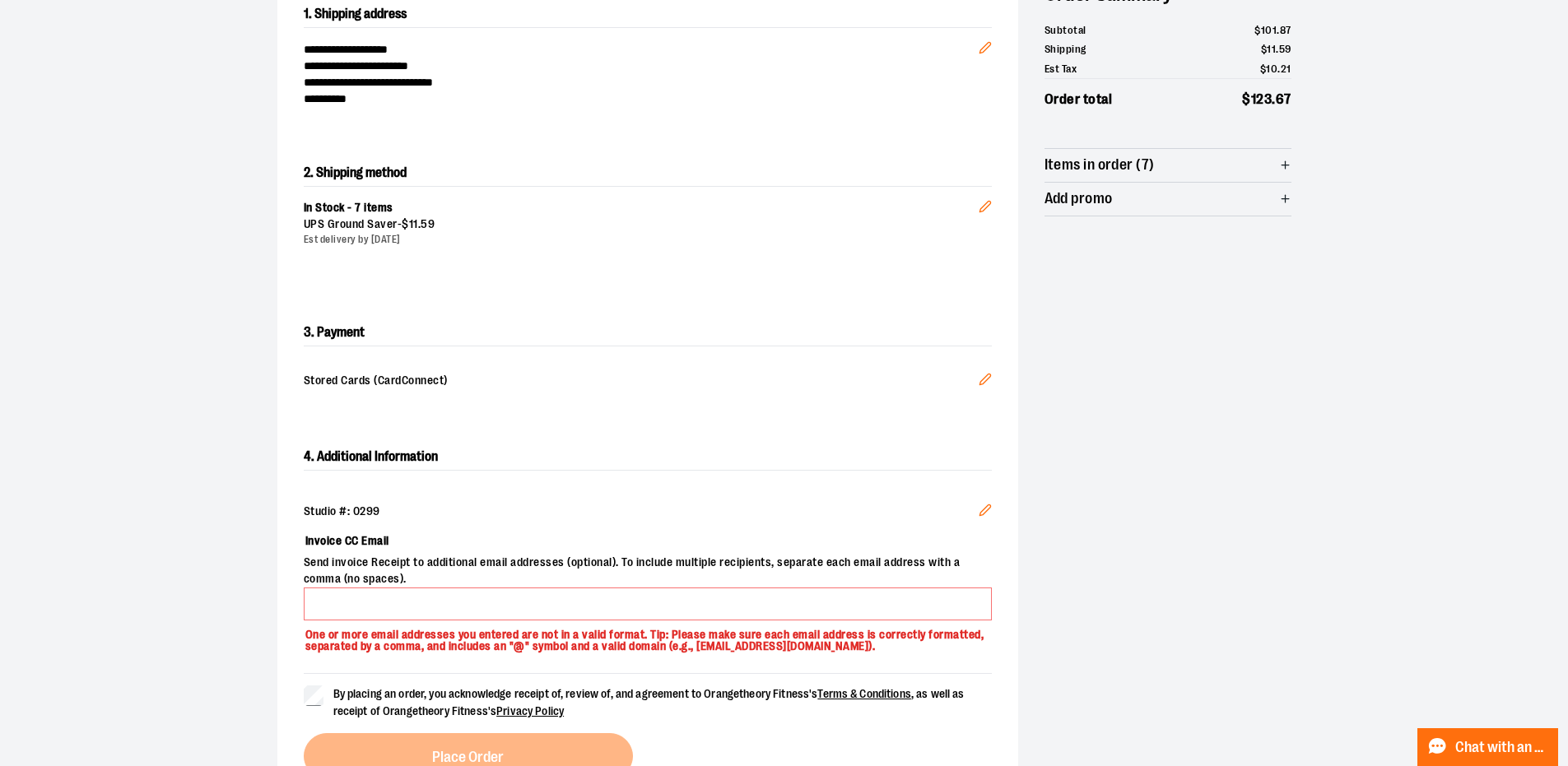
scroll to position [247, 0]
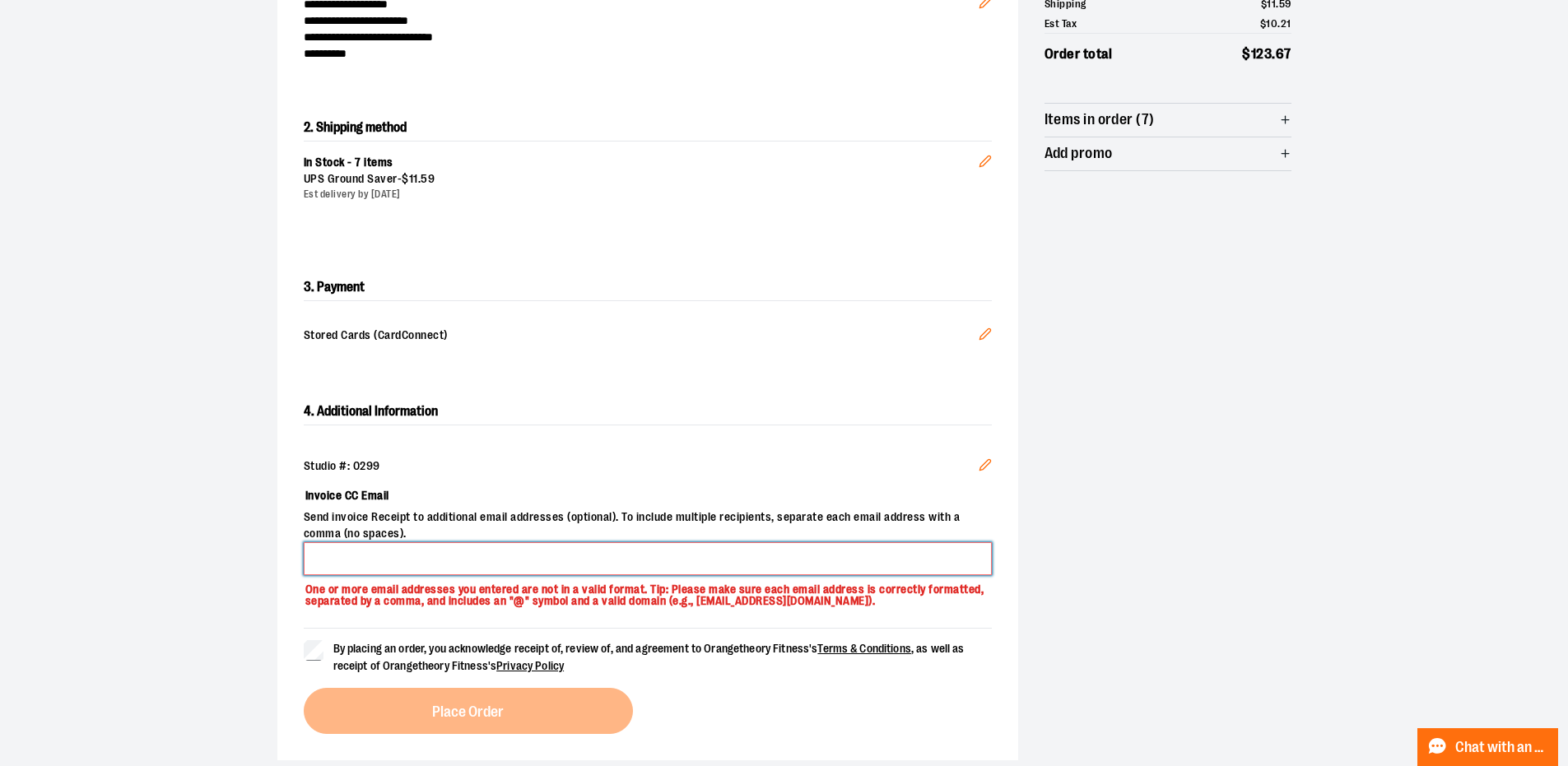
click at [642, 549] on input "Invoice CC Email" at bounding box center [648, 558] width 688 height 33
type input "**********"
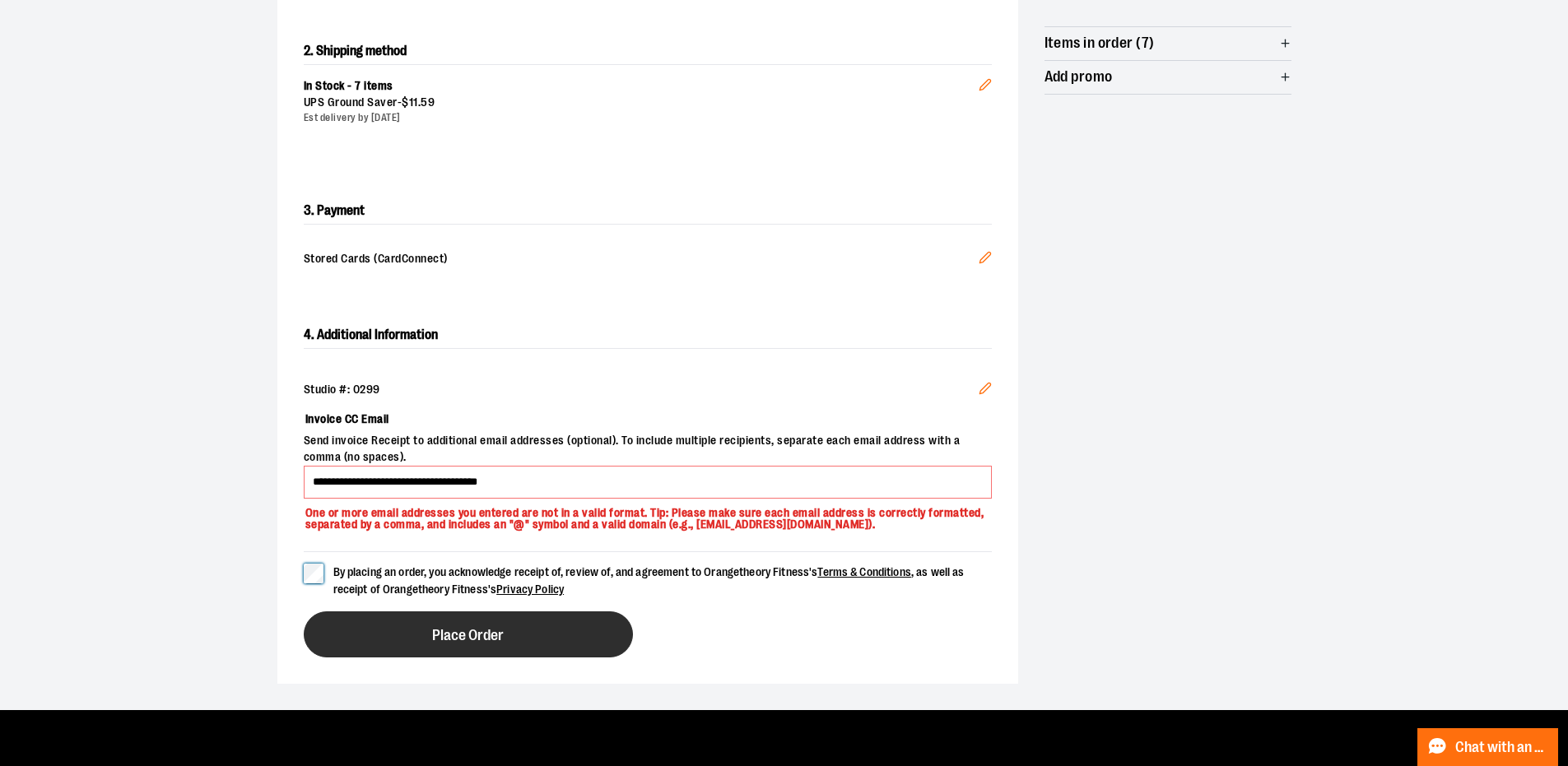
scroll to position [329, 0]
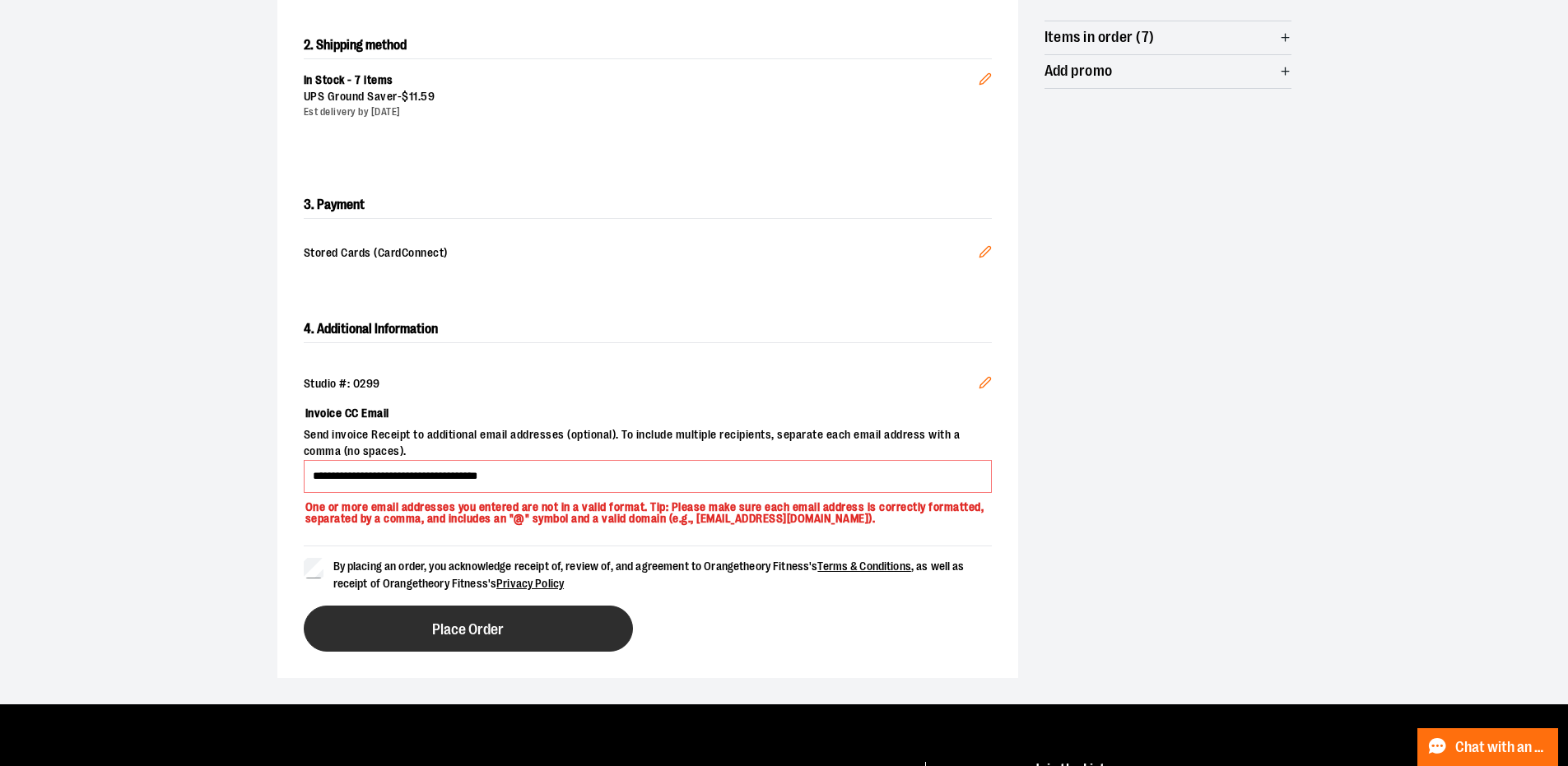
click at [409, 631] on button "Place Order" at bounding box center [469, 628] width 329 height 46
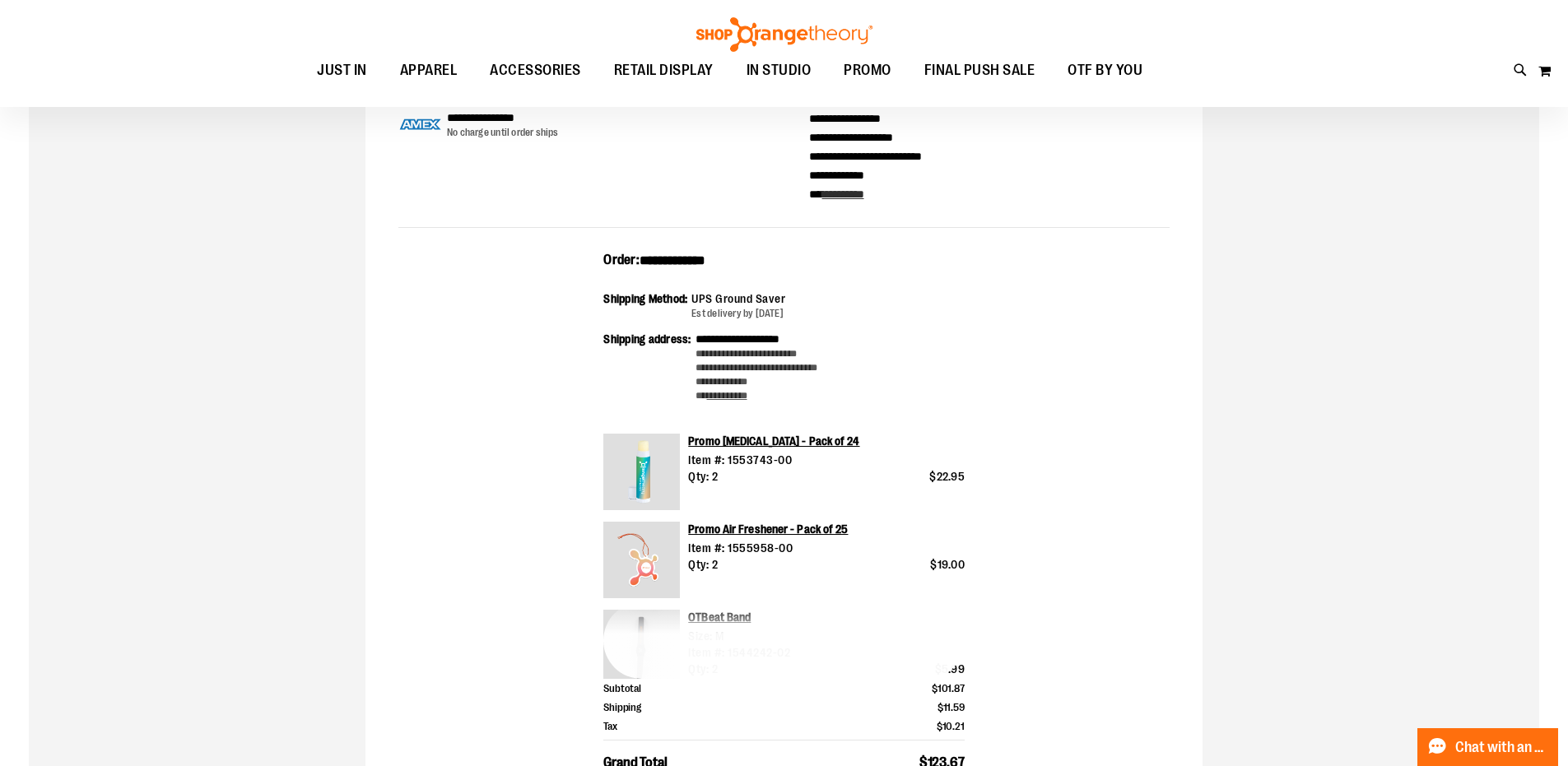
scroll to position [82, 0]
